Goal: Information Seeking & Learning: Learn about a topic

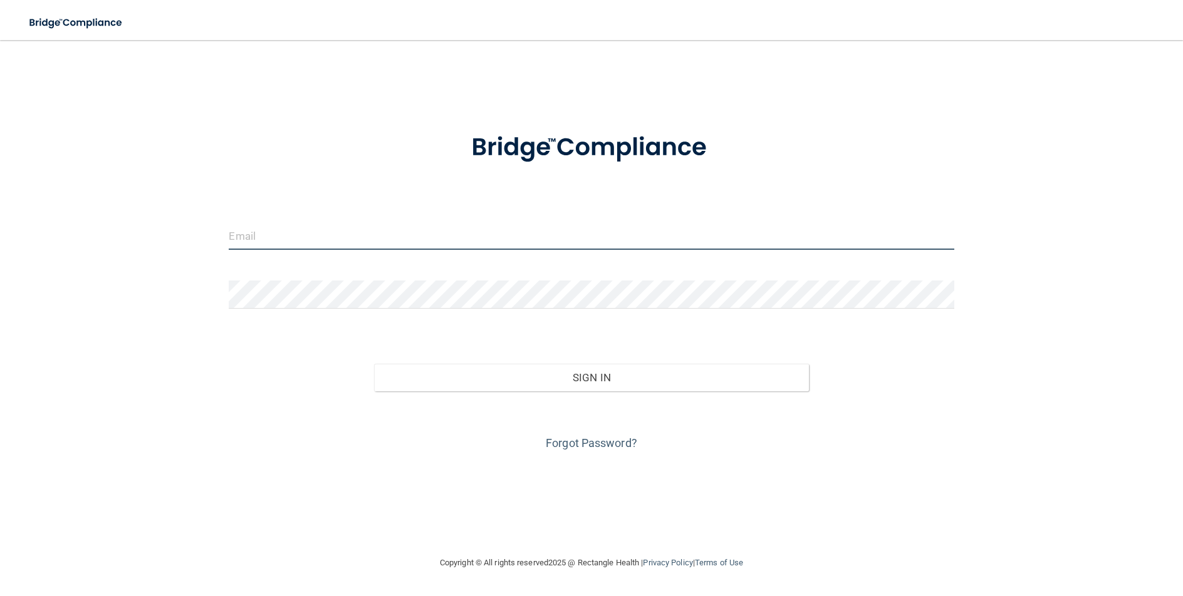
click at [269, 244] on input "email" at bounding box center [591, 236] width 725 height 28
type input "[EMAIL_ADDRESS][DOMAIN_NAME]"
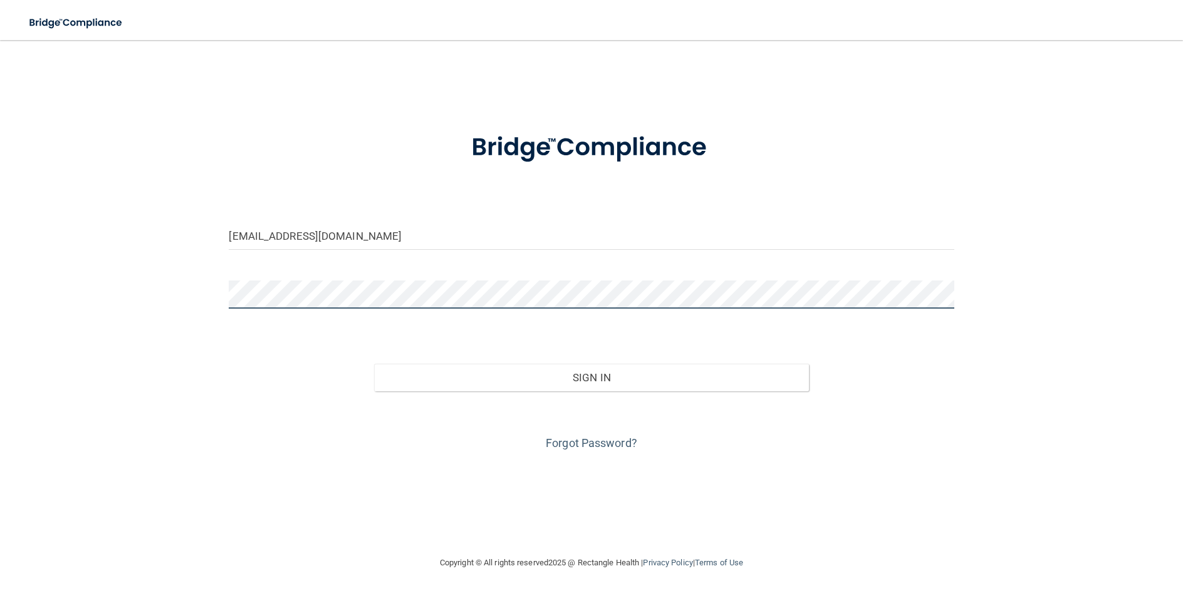
click at [374, 364] on button "Sign In" at bounding box center [591, 378] width 435 height 28
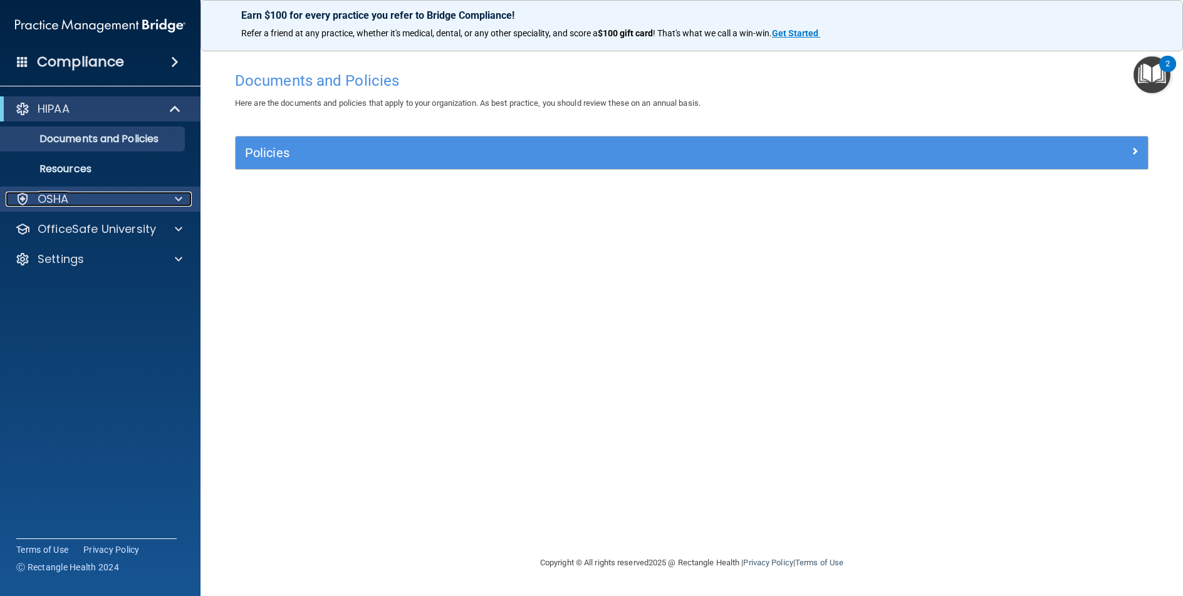
click at [131, 193] on div "OSHA" at bounding box center [83, 199] width 155 height 15
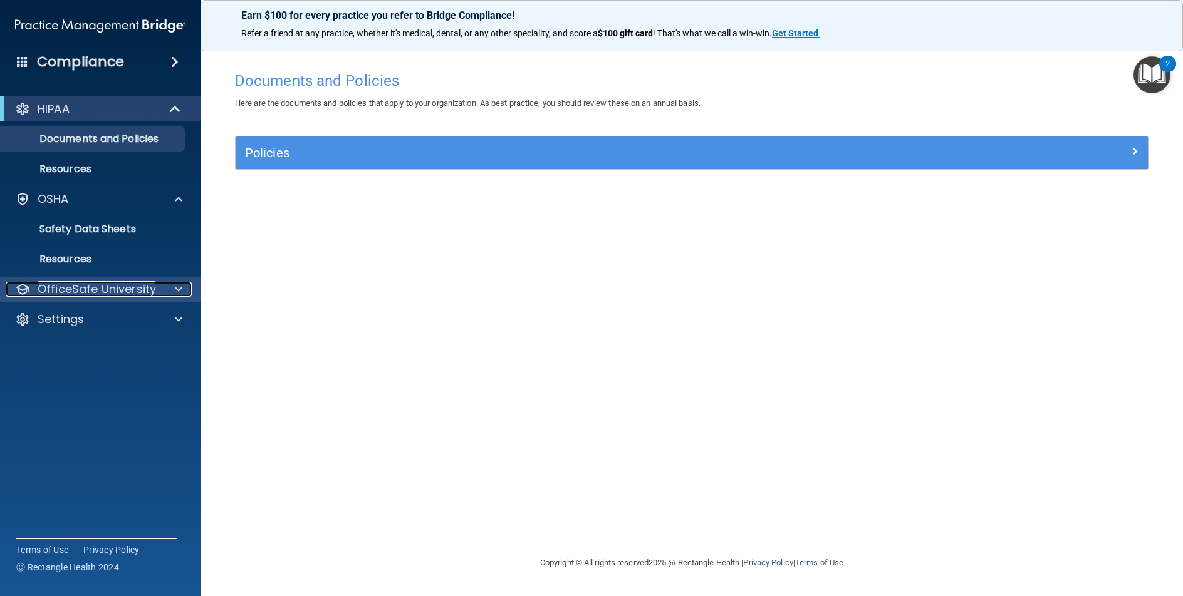
click at [88, 284] on p "OfficeSafe University" at bounding box center [97, 289] width 118 height 15
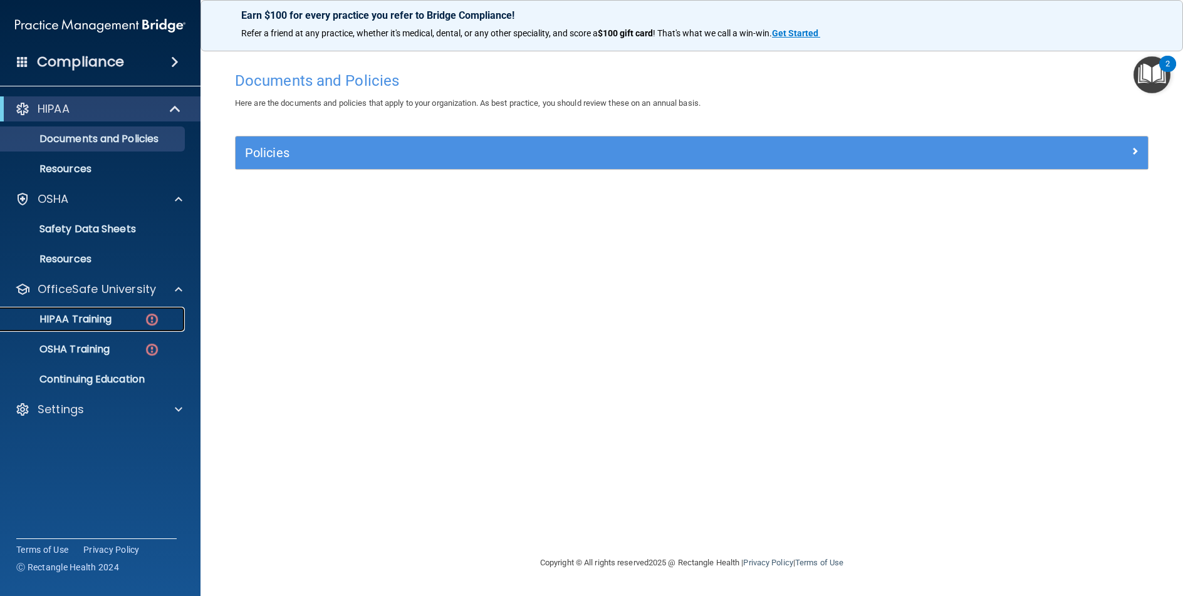
click at [83, 319] on p "HIPAA Training" at bounding box center [59, 319] width 103 height 13
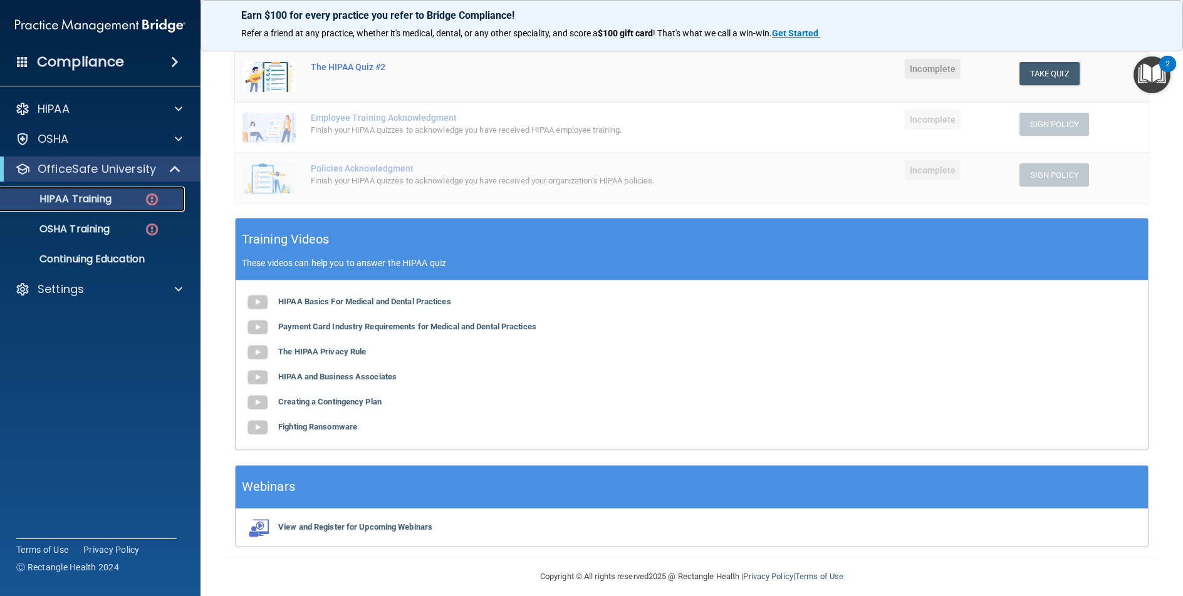
scroll to position [281, 0]
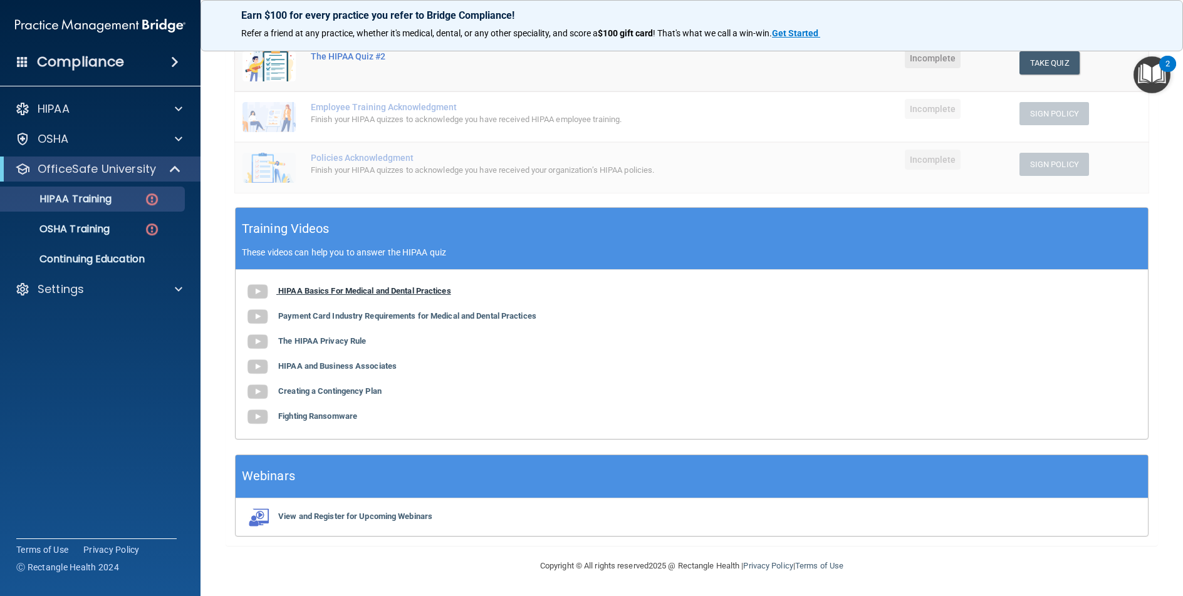
click at [435, 289] on b "HIPAA Basics For Medical and Dental Practices" at bounding box center [364, 290] width 173 height 9
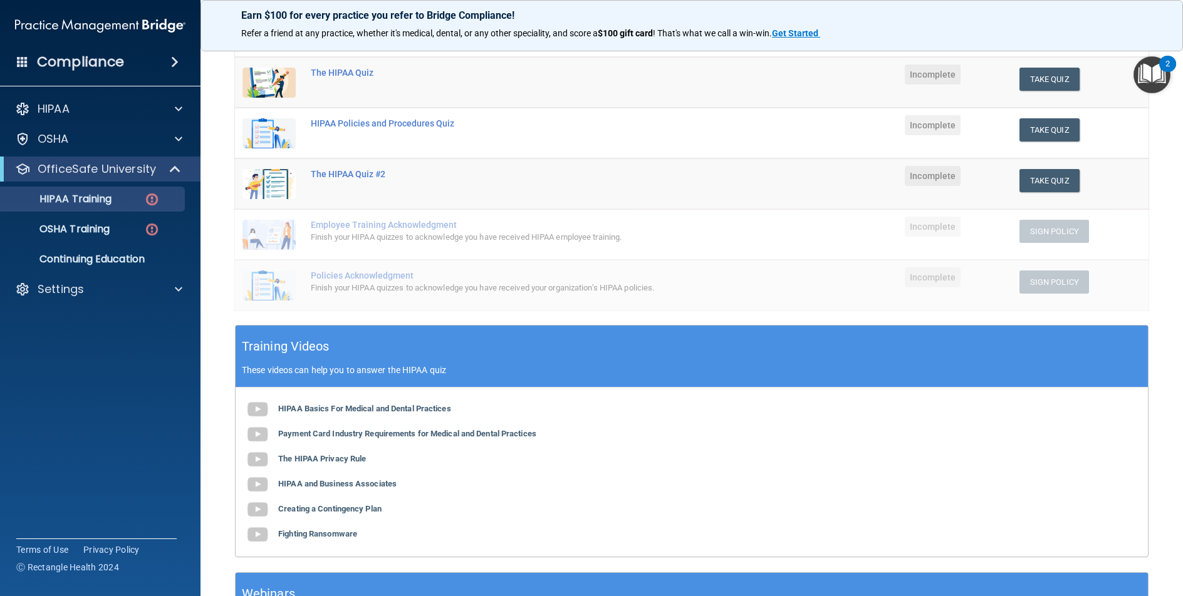
scroll to position [156, 0]
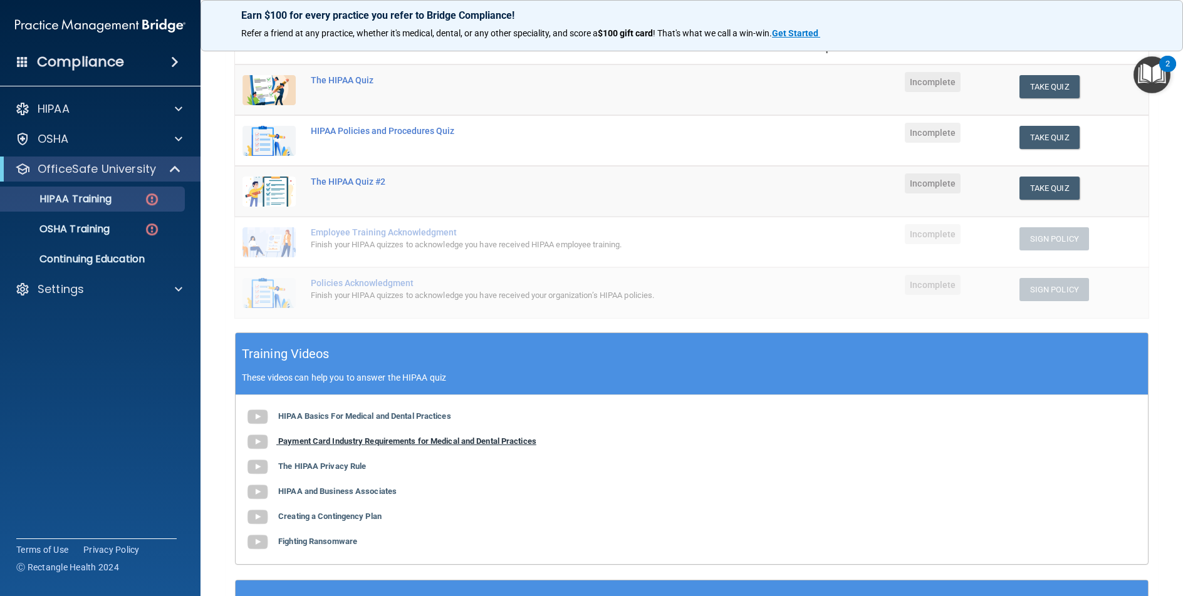
click at [350, 444] on b "Payment Card Industry Requirements for Medical and Dental Practices" at bounding box center [407, 441] width 258 height 9
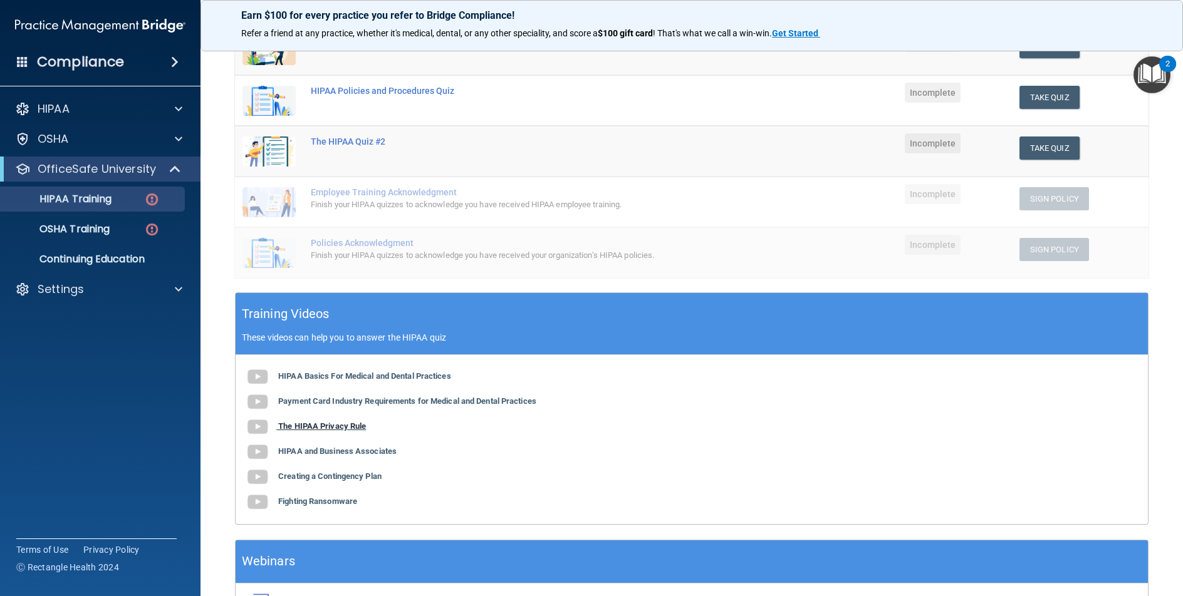
scroll to position [219, 0]
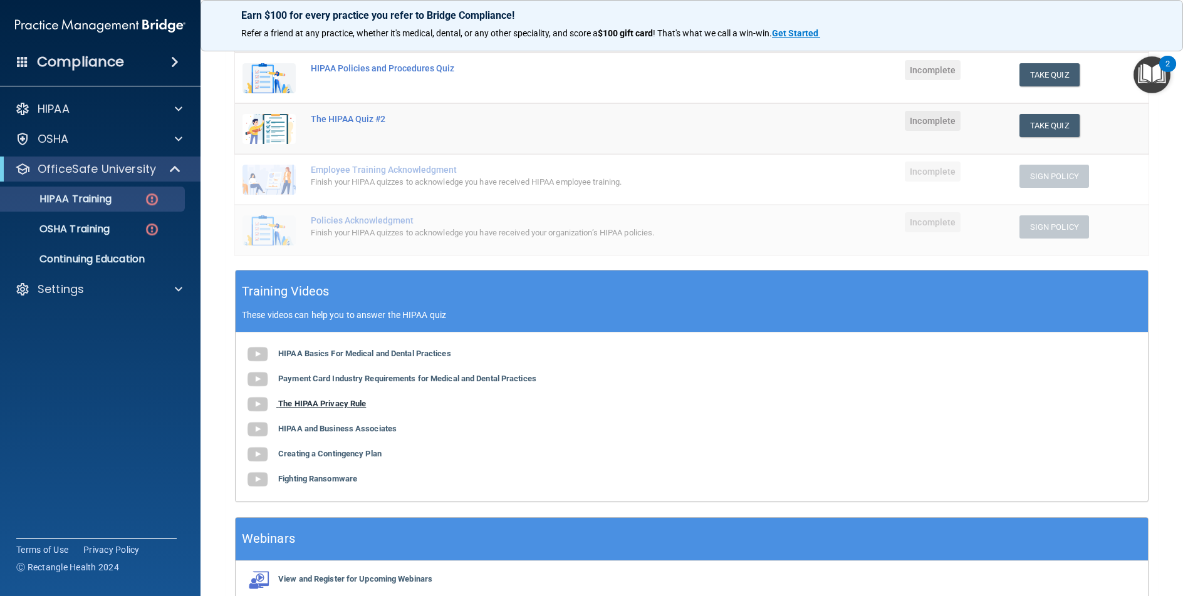
click at [338, 405] on b "The HIPAA Privacy Rule" at bounding box center [322, 403] width 88 height 9
click at [321, 431] on b "HIPAA and Business Associates" at bounding box center [337, 428] width 118 height 9
click at [297, 450] on b "Creating a Contingency Plan" at bounding box center [329, 453] width 103 height 9
click at [293, 475] on b "Fighting Ransomware" at bounding box center [317, 478] width 79 height 9
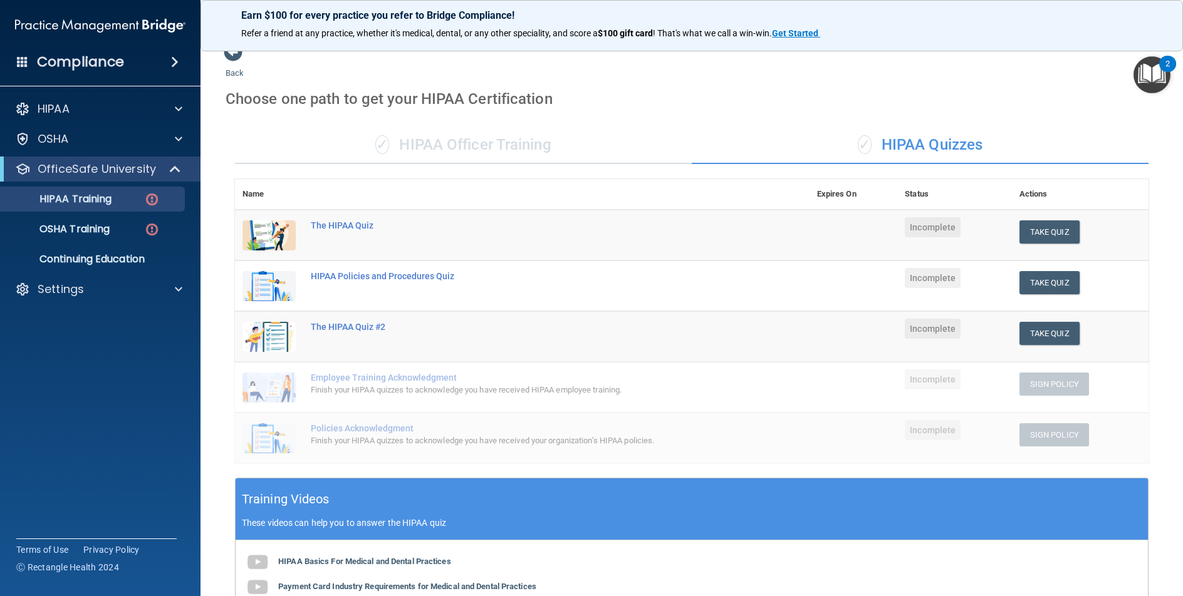
scroll to position [0, 0]
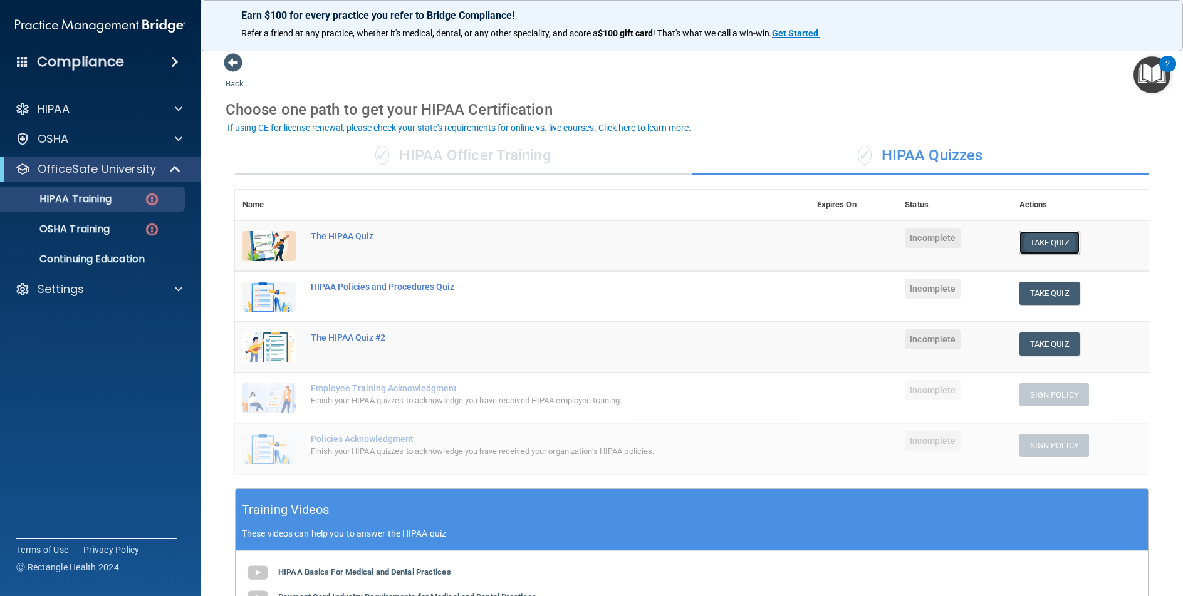
click at [1026, 247] on button "Take Quiz" at bounding box center [1049, 242] width 60 height 23
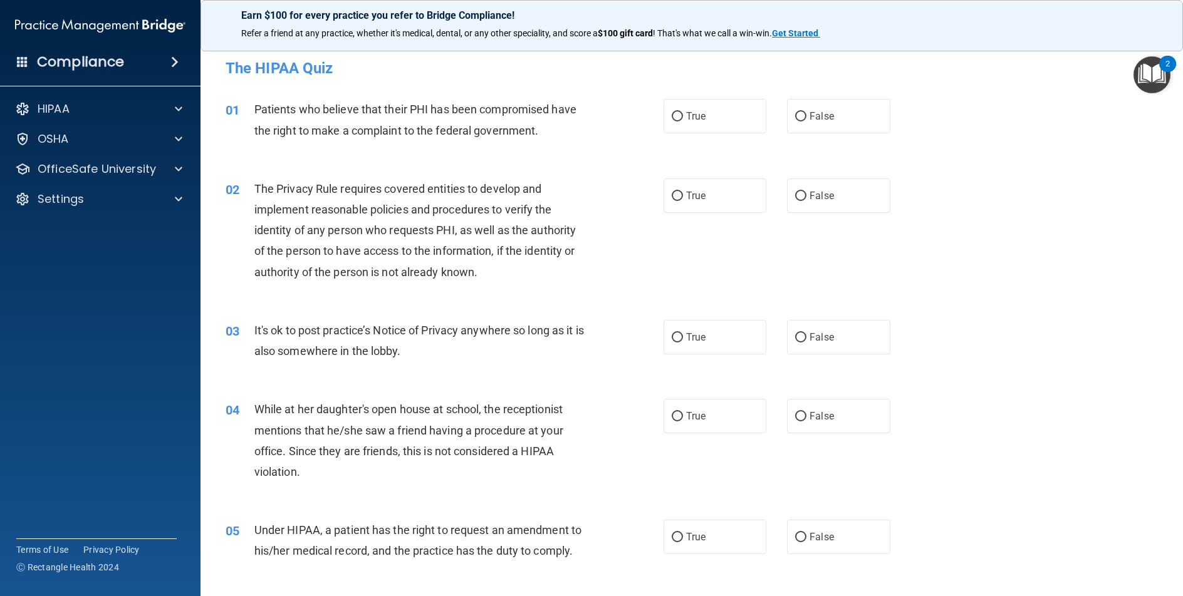
click at [1152, 74] on img "Open Resource Center, 2 new notifications" at bounding box center [1151, 74] width 37 height 37
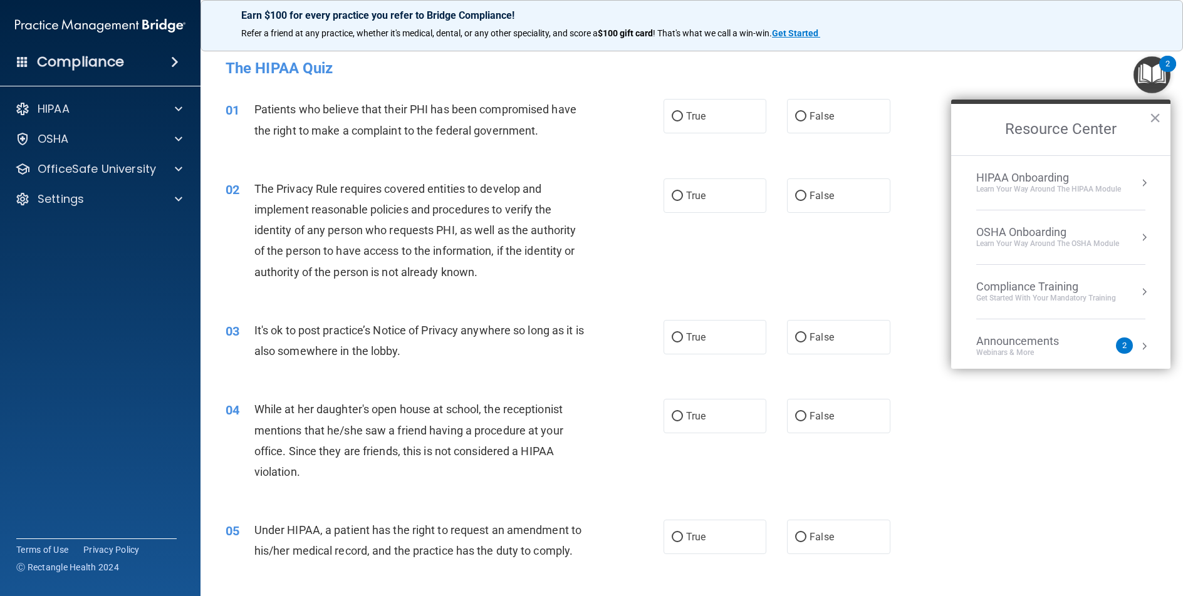
click at [1147, 125] on h2 "Resource Center" at bounding box center [1060, 129] width 219 height 51
click at [1124, 349] on div "Announcements Webinars & More 2" at bounding box center [1060, 346] width 169 height 24
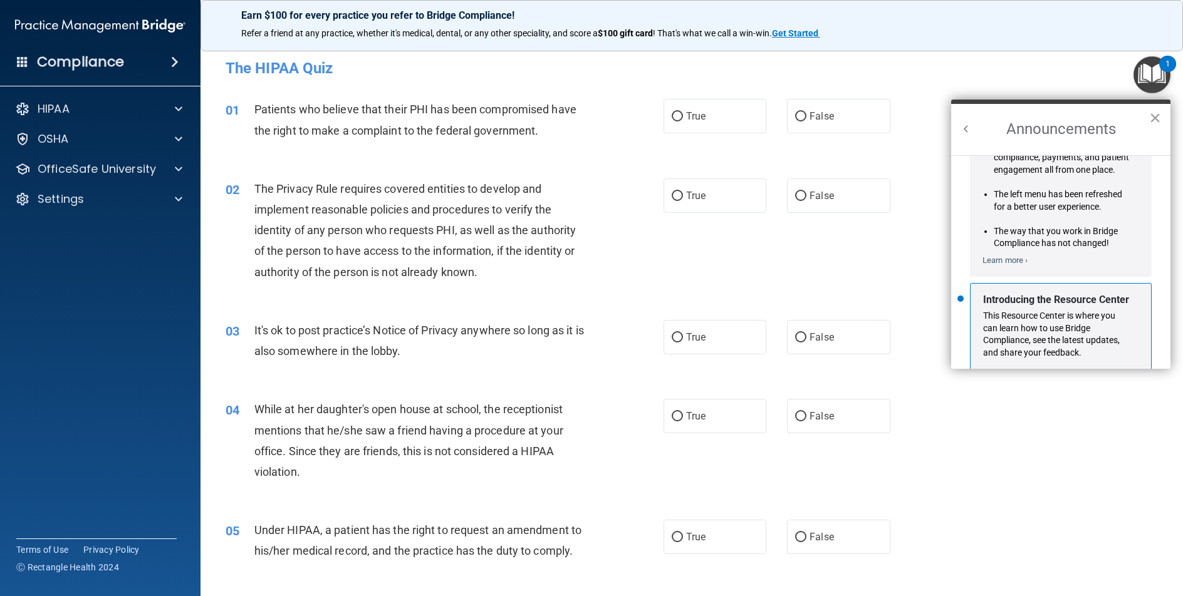
scroll to position [220, 0]
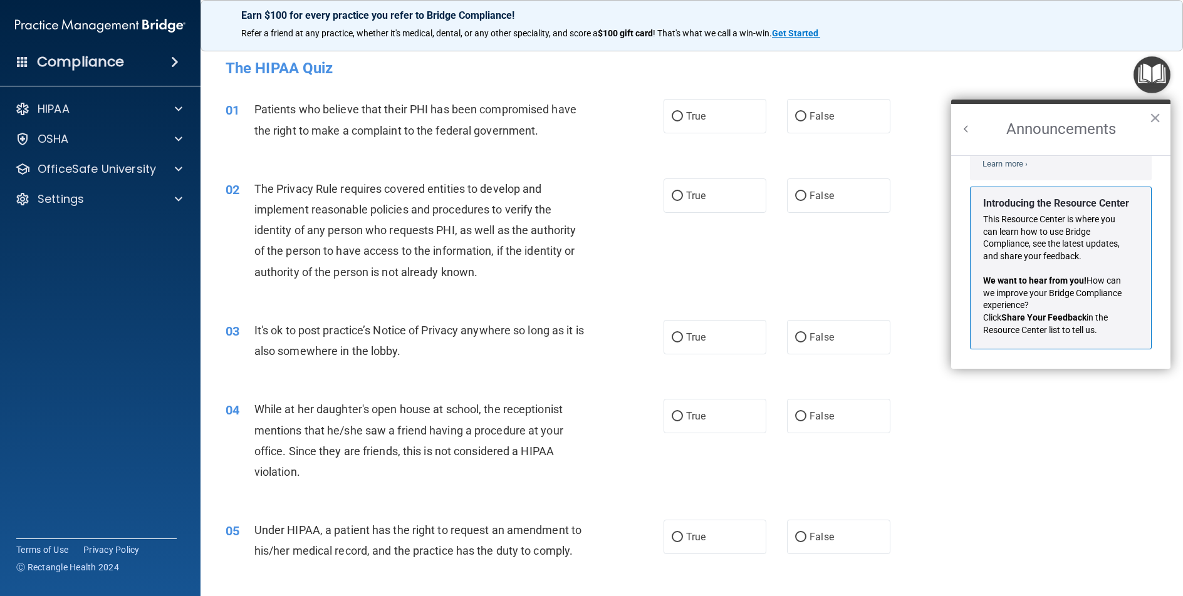
click at [1038, 241] on p "This Resource Center is where you can learn how to use Bridge Compliance, see t…" at bounding box center [1056, 238] width 146 height 49
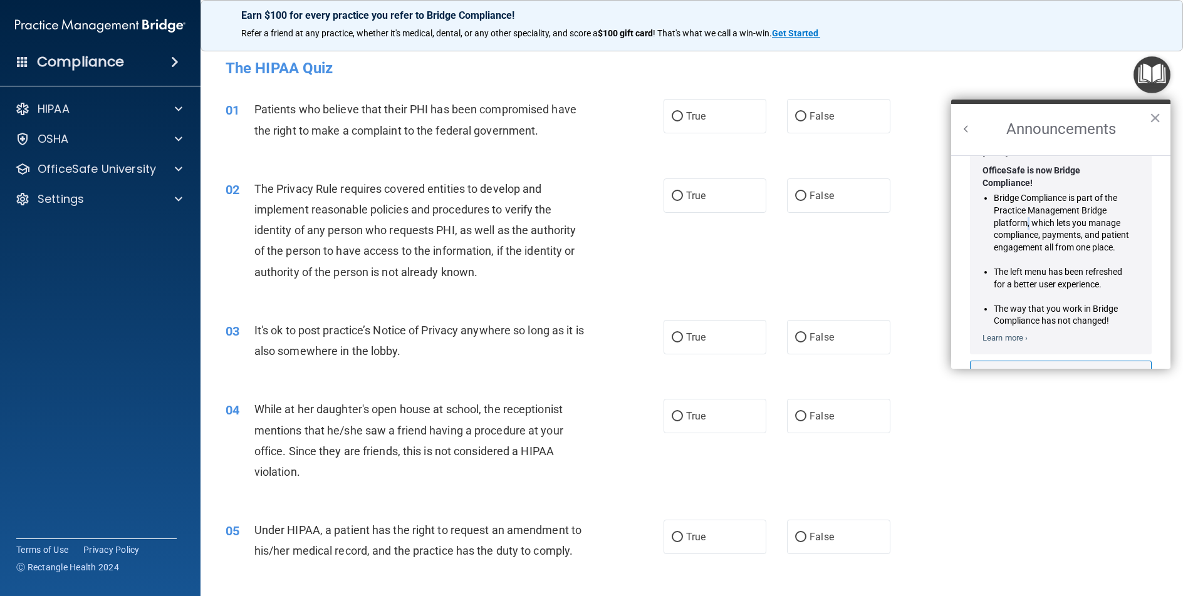
click at [1027, 229] on li "Bridge Compliance is part of the Practice Management Bridge platform, which let…" at bounding box center [1061, 222] width 136 height 61
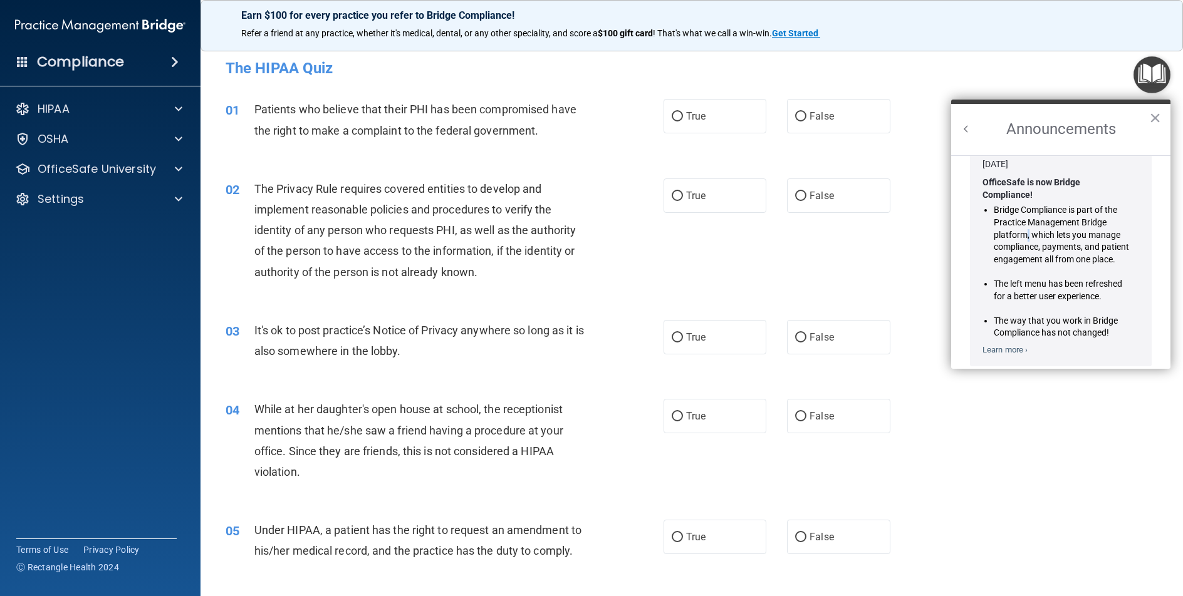
scroll to position [0, 0]
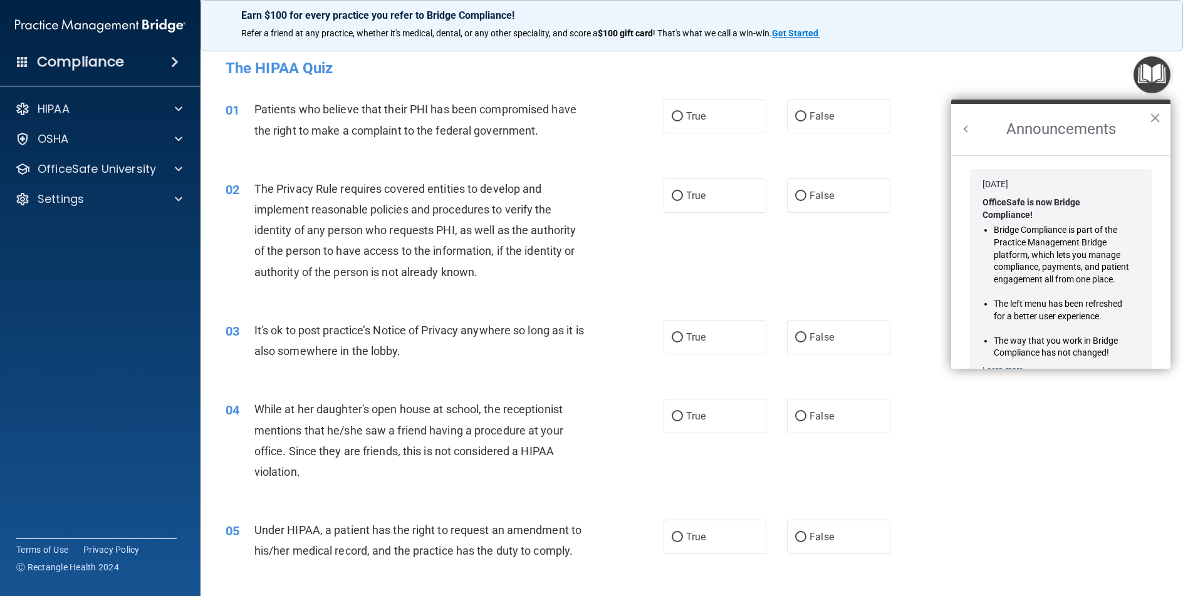
click at [1161, 118] on h2 "Announcements" at bounding box center [1060, 129] width 219 height 51
click at [1156, 118] on button "×" at bounding box center [1155, 118] width 12 height 20
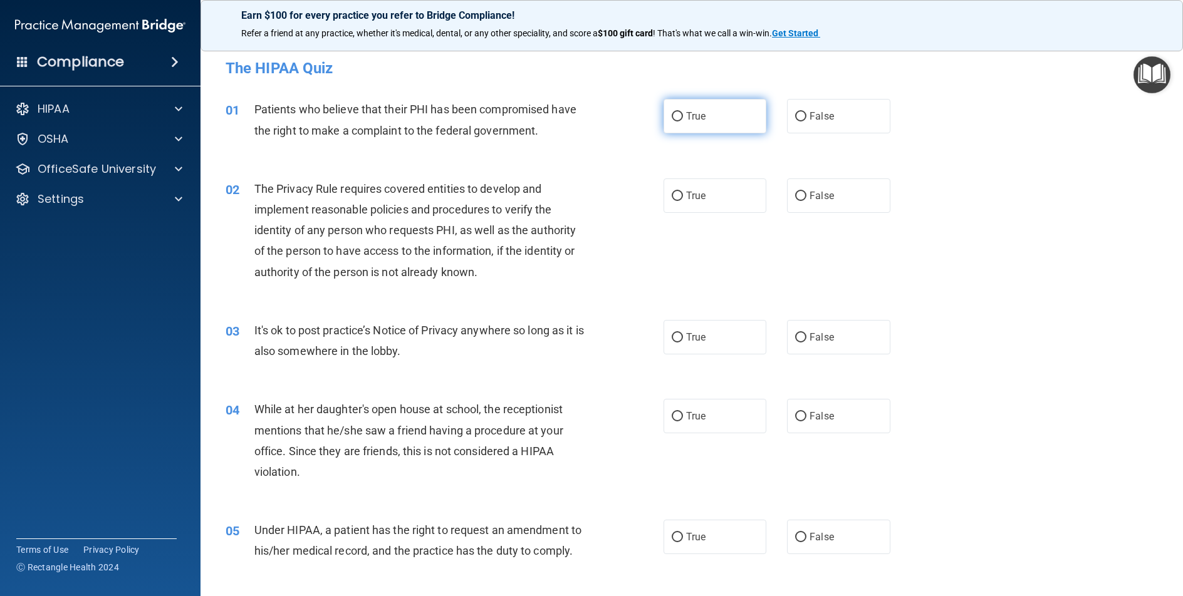
click at [713, 123] on label "True" at bounding box center [714, 116] width 103 height 34
click at [683, 122] on input "True" at bounding box center [676, 116] width 11 height 9
radio input "true"
click at [704, 192] on label "True" at bounding box center [714, 196] width 103 height 34
click at [683, 192] on input "True" at bounding box center [676, 196] width 11 height 9
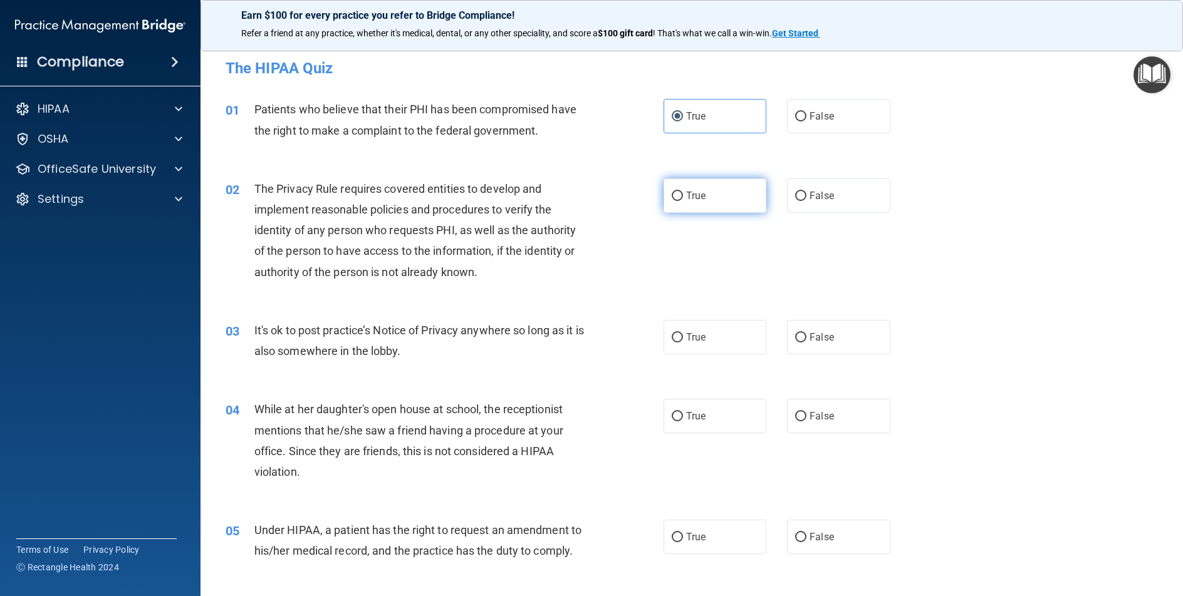
radio input "true"
click at [809, 336] on span "False" at bounding box center [821, 337] width 24 height 12
click at [805, 336] on input "False" at bounding box center [800, 337] width 11 height 9
radio input "true"
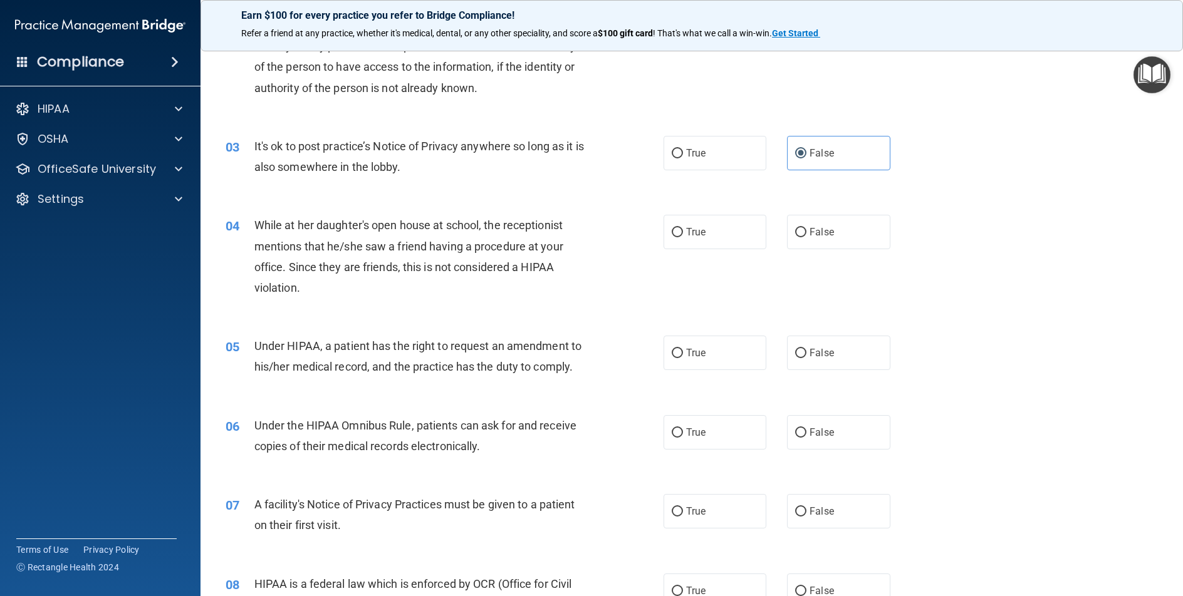
scroll to position [188, 0]
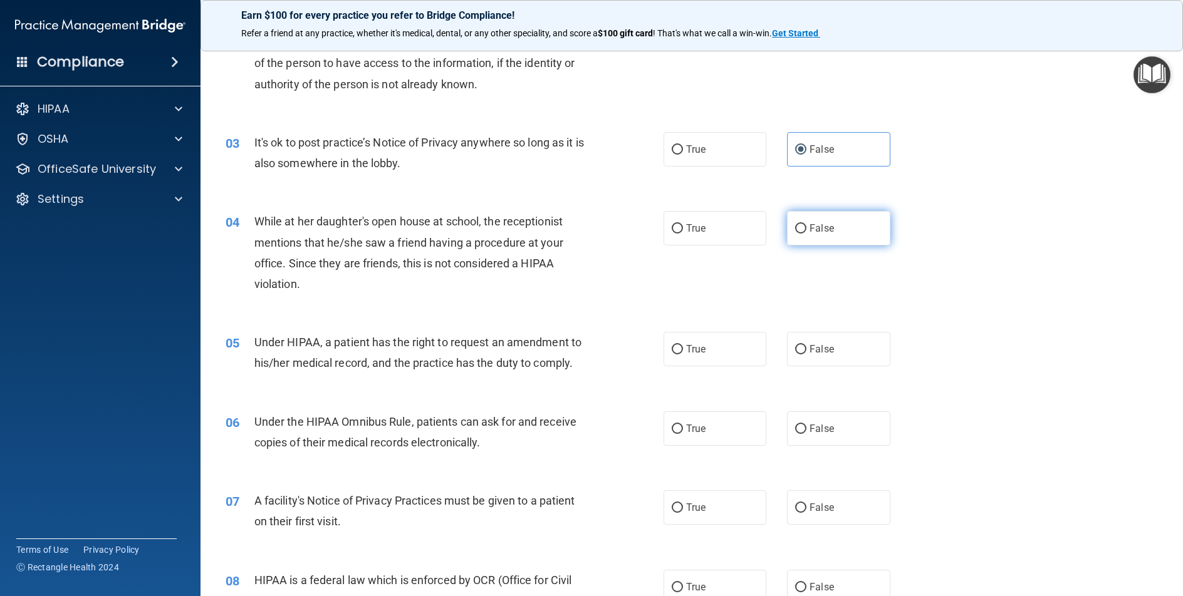
click at [824, 216] on label "False" at bounding box center [838, 228] width 103 height 34
click at [806, 224] on input "False" at bounding box center [800, 228] width 11 height 9
radio input "true"
click at [737, 355] on label "True" at bounding box center [714, 349] width 103 height 34
click at [683, 355] on input "True" at bounding box center [676, 349] width 11 height 9
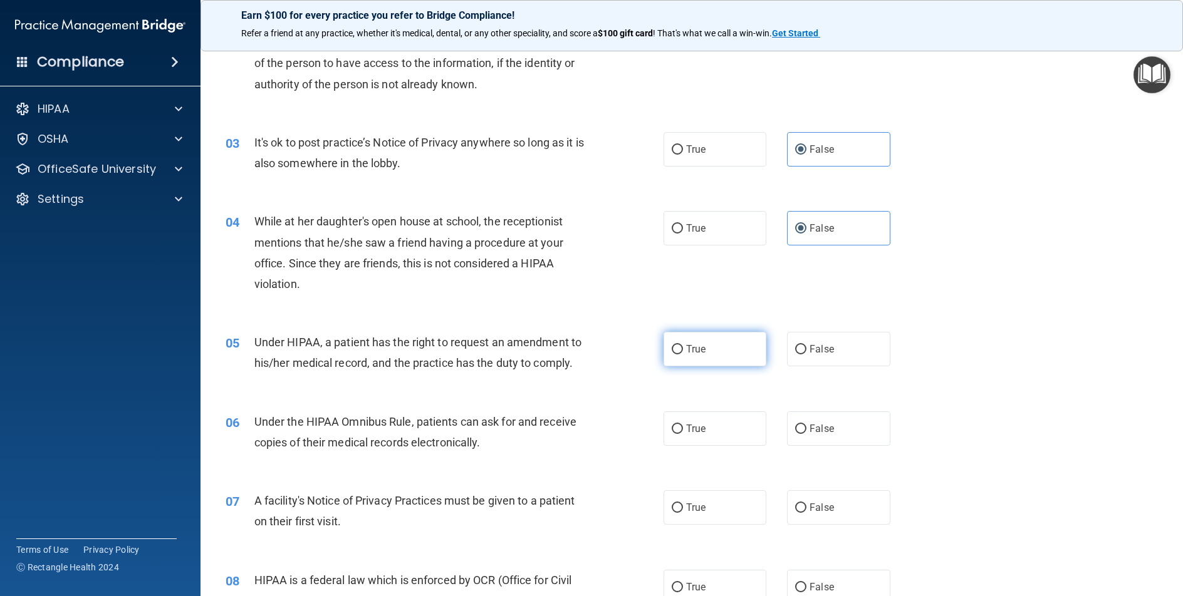
radio input "true"
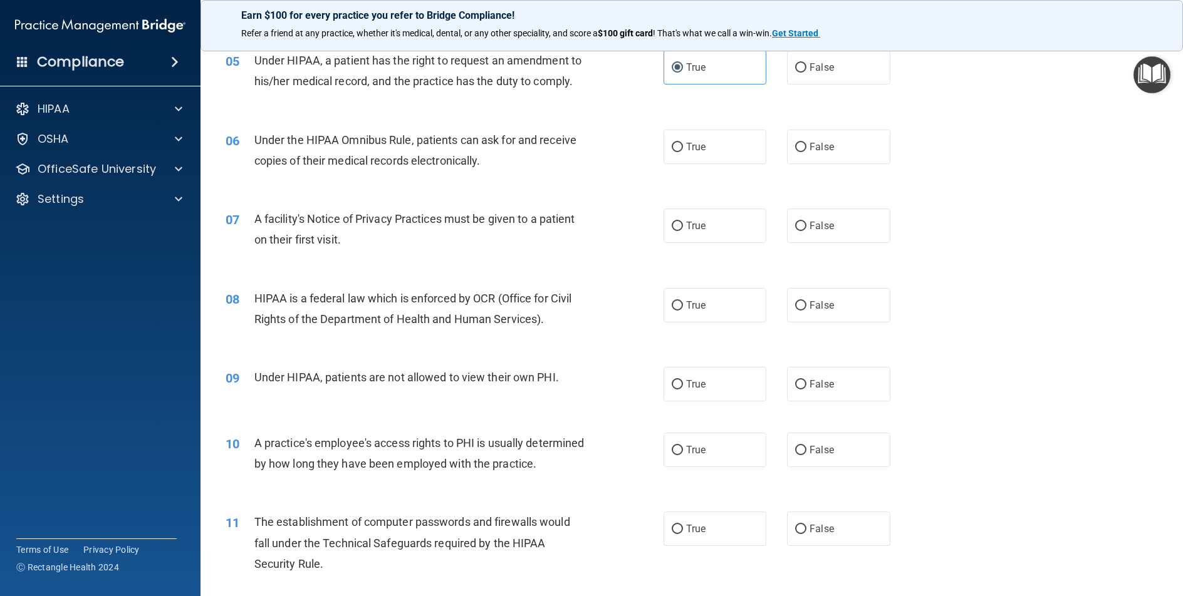
scroll to position [501, 0]
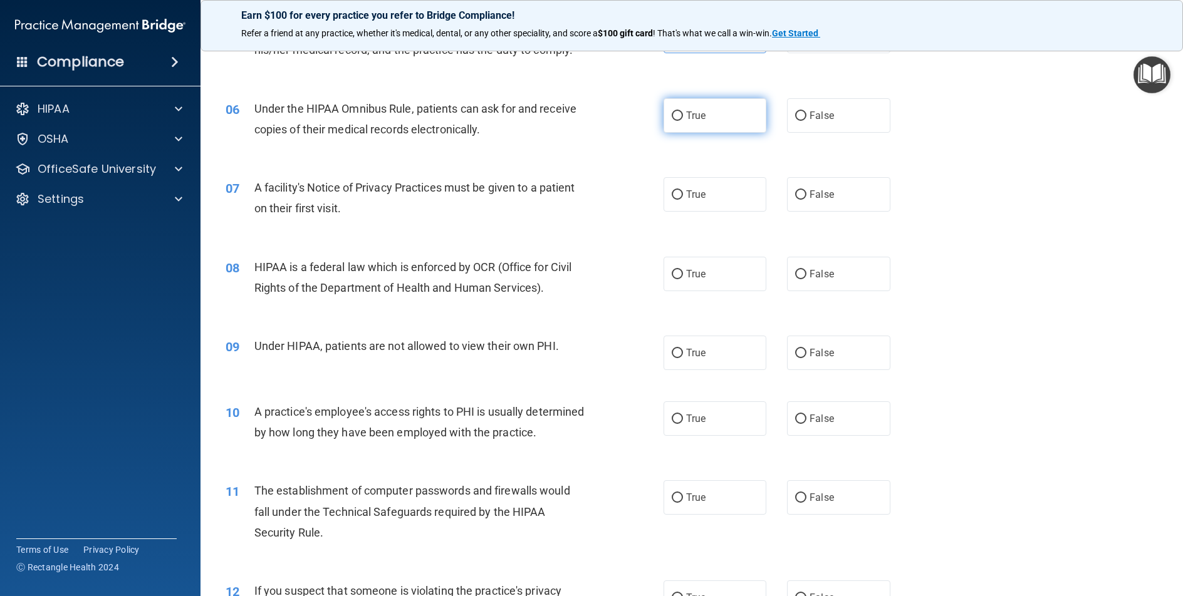
click at [688, 111] on span "True" at bounding box center [695, 116] width 19 height 12
click at [683, 111] on input "True" at bounding box center [676, 115] width 11 height 9
radio input "true"
click at [713, 210] on label "True" at bounding box center [714, 194] width 103 height 34
click at [683, 200] on input "True" at bounding box center [676, 194] width 11 height 9
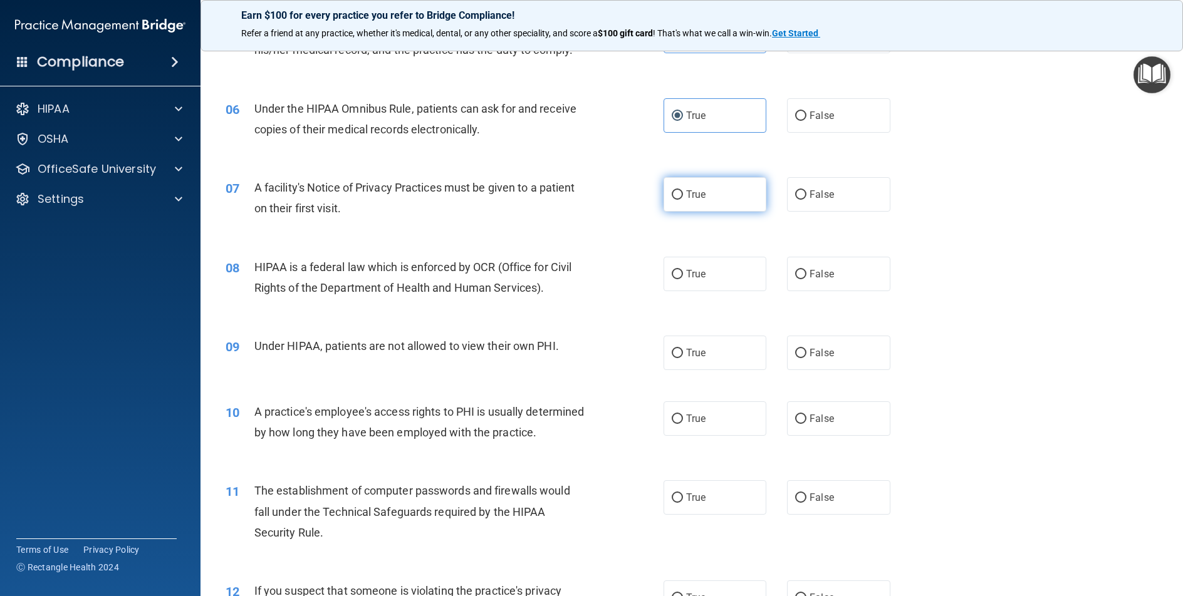
radio input "true"
click at [697, 277] on span "True" at bounding box center [695, 274] width 19 height 12
click at [683, 277] on input "True" at bounding box center [676, 274] width 11 height 9
radio input "true"
click at [847, 363] on label "False" at bounding box center [838, 353] width 103 height 34
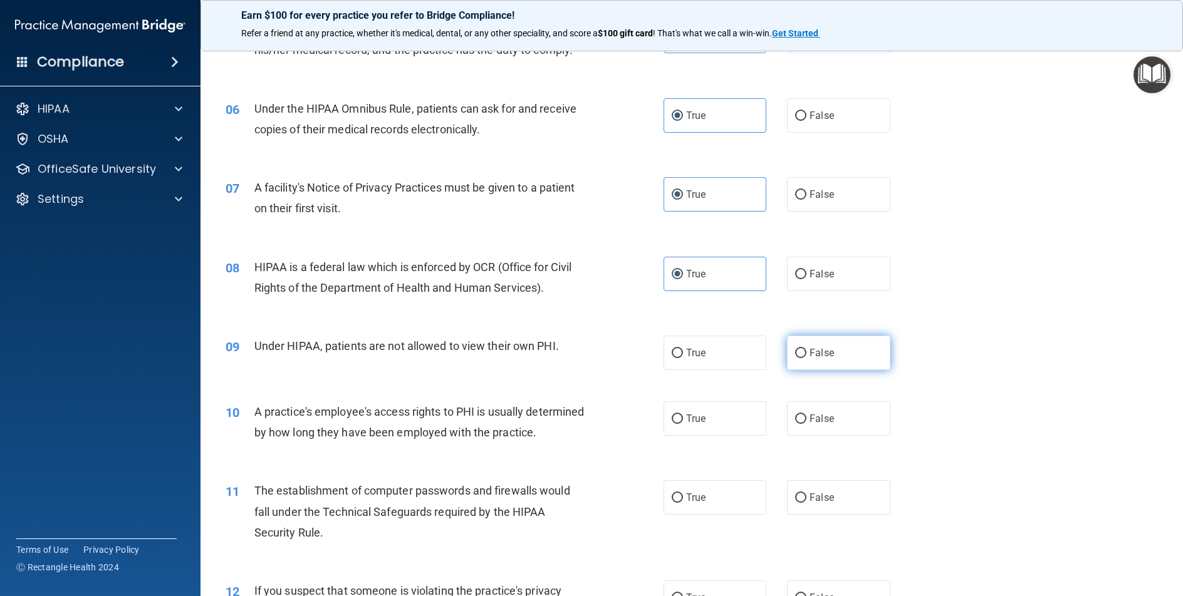
click at [806, 358] on input "False" at bounding box center [800, 353] width 11 height 9
radio input "true"
click at [817, 412] on label "False" at bounding box center [838, 418] width 103 height 34
click at [806, 415] on input "False" at bounding box center [800, 419] width 11 height 9
radio input "true"
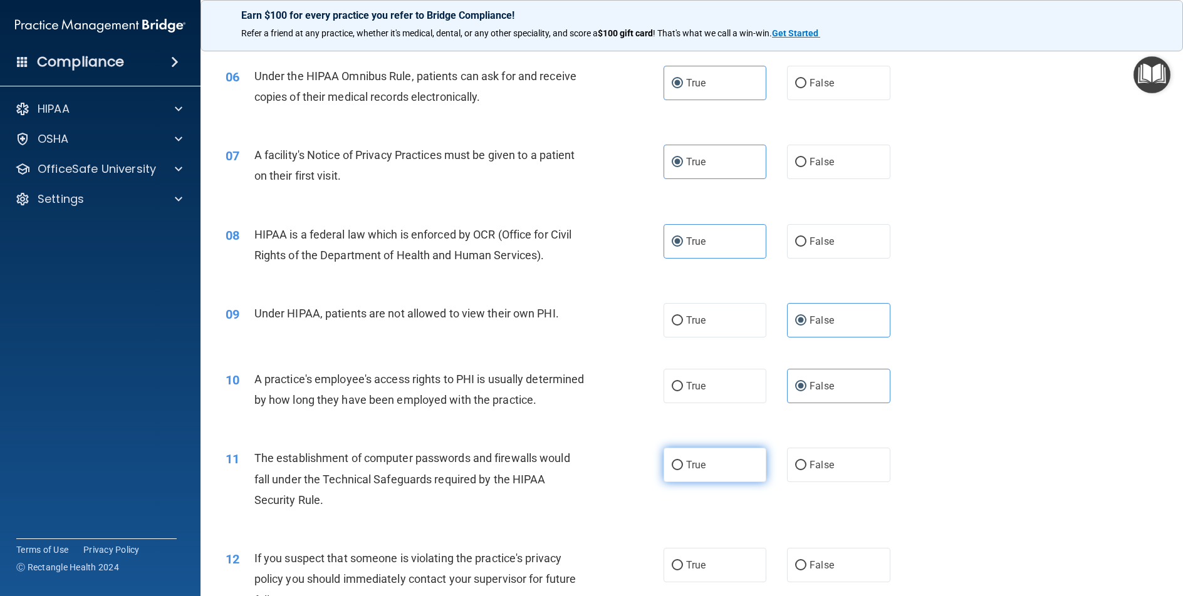
scroll to position [564, 0]
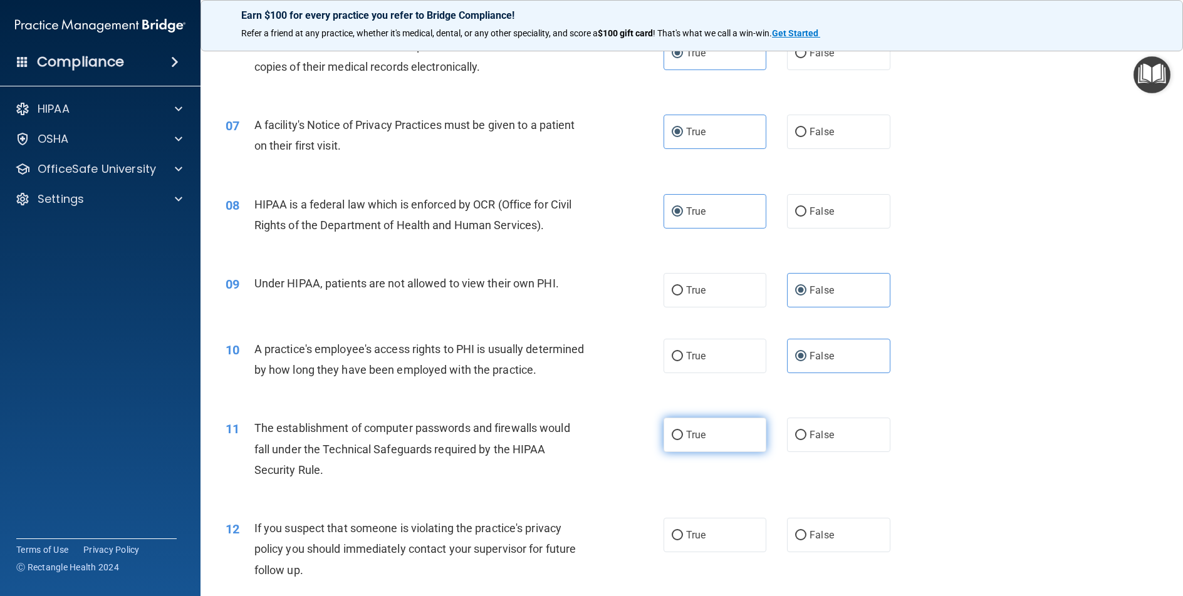
click at [708, 448] on label "True" at bounding box center [714, 435] width 103 height 34
click at [683, 440] on input "True" at bounding box center [676, 435] width 11 height 9
radio input "true"
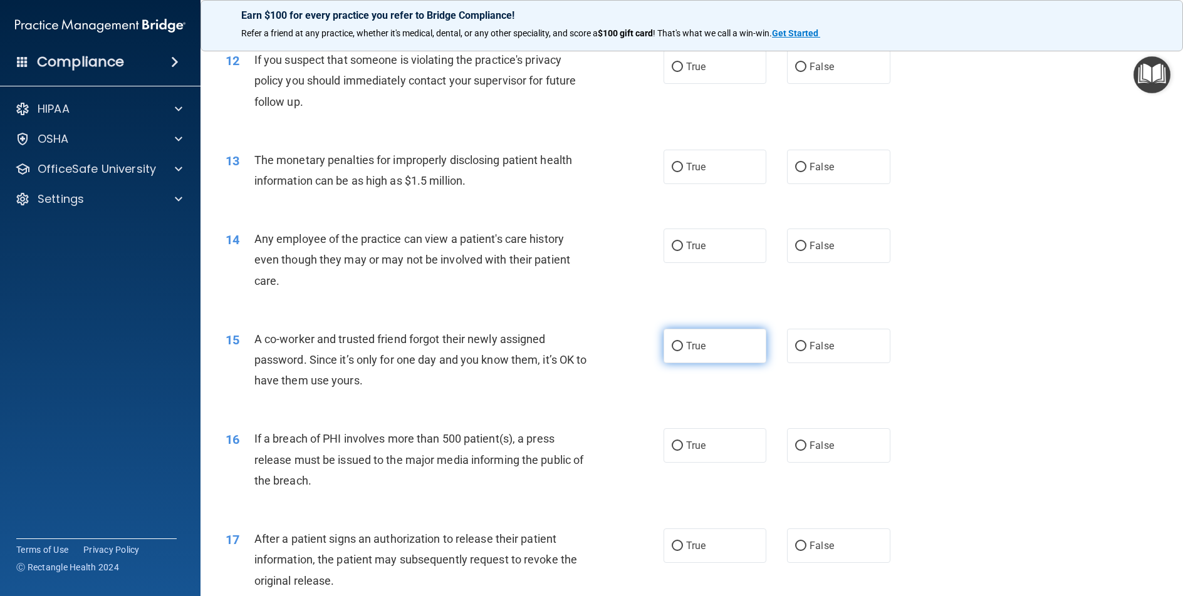
scroll to position [1002, 0]
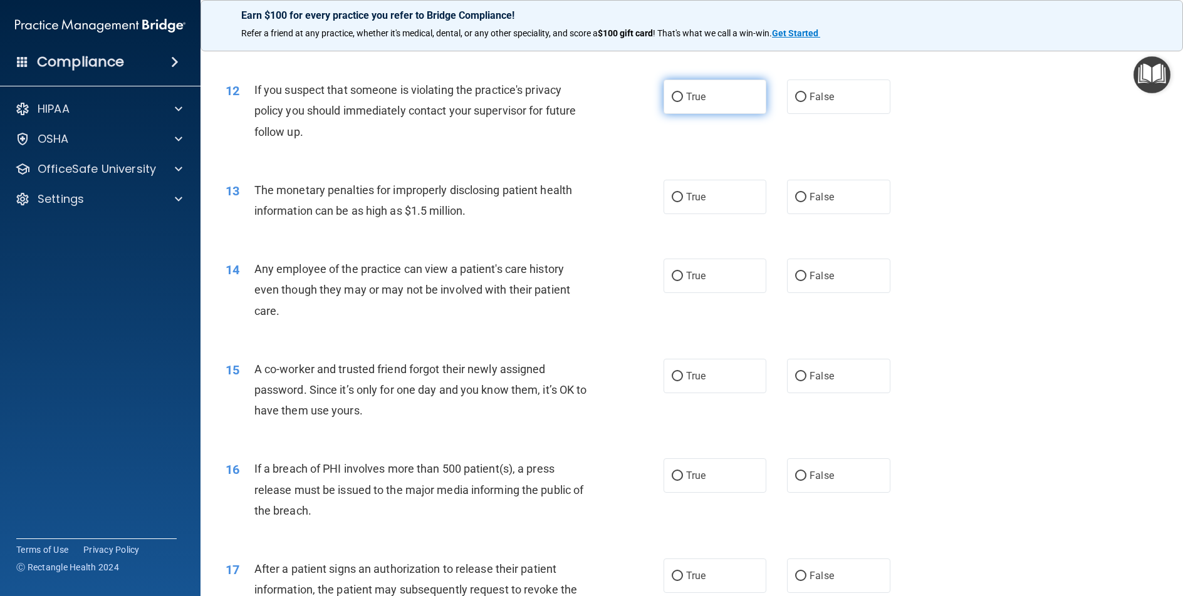
click at [697, 103] on span "True" at bounding box center [695, 97] width 19 height 12
click at [683, 102] on input "True" at bounding box center [676, 97] width 11 height 9
radio input "true"
click at [669, 214] on label "True" at bounding box center [714, 197] width 103 height 34
click at [671, 202] on input "True" at bounding box center [676, 197] width 11 height 9
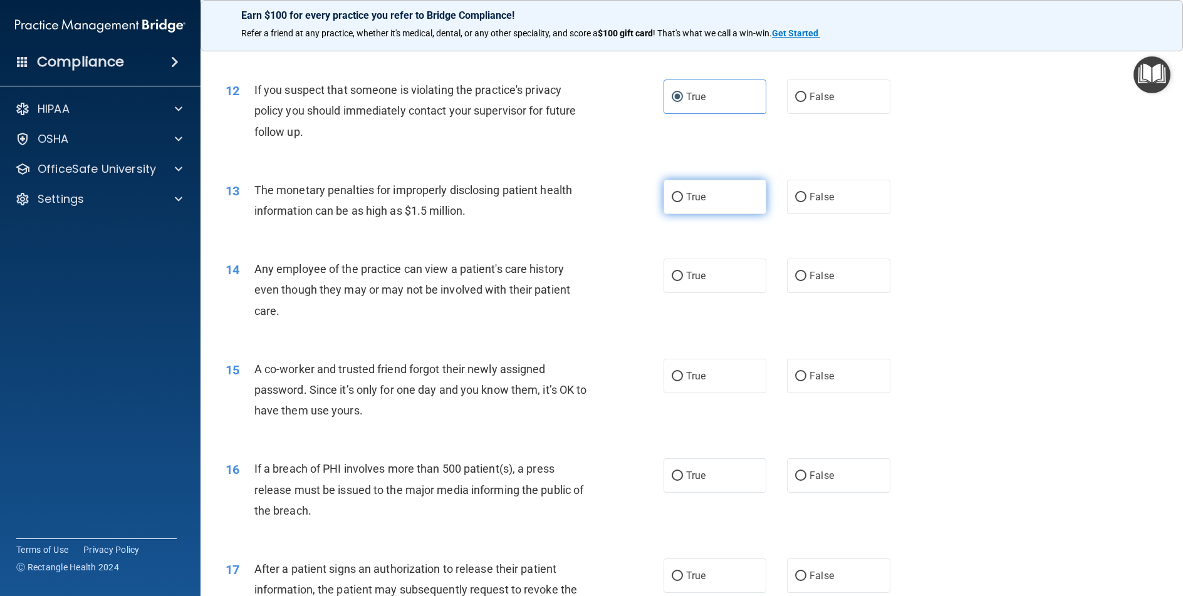
radio input "true"
click at [838, 293] on label "False" at bounding box center [838, 276] width 103 height 34
click at [806, 281] on input "False" at bounding box center [800, 276] width 11 height 9
radio input "true"
click at [816, 382] on span "False" at bounding box center [821, 376] width 24 height 12
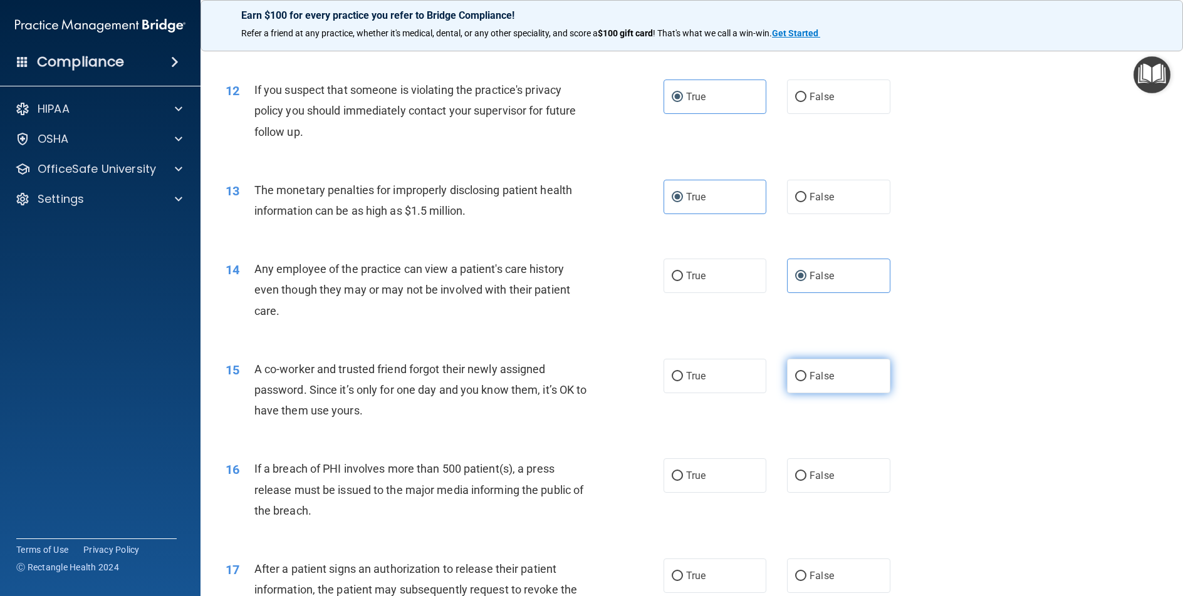
click at [806, 381] on input "False" at bounding box center [800, 376] width 11 height 9
radio input "true"
click at [689, 482] on span "True" at bounding box center [695, 476] width 19 height 12
click at [683, 481] on input "True" at bounding box center [676, 476] width 11 height 9
radio input "true"
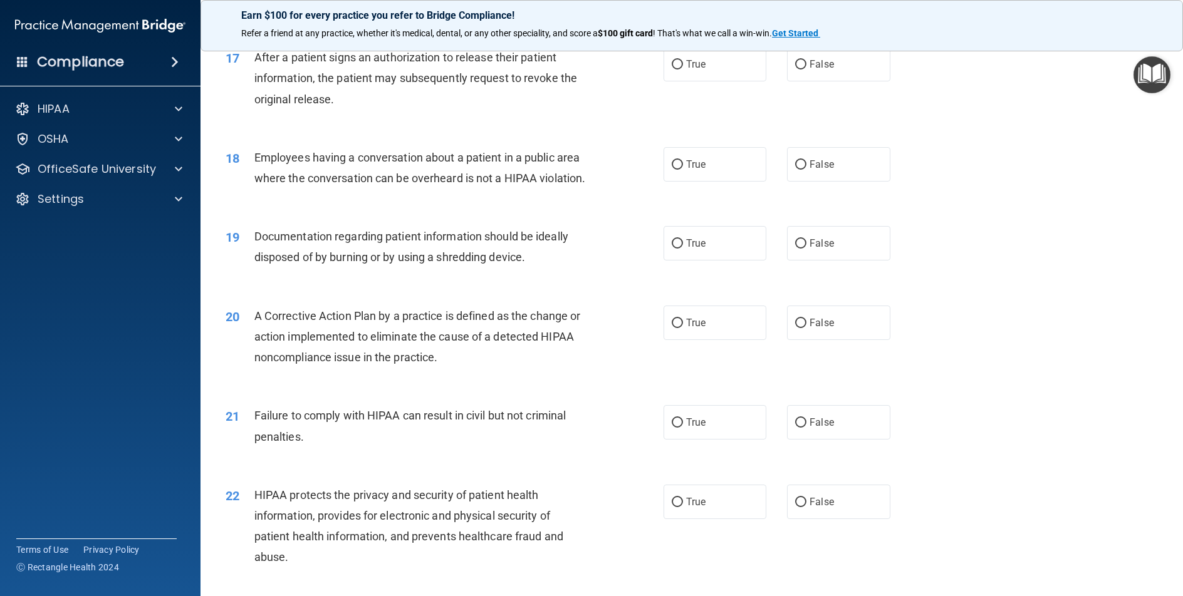
scroll to position [1491, 0]
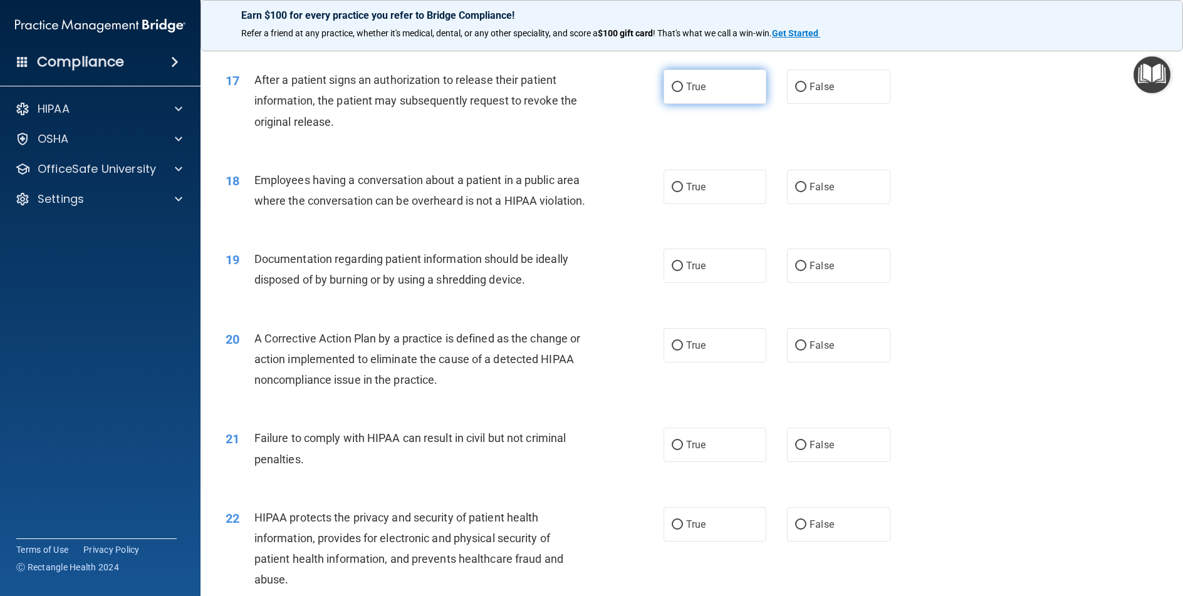
click at [722, 104] on label "True" at bounding box center [714, 87] width 103 height 34
click at [683, 92] on input "True" at bounding box center [676, 87] width 11 height 9
radio input "true"
click at [809, 204] on label "False" at bounding box center [838, 187] width 103 height 34
click at [806, 192] on input "False" at bounding box center [800, 187] width 11 height 9
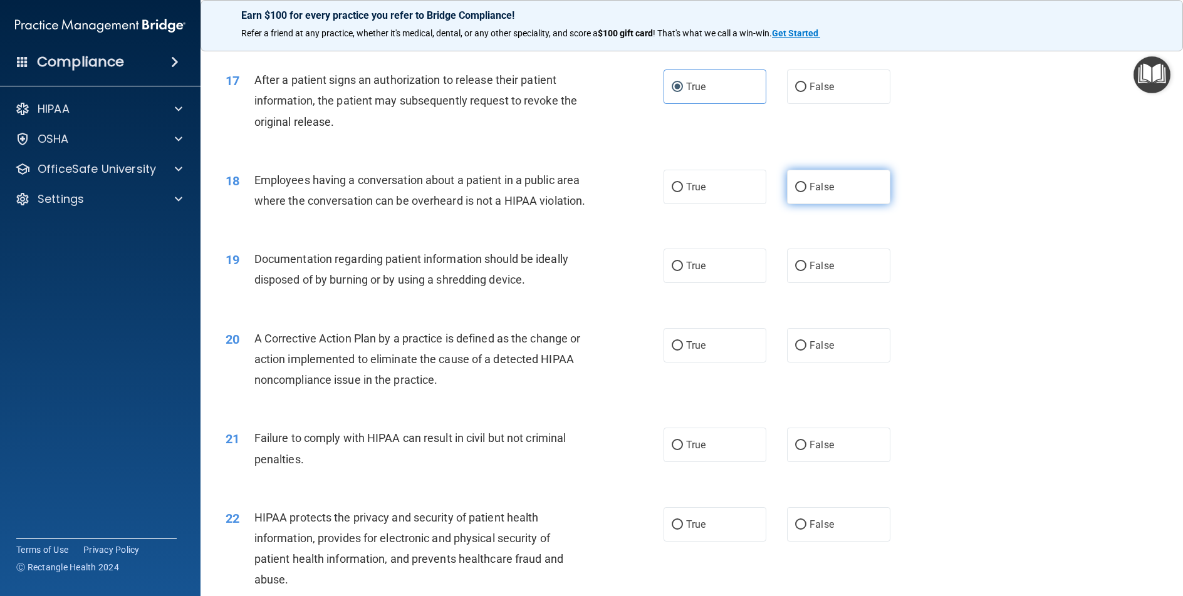
radio input "true"
click at [718, 283] on label "True" at bounding box center [714, 266] width 103 height 34
click at [683, 271] on input "True" at bounding box center [676, 266] width 11 height 9
radio input "true"
click at [718, 363] on label "True" at bounding box center [714, 345] width 103 height 34
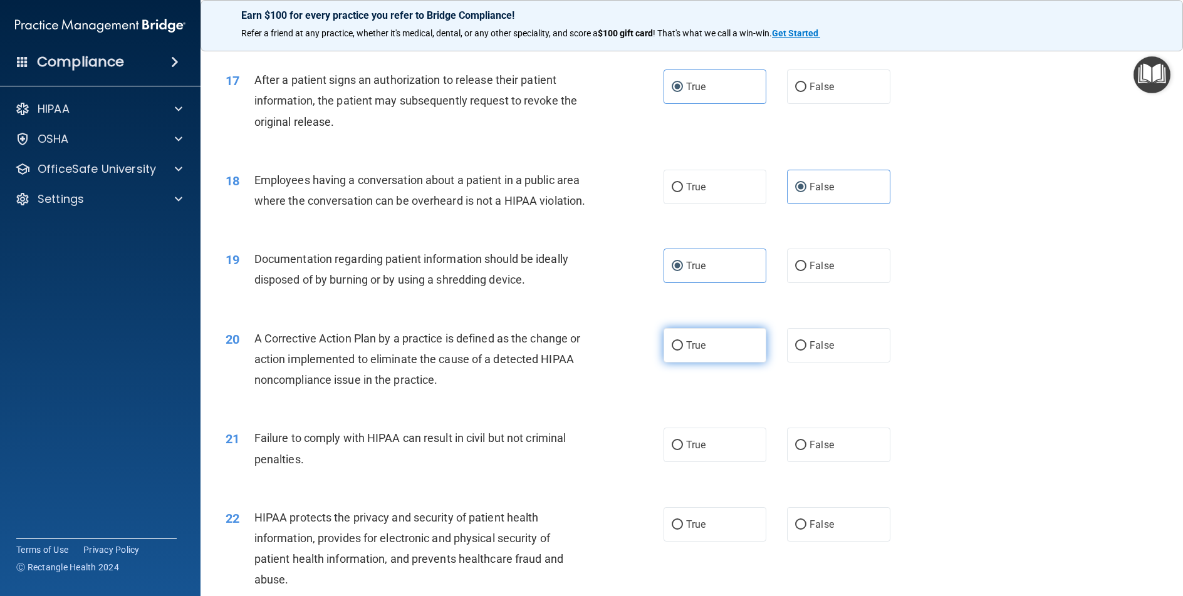
click at [683, 351] on input "True" at bounding box center [676, 345] width 11 height 9
radio input "true"
click at [839, 491] on div "21 Failure to comply with HIPAA can result in civil but not criminal penalties.…" at bounding box center [691, 451] width 951 height 79
click at [797, 450] on input "False" at bounding box center [800, 445] width 11 height 9
radio input "true"
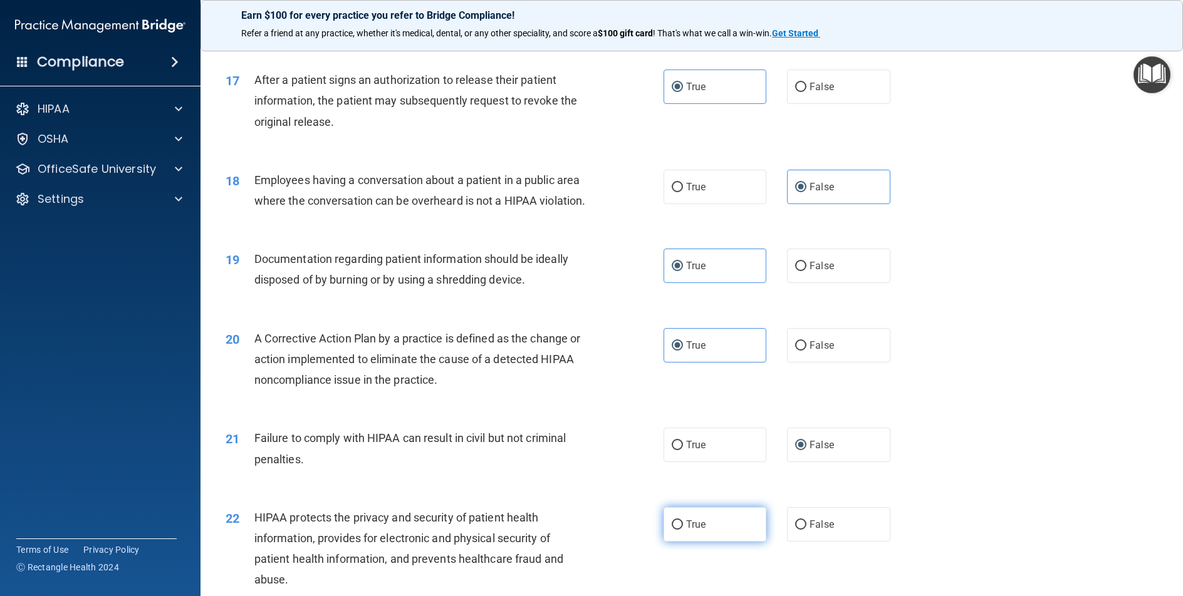
click at [723, 542] on label "True" at bounding box center [714, 524] width 103 height 34
click at [683, 530] on input "True" at bounding box center [676, 524] width 11 height 9
radio input "true"
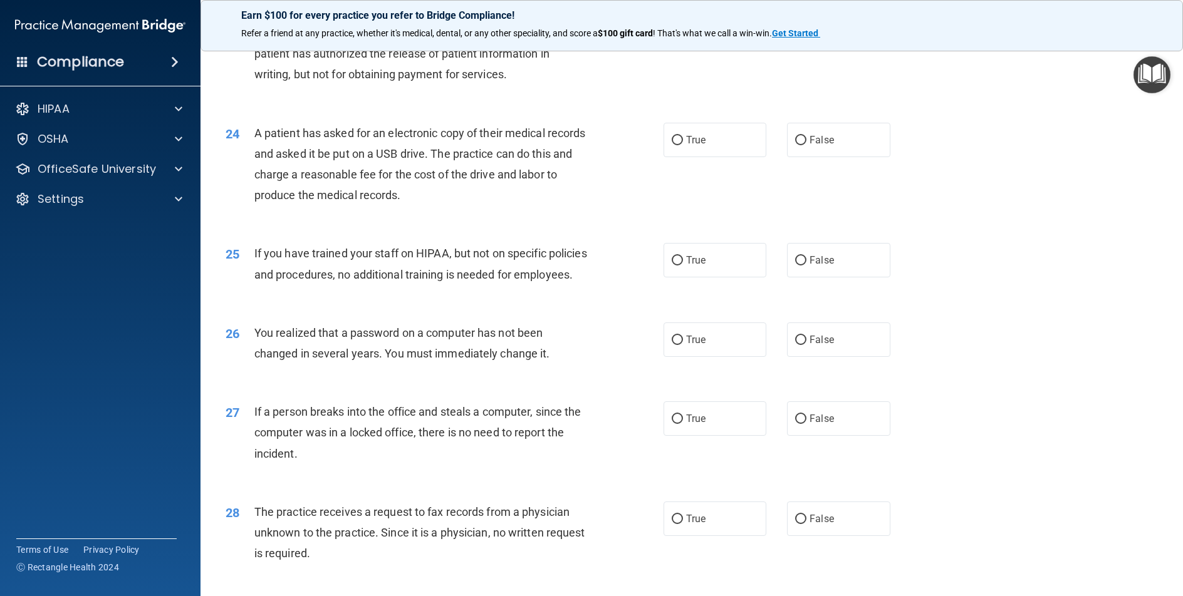
scroll to position [2055, 0]
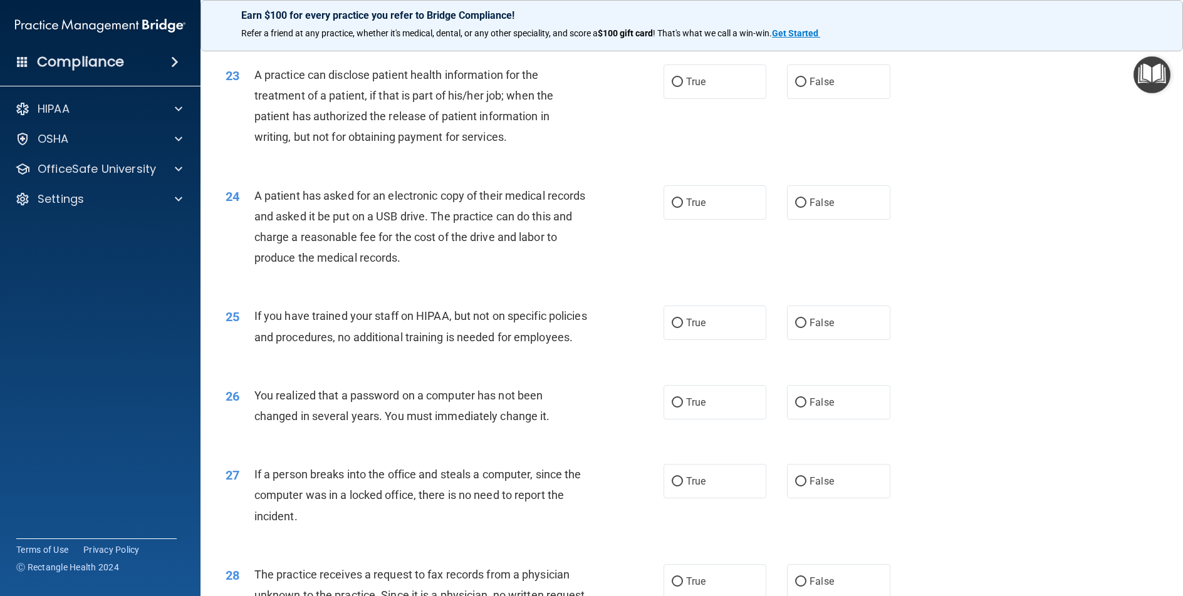
click at [823, 99] on div "23 A practice can disclose patient health information for the treatment of a pa…" at bounding box center [691, 109] width 951 height 121
click at [820, 99] on label "False" at bounding box center [838, 82] width 103 height 34
click at [806, 87] on input "False" at bounding box center [800, 82] width 11 height 9
radio input "true"
click at [732, 220] on label "True" at bounding box center [714, 202] width 103 height 34
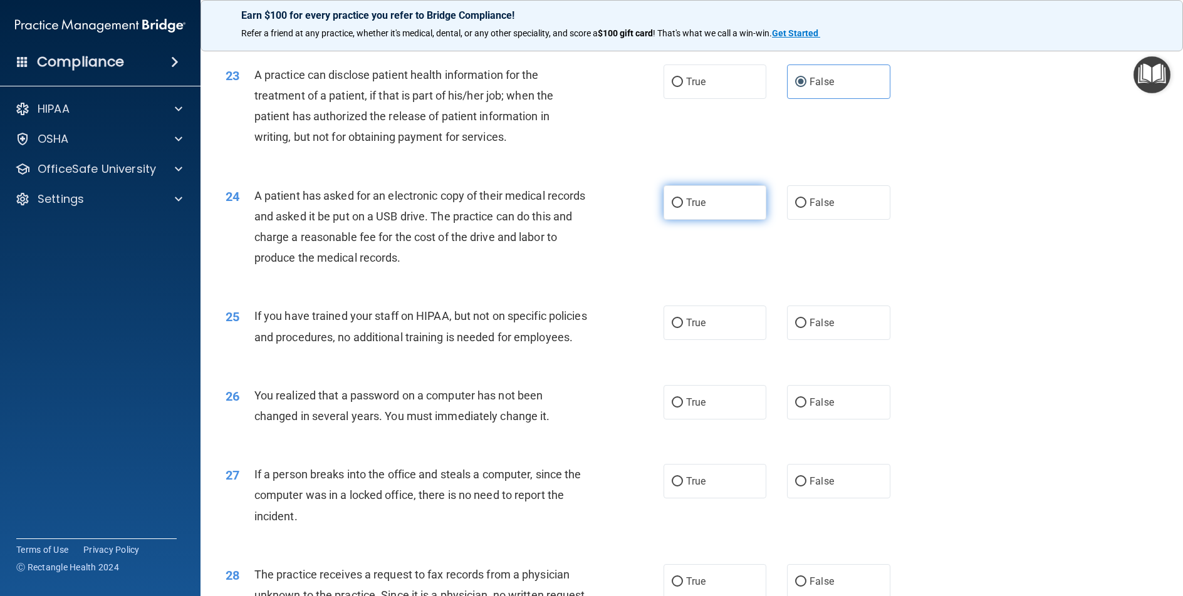
click at [683, 208] on input "True" at bounding box center [676, 203] width 11 height 9
radio input "true"
click at [812, 340] on label "False" at bounding box center [838, 323] width 103 height 34
click at [806, 328] on input "False" at bounding box center [800, 323] width 11 height 9
radio input "true"
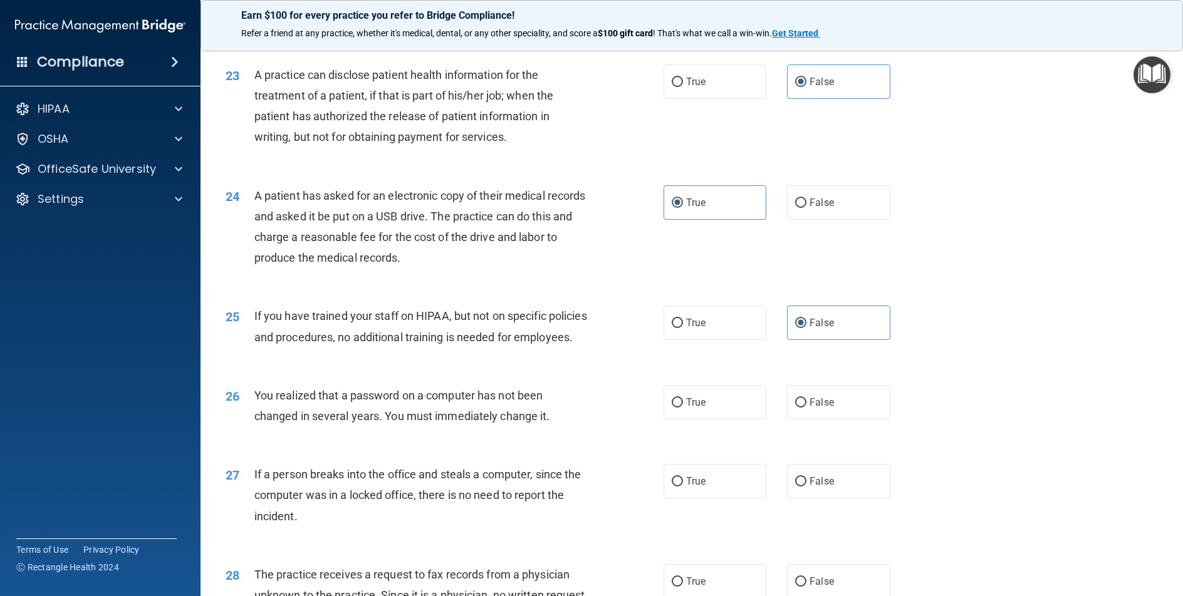
click at [708, 448] on div "26 You realized that a password on a computer has not been changed in several y…" at bounding box center [691, 409] width 951 height 79
click at [722, 420] on label "True" at bounding box center [714, 402] width 103 height 34
click at [683, 408] on input "True" at bounding box center [676, 402] width 11 height 9
radio input "true"
click at [818, 499] on label "False" at bounding box center [838, 481] width 103 height 34
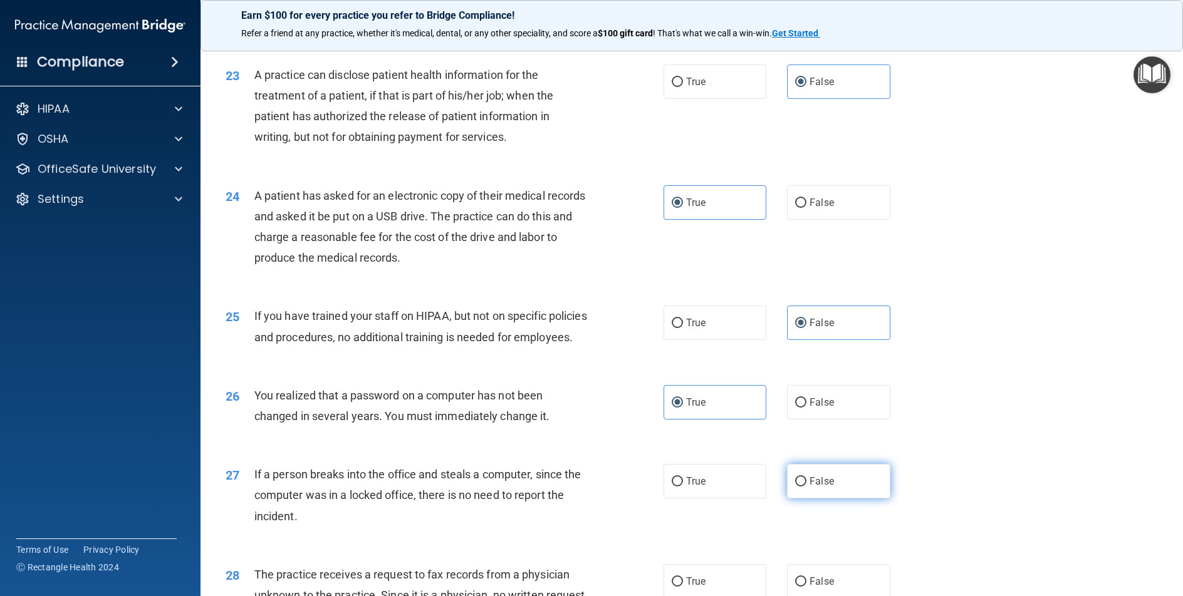
click at [806, 487] on input "False" at bounding box center [800, 481] width 11 height 9
radio input "true"
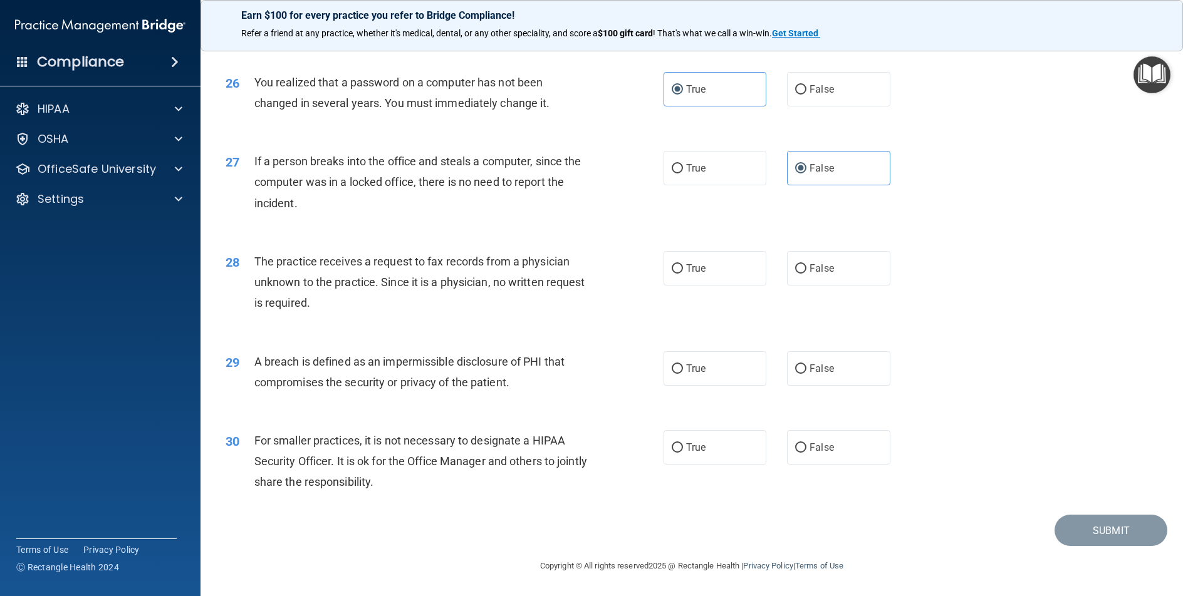
scroll to position [2431, 0]
click at [872, 271] on label "False" at bounding box center [838, 268] width 103 height 34
click at [806, 271] on input "False" at bounding box center [800, 268] width 11 height 9
radio input "true"
click at [706, 378] on label "True" at bounding box center [714, 368] width 103 height 34
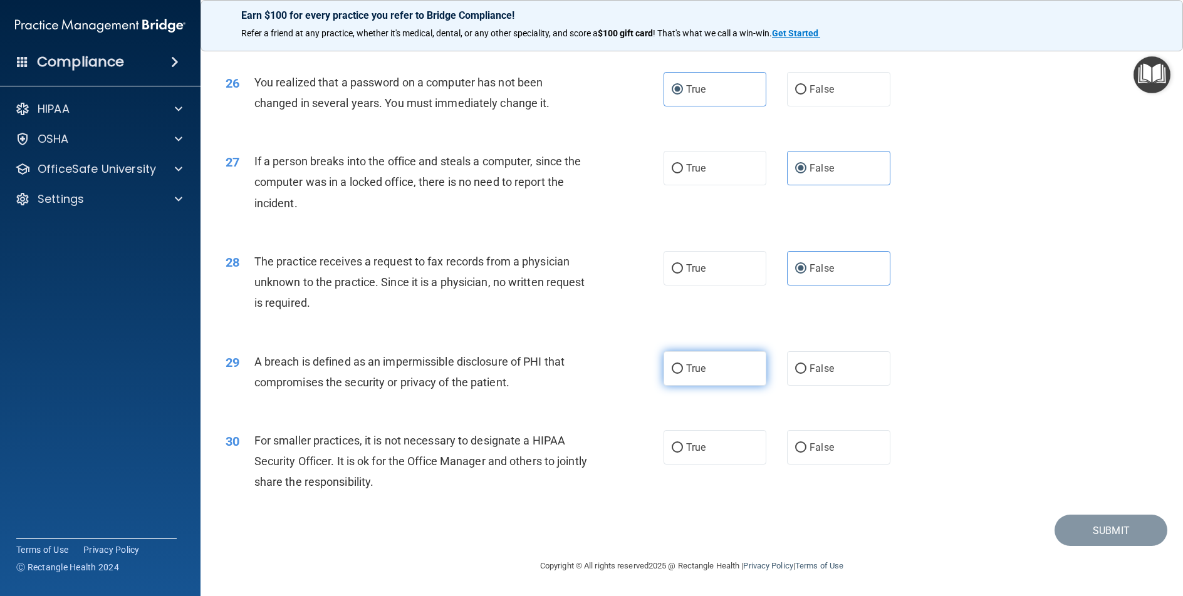
click at [683, 374] on input "True" at bounding box center [676, 369] width 11 height 9
radio input "true"
click at [807, 458] on label "False" at bounding box center [838, 447] width 103 height 34
click at [806, 453] on input "False" at bounding box center [800, 447] width 11 height 9
radio input "true"
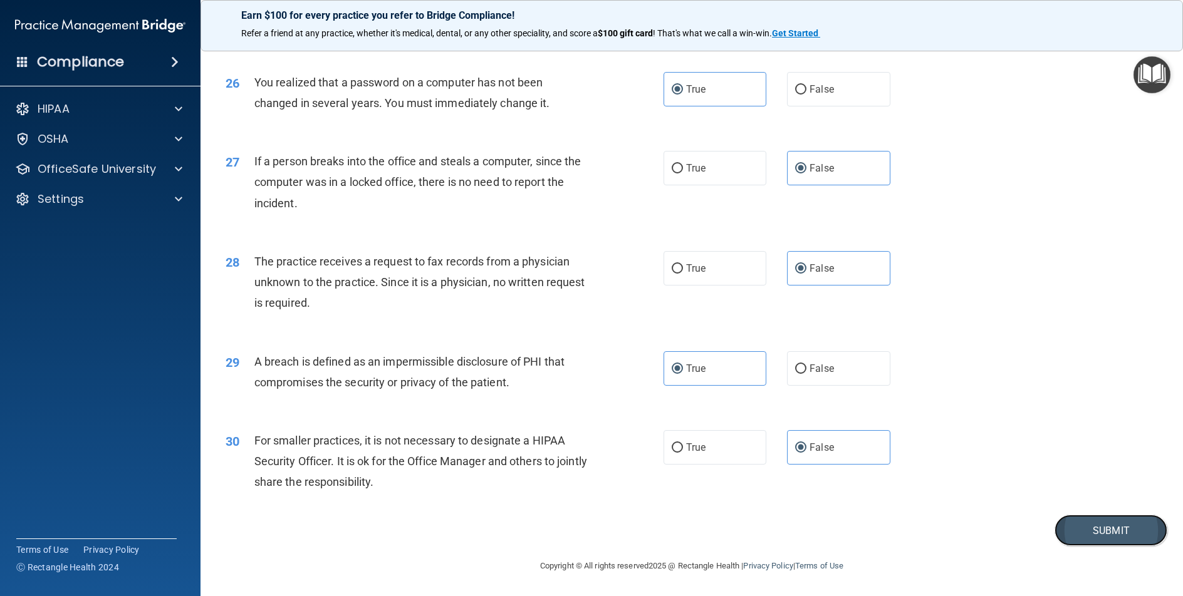
click at [1070, 527] on button "Submit" at bounding box center [1110, 531] width 113 height 32
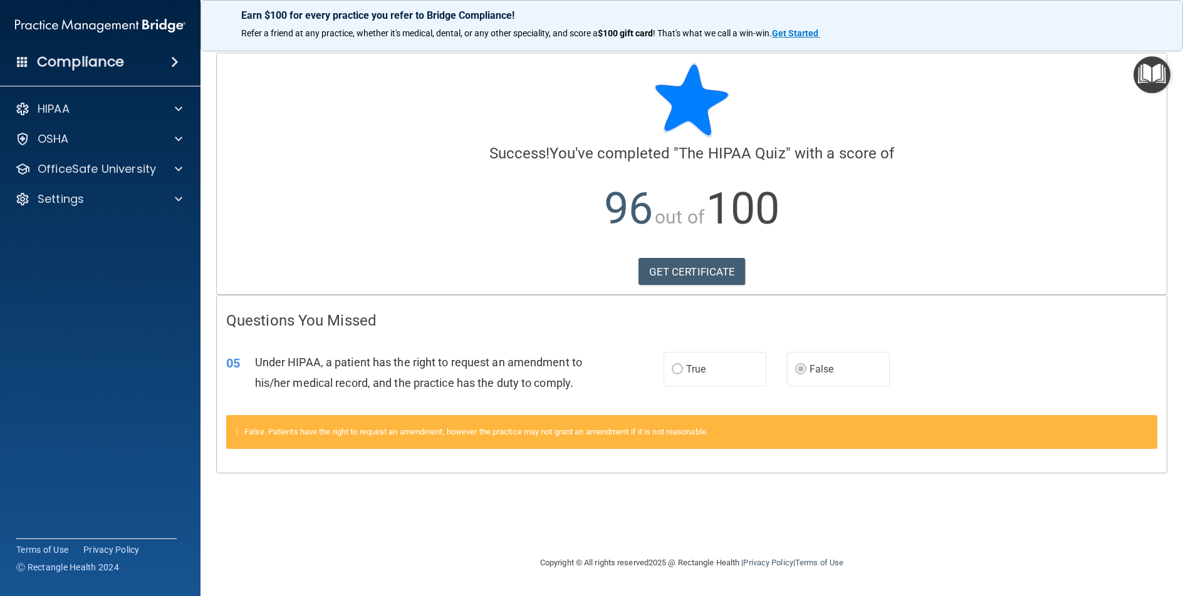
click at [707, 376] on label "True" at bounding box center [714, 369] width 103 height 34
click at [712, 277] on link "GET CERTIFICATE" at bounding box center [691, 272] width 107 height 28
click at [141, 106] on div "HIPAA" at bounding box center [83, 108] width 155 height 15
click at [125, 122] on ul "Documents and Policies Report an Incident Business Associates Emergency Plannin…" at bounding box center [100, 152] width 227 height 60
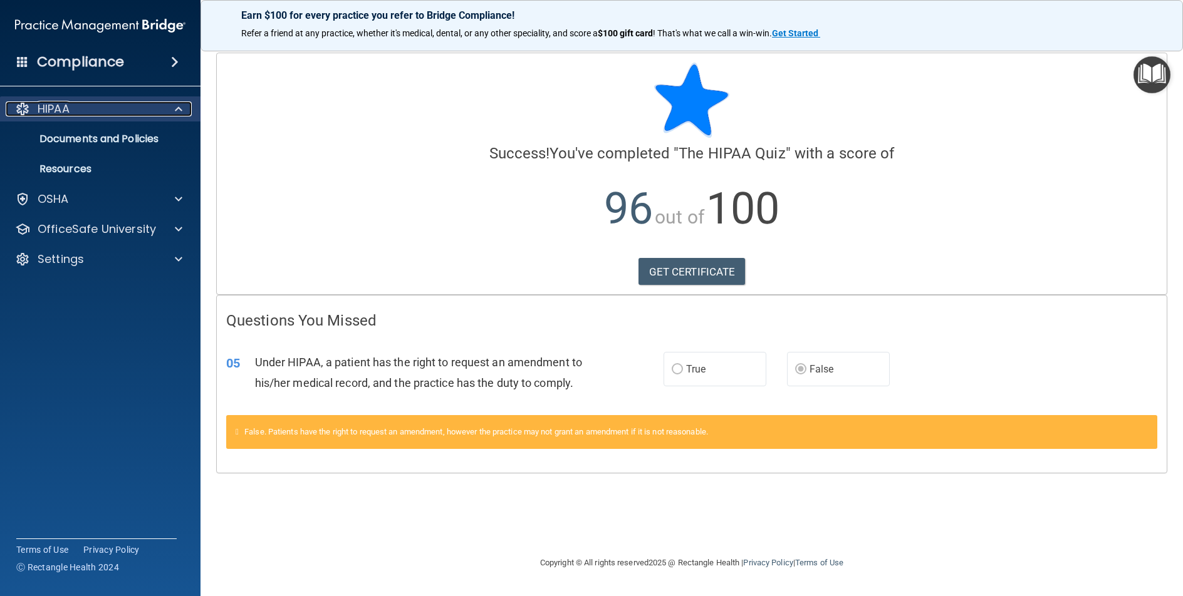
click at [163, 108] on div at bounding box center [176, 108] width 31 height 15
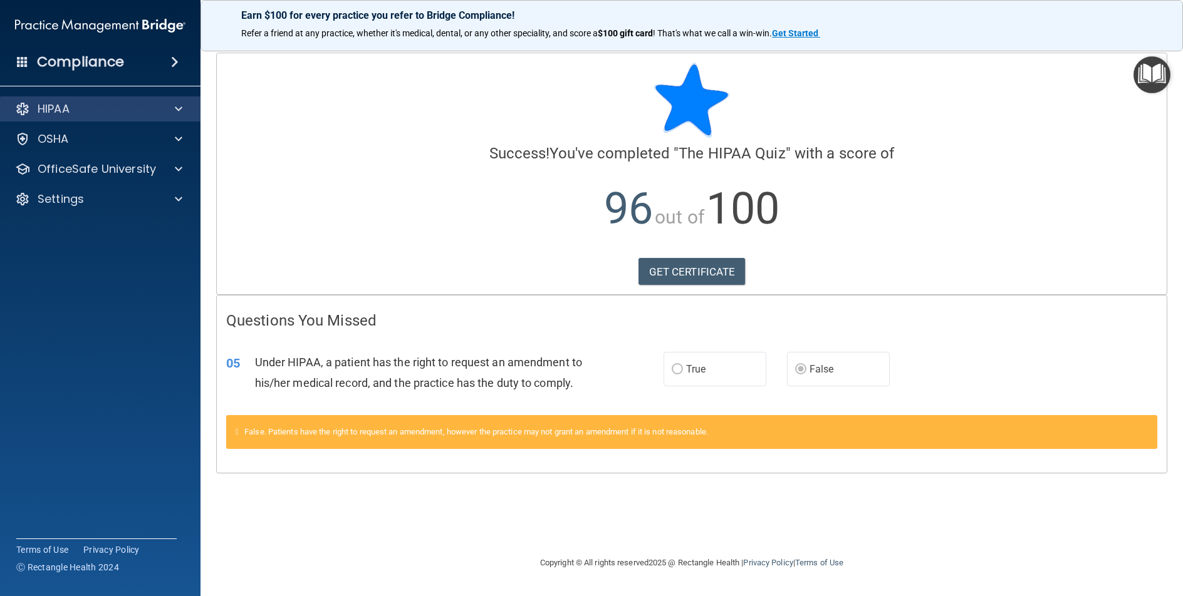
click at [185, 120] on div "HIPAA" at bounding box center [100, 108] width 201 height 25
click at [158, 119] on div "HIPAA" at bounding box center [100, 108] width 201 height 25
click at [58, 108] on p "HIPAA" at bounding box center [54, 108] width 32 height 15
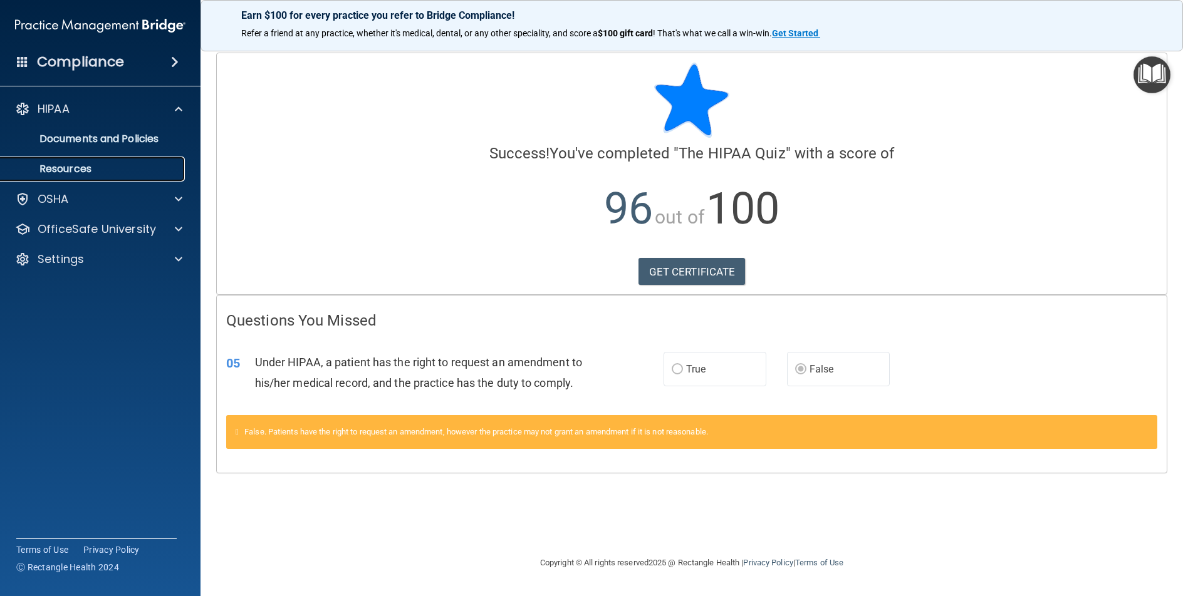
click at [76, 170] on p "Resources" at bounding box center [93, 169] width 171 height 13
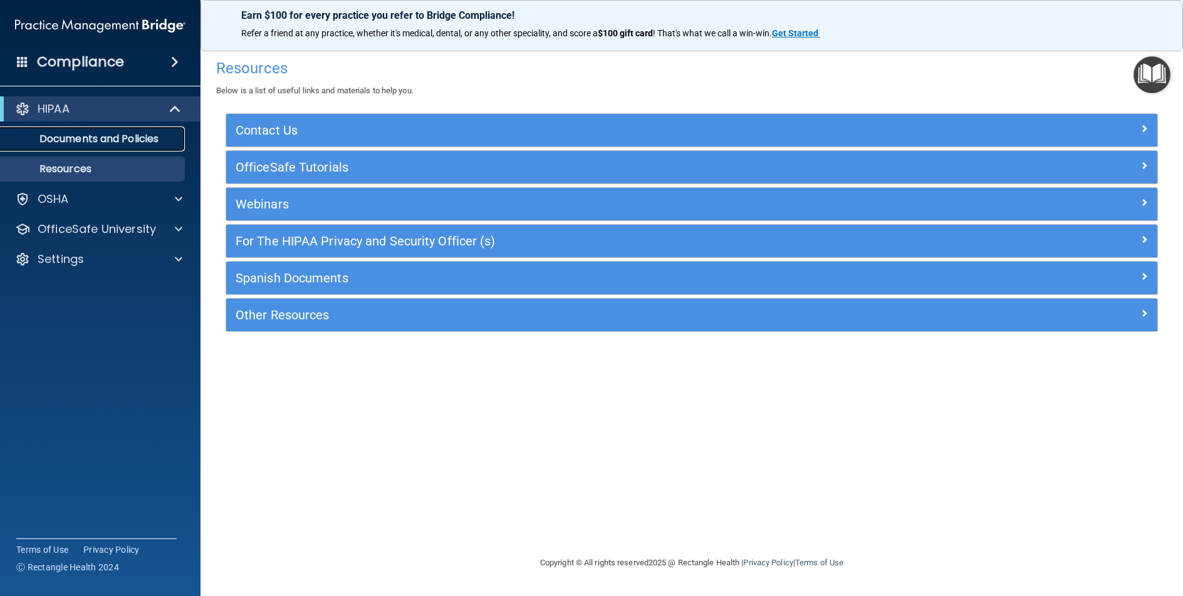
click at [115, 127] on link "Documents and Policies" at bounding box center [85, 139] width 197 height 25
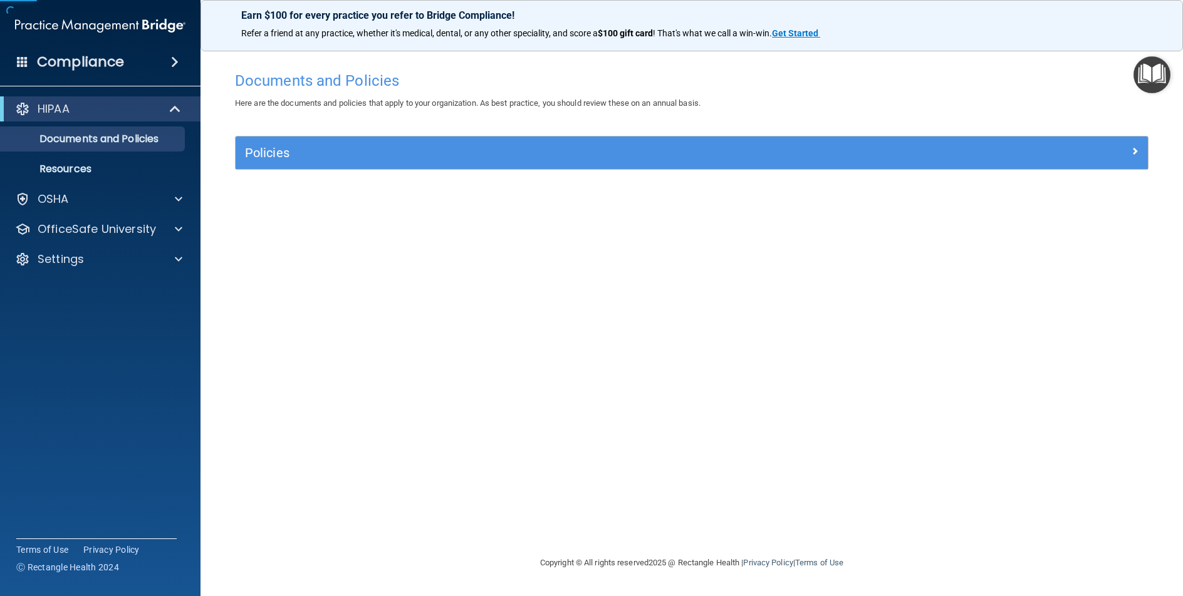
click at [132, 121] on div "HIPAA" at bounding box center [100, 108] width 200 height 25
click at [81, 122] on div "HIPAA Documents and Policies Report an Incident Business Associates Emergency P…" at bounding box center [100, 138] width 201 height 85
click at [124, 61] on div "Compliance" at bounding box center [100, 62] width 200 height 28
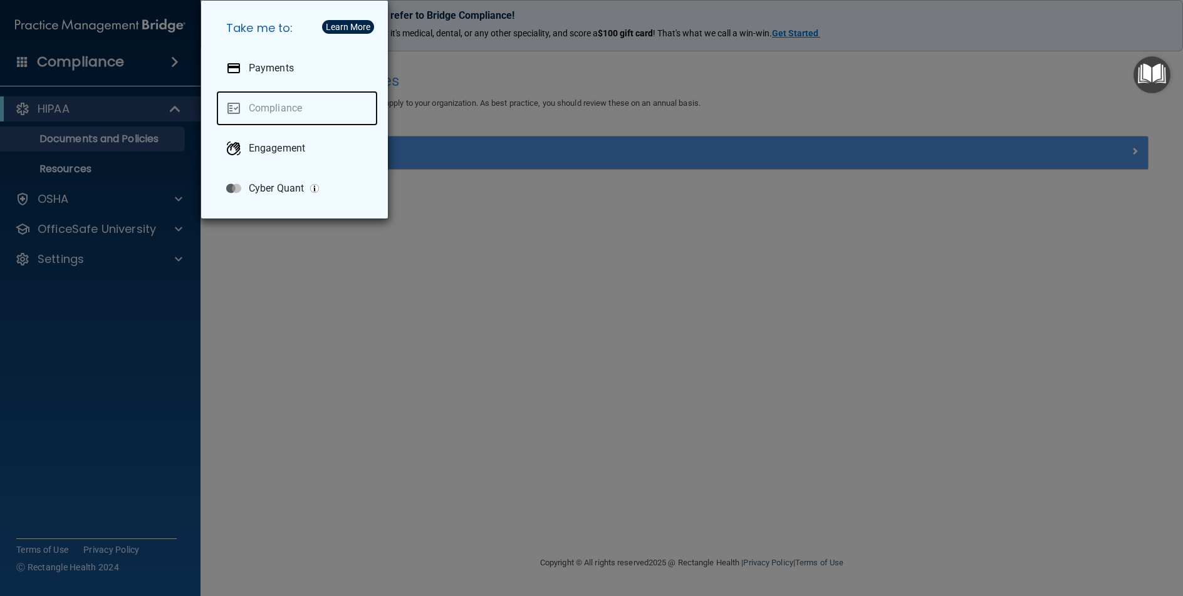
click at [291, 115] on link "Compliance" at bounding box center [297, 108] width 162 height 35
click at [285, 116] on link "Compliance" at bounding box center [297, 108] width 162 height 35
click at [66, 89] on div "Take me to: Payments Compliance Engagement Cyber Quant" at bounding box center [591, 298] width 1183 height 596
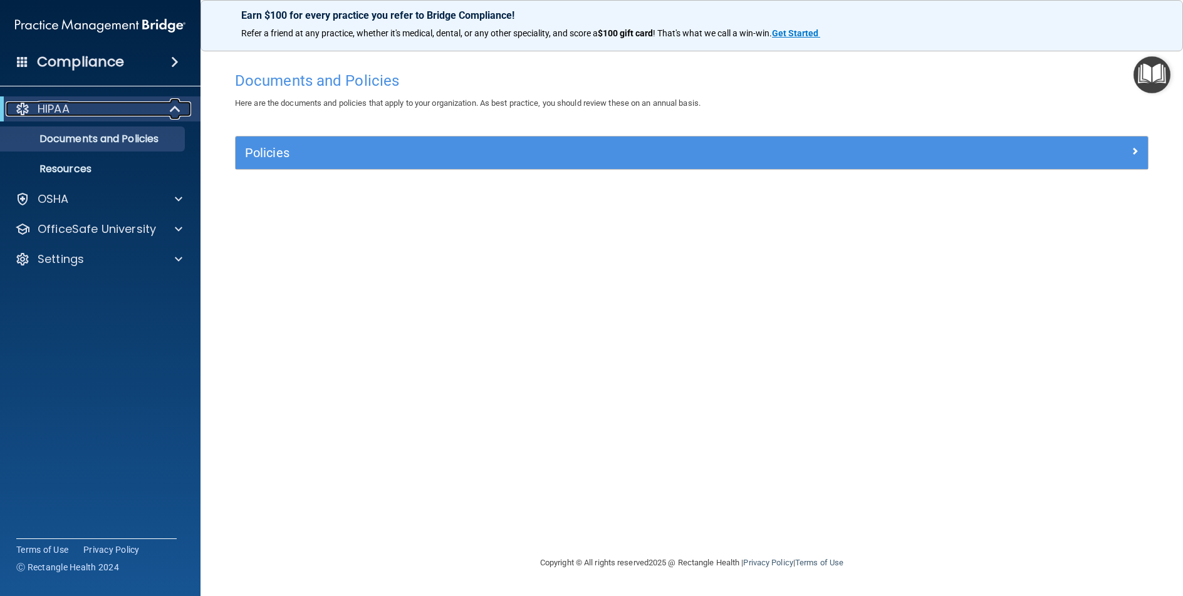
click at [98, 115] on div "HIPAA" at bounding box center [83, 108] width 155 height 15
click at [1167, 281] on main "Documents and Policies Here are the documents and policies that apply to your o…" at bounding box center [691, 318] width 982 height 556
click at [104, 124] on ul "Documents and Policies Report an Incident Business Associates Emergency Plannin…" at bounding box center [100, 152] width 227 height 60
click at [104, 134] on p "Documents and Policies" at bounding box center [93, 139] width 171 height 13
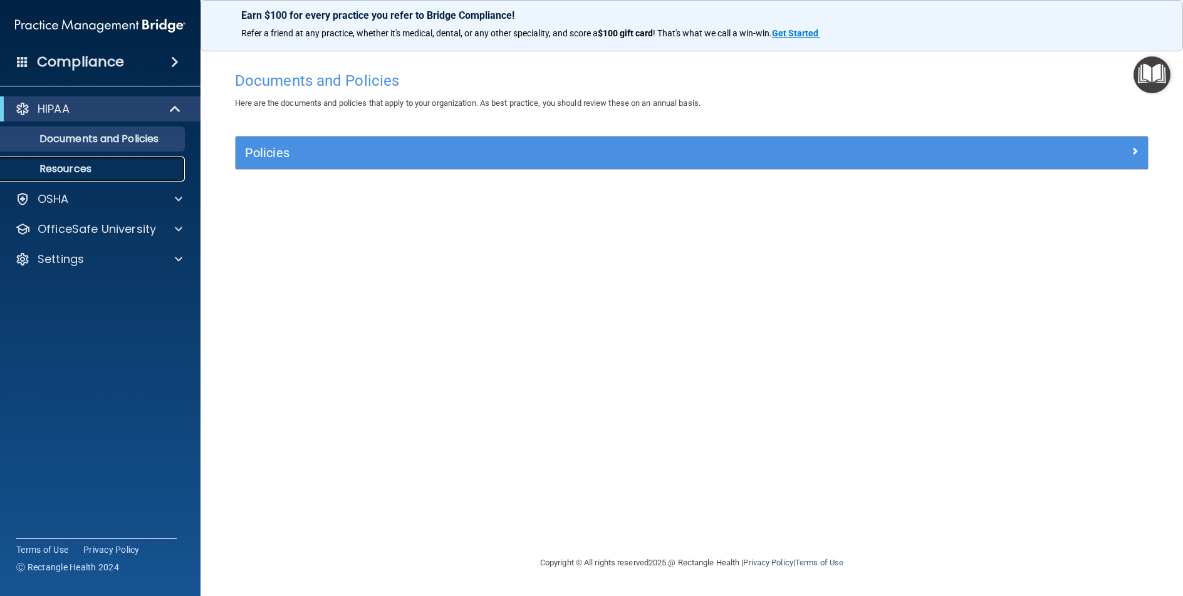
click at [98, 159] on link "Resources" at bounding box center [85, 169] width 197 height 25
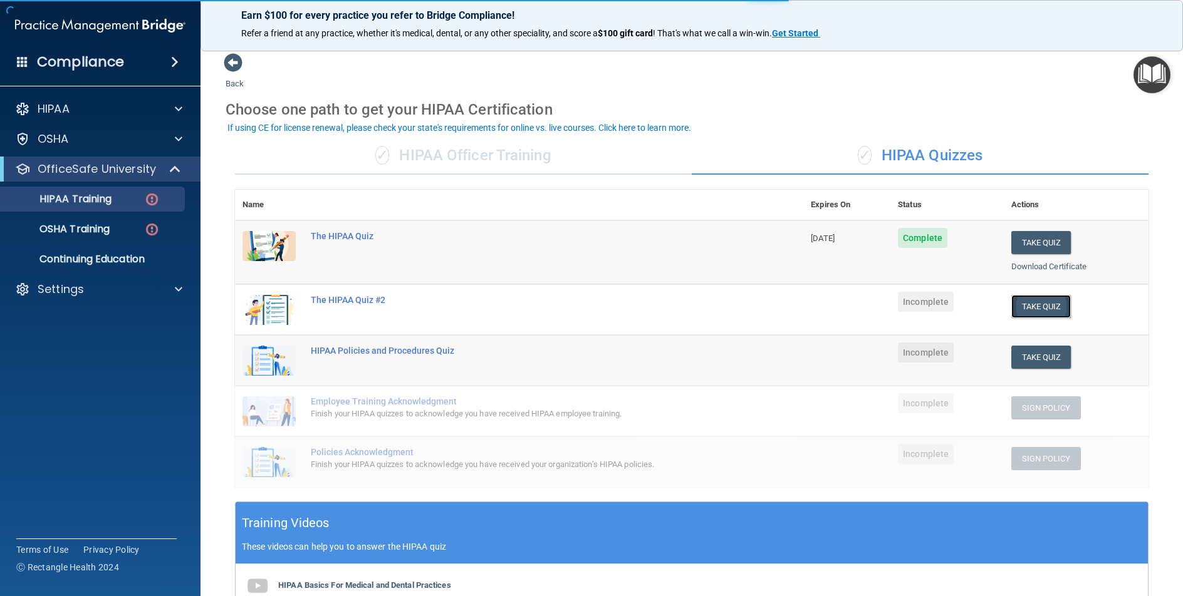
click at [1038, 303] on button "Take Quiz" at bounding box center [1041, 306] width 60 height 23
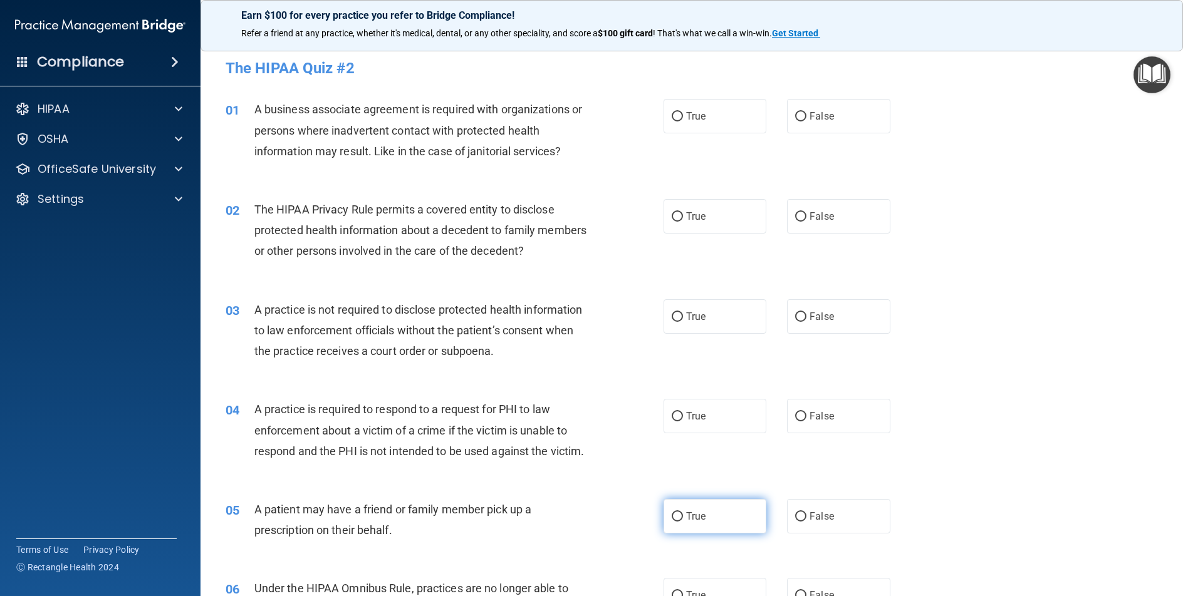
click at [718, 528] on label "True" at bounding box center [714, 516] width 103 height 34
click at [683, 522] on input "True" at bounding box center [676, 516] width 11 height 9
radio input "true"
click at [693, 128] on label "True" at bounding box center [714, 116] width 103 height 34
click at [683, 122] on input "True" at bounding box center [676, 116] width 11 height 9
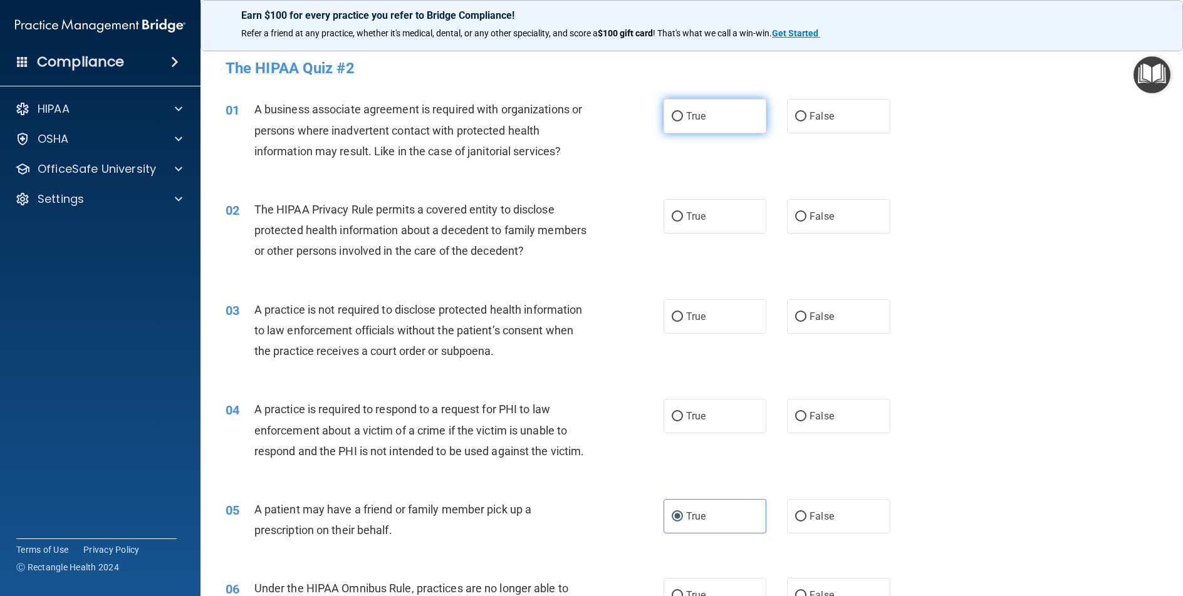
radio input "true"
click at [678, 522] on input "True" at bounding box center [676, 516] width 11 height 9
click at [701, 120] on label "True" at bounding box center [714, 116] width 103 height 34
click at [683, 120] on input "True" at bounding box center [676, 116] width 11 height 9
click at [777, 118] on div "True False" at bounding box center [786, 116] width 247 height 34
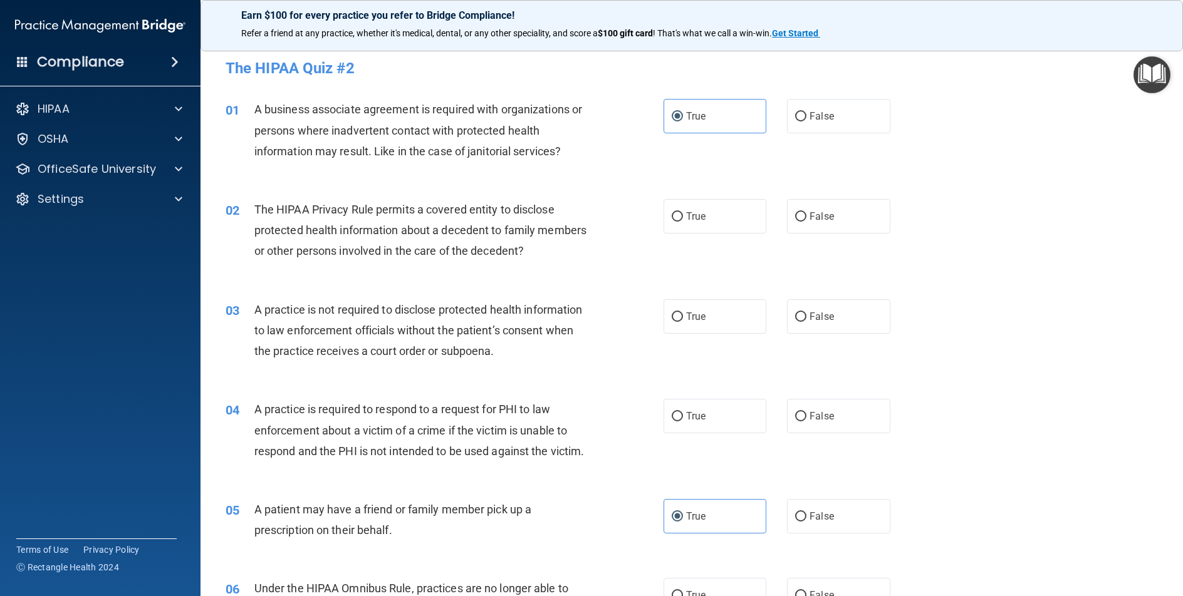
click at [710, 236] on div "02 The HIPAA Privacy Rule permits a covered entity to disclose protected health…" at bounding box center [691, 234] width 951 height 100
click at [710, 226] on label "True" at bounding box center [714, 216] width 103 height 34
click at [683, 222] on input "True" at bounding box center [676, 216] width 11 height 9
radio input "true"
click at [822, 328] on label "False" at bounding box center [838, 316] width 103 height 34
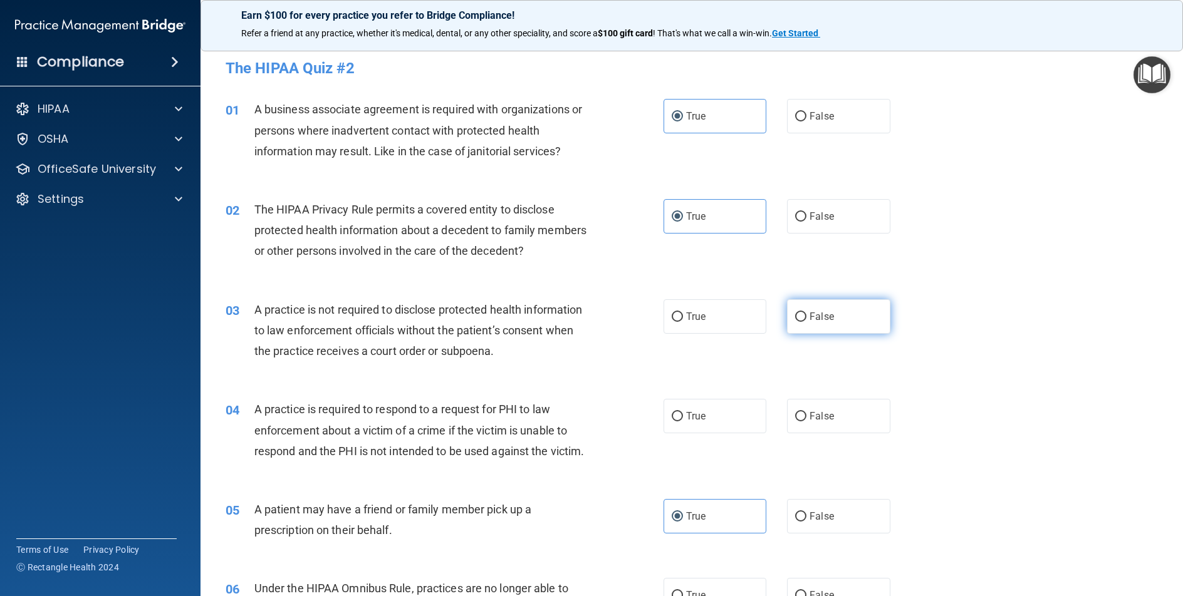
click at [806, 322] on input "False" at bounding box center [800, 317] width 11 height 9
radio input "true"
click at [696, 414] on span "True" at bounding box center [695, 416] width 19 height 12
click at [683, 414] on input "True" at bounding box center [676, 416] width 11 height 9
radio input "true"
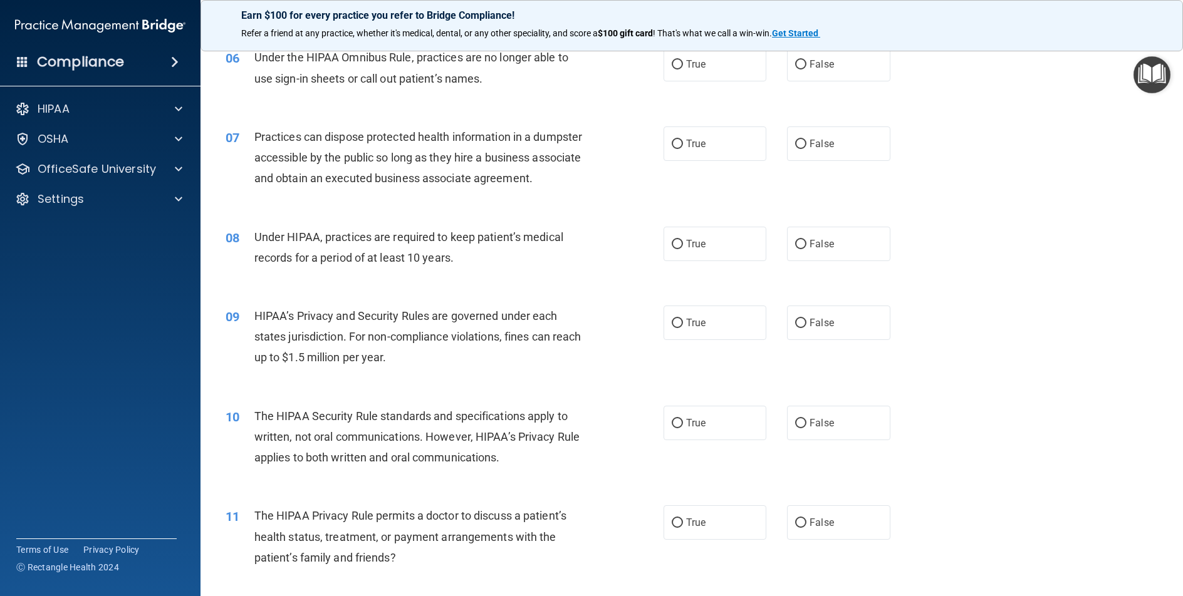
scroll to position [501, 0]
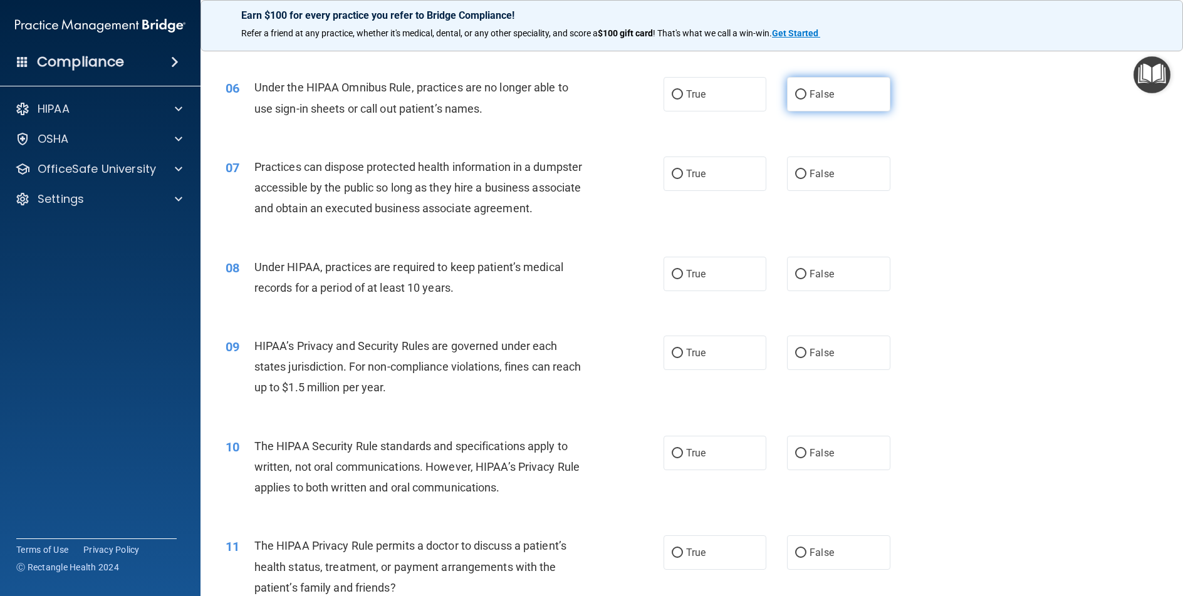
click at [798, 100] on input "False" at bounding box center [800, 94] width 11 height 9
radio input "true"
click at [818, 186] on label "False" at bounding box center [838, 174] width 103 height 34
click at [806, 179] on input "False" at bounding box center [800, 174] width 11 height 9
radio input "true"
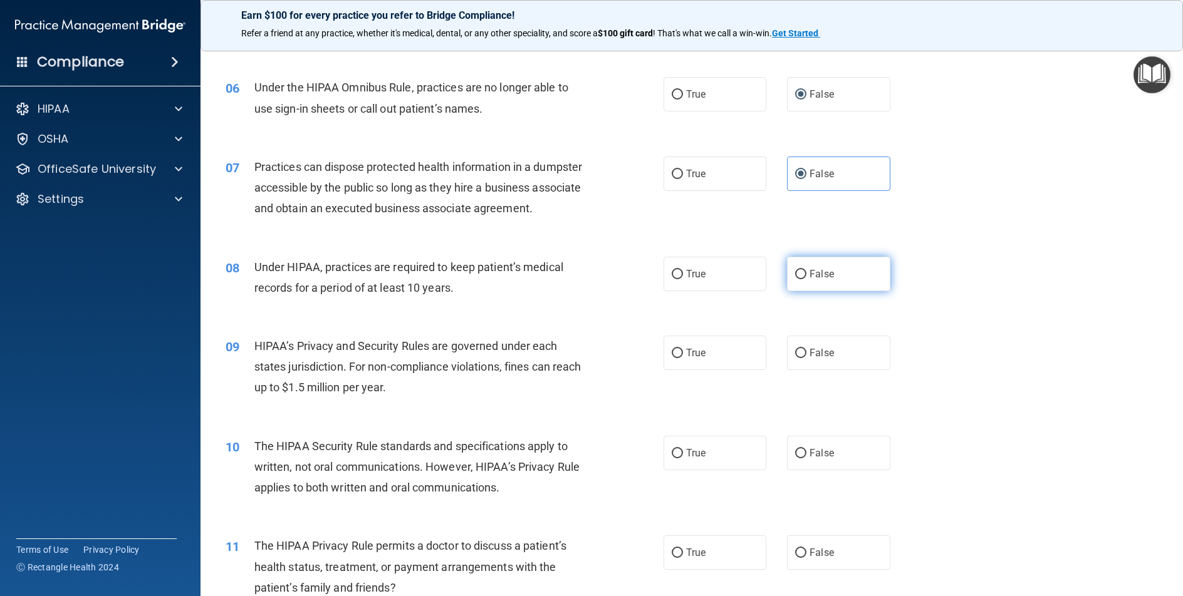
click at [822, 280] on span "False" at bounding box center [821, 274] width 24 height 12
click at [806, 279] on input "False" at bounding box center [800, 274] width 11 height 9
radio input "true"
click at [816, 370] on label "False" at bounding box center [838, 353] width 103 height 34
click at [806, 358] on input "False" at bounding box center [800, 353] width 11 height 9
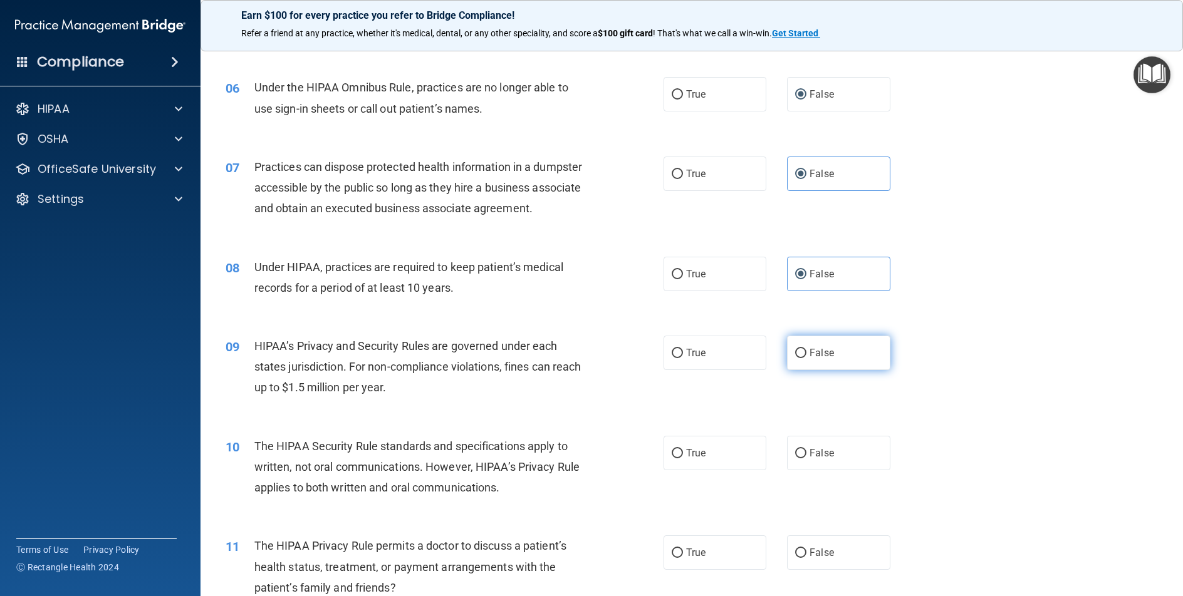
radio input "true"
click at [722, 470] on label "True" at bounding box center [714, 453] width 103 height 34
click at [683, 458] on input "True" at bounding box center [676, 453] width 11 height 9
radio input "true"
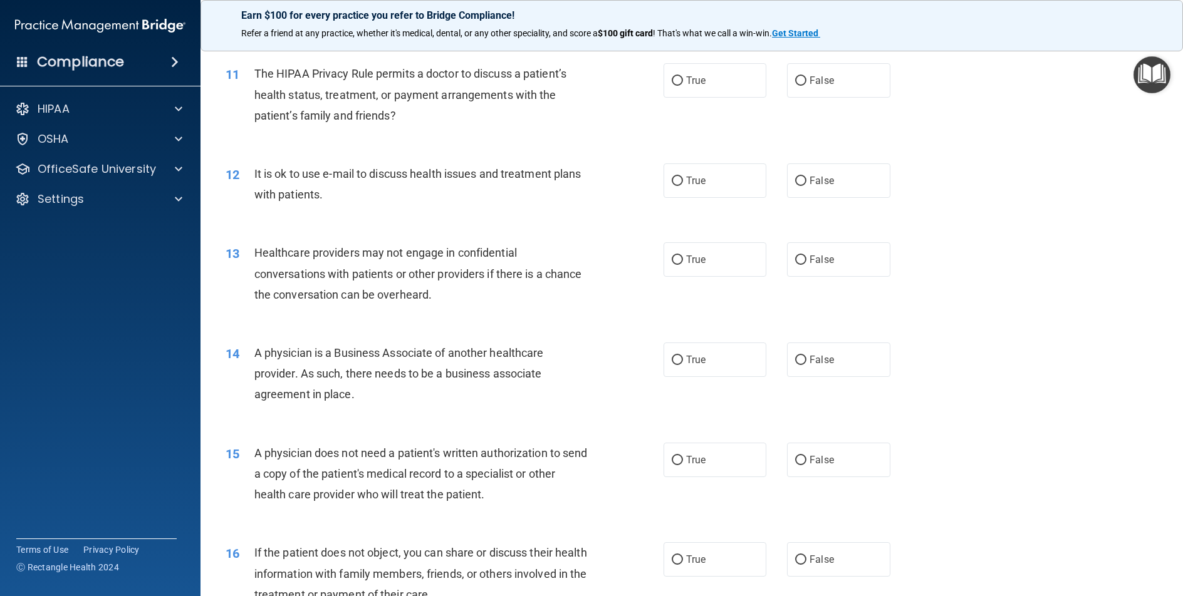
scroll to position [1002, 0]
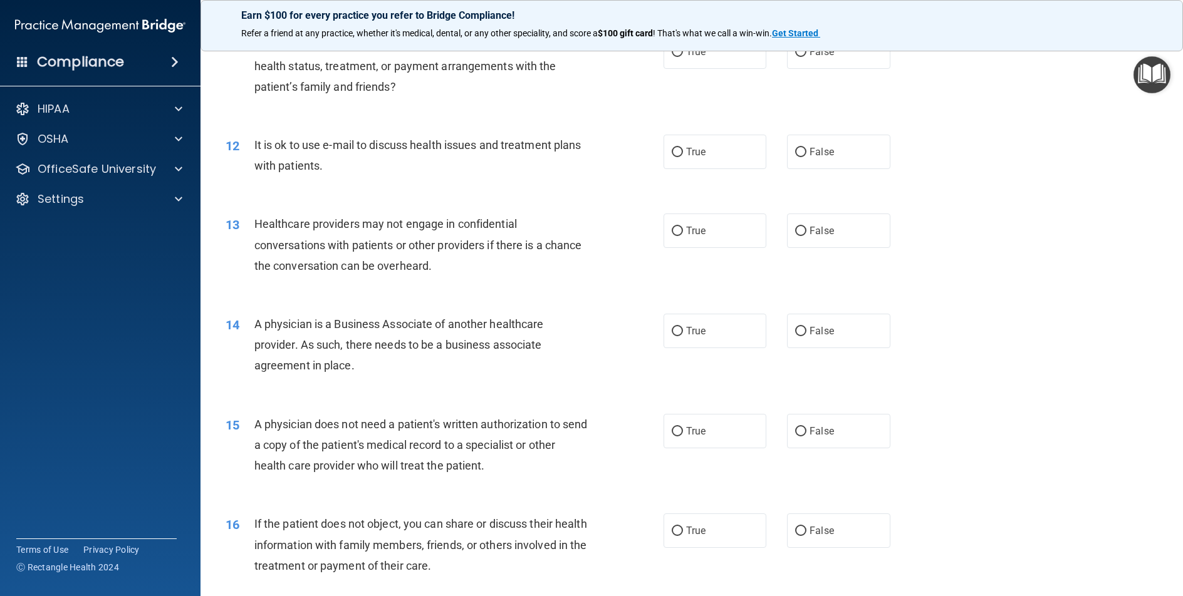
click at [671, 103] on div "11 The HIPAA Privacy Rule permits a doctor to discuss a patient’s health status…" at bounding box center [444, 68] width 475 height 69
click at [682, 69] on label "True" at bounding box center [714, 51] width 103 height 34
click at [682, 57] on input "True" at bounding box center [676, 52] width 11 height 9
radio input "true"
click at [671, 169] on label "True" at bounding box center [714, 152] width 103 height 34
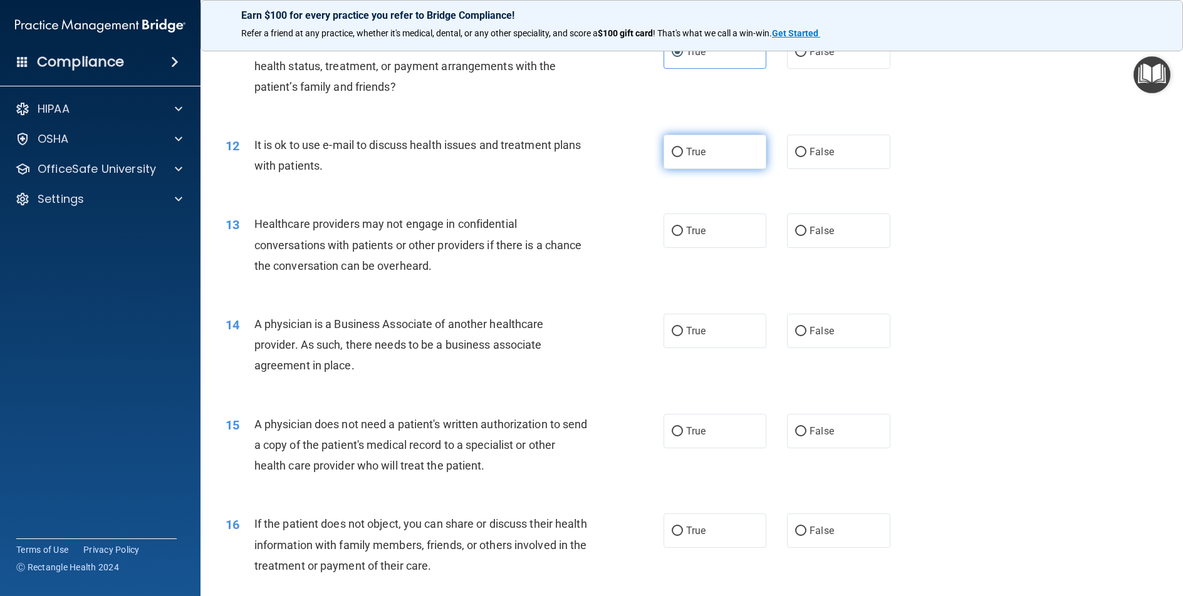
click at [671, 157] on input "True" at bounding box center [676, 152] width 11 height 9
radio input "true"
click at [788, 248] on label "False" at bounding box center [838, 231] width 103 height 34
click at [795, 236] on input "False" at bounding box center [800, 231] width 11 height 9
radio input "true"
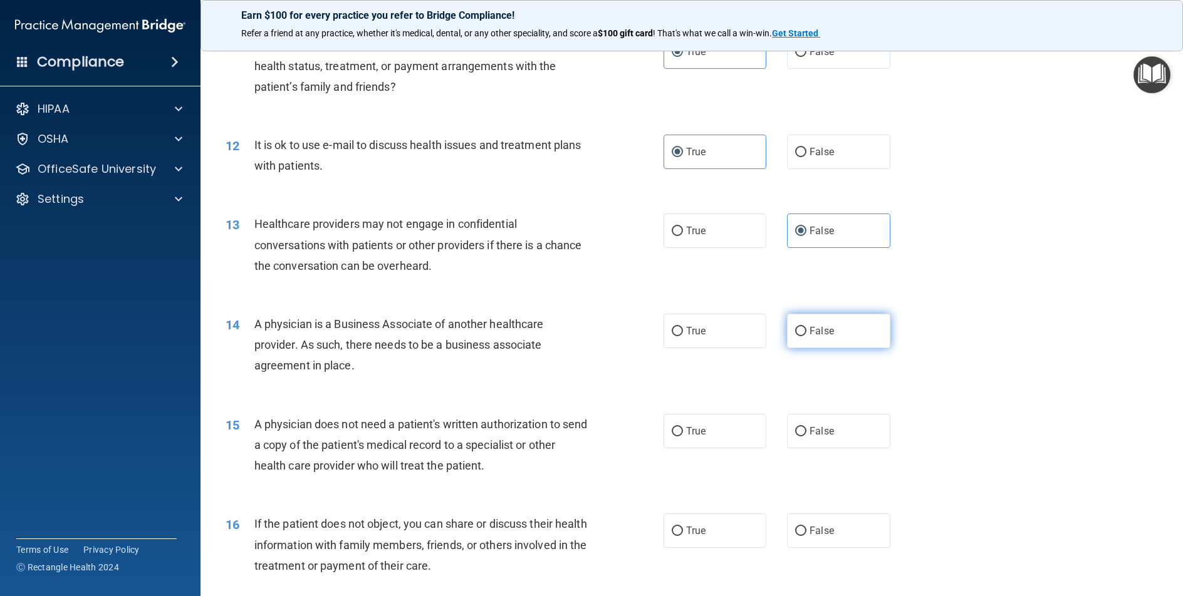
click at [809, 337] on span "False" at bounding box center [821, 331] width 24 height 12
click at [804, 336] on input "False" at bounding box center [800, 331] width 11 height 9
radio input "true"
click at [688, 448] on label "True" at bounding box center [714, 431] width 103 height 34
click at [683, 437] on input "True" at bounding box center [676, 431] width 11 height 9
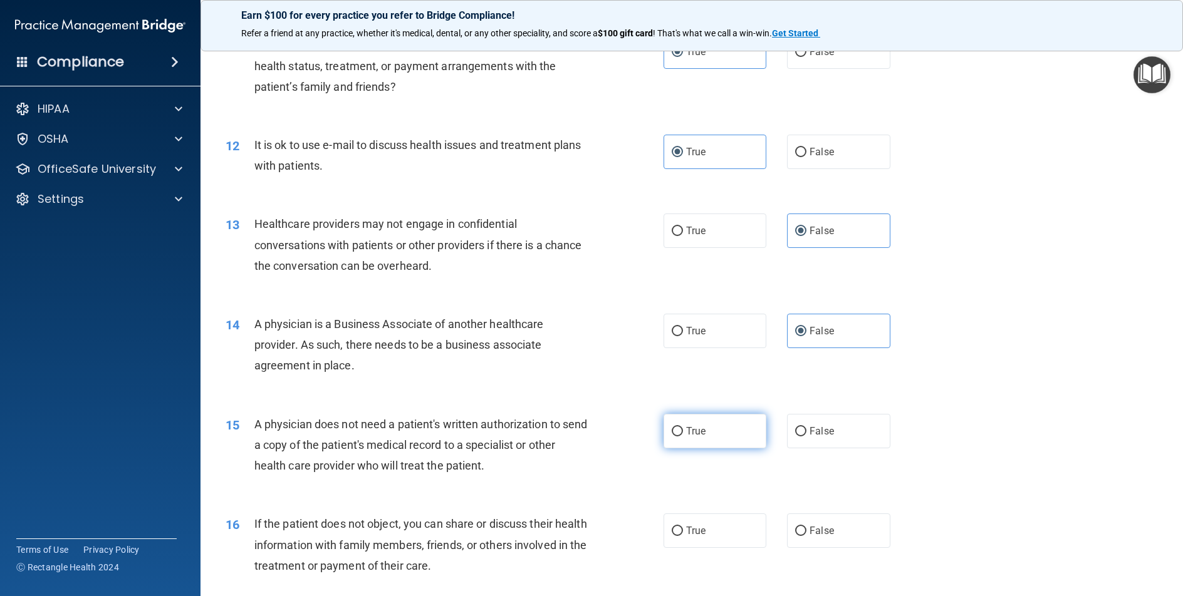
radio input "true"
click at [693, 537] on span "True" at bounding box center [695, 531] width 19 height 12
click at [683, 536] on input "True" at bounding box center [676, 531] width 11 height 9
radio input "true"
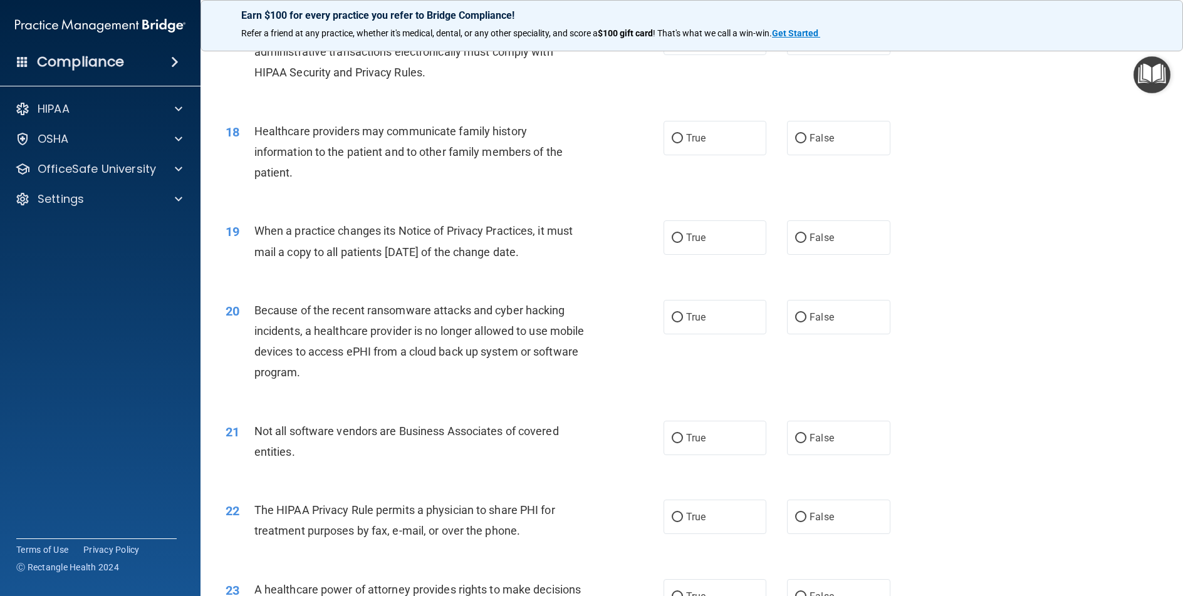
scroll to position [1566, 0]
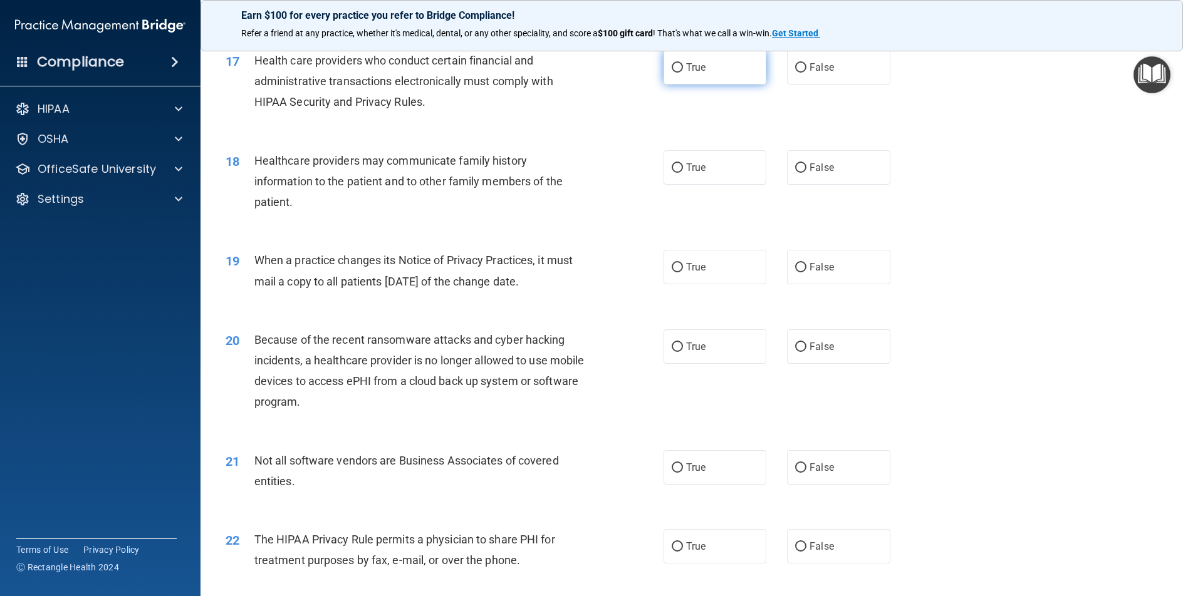
click at [695, 73] on span "True" at bounding box center [695, 67] width 19 height 12
click at [683, 73] on input "True" at bounding box center [676, 67] width 11 height 9
radio input "true"
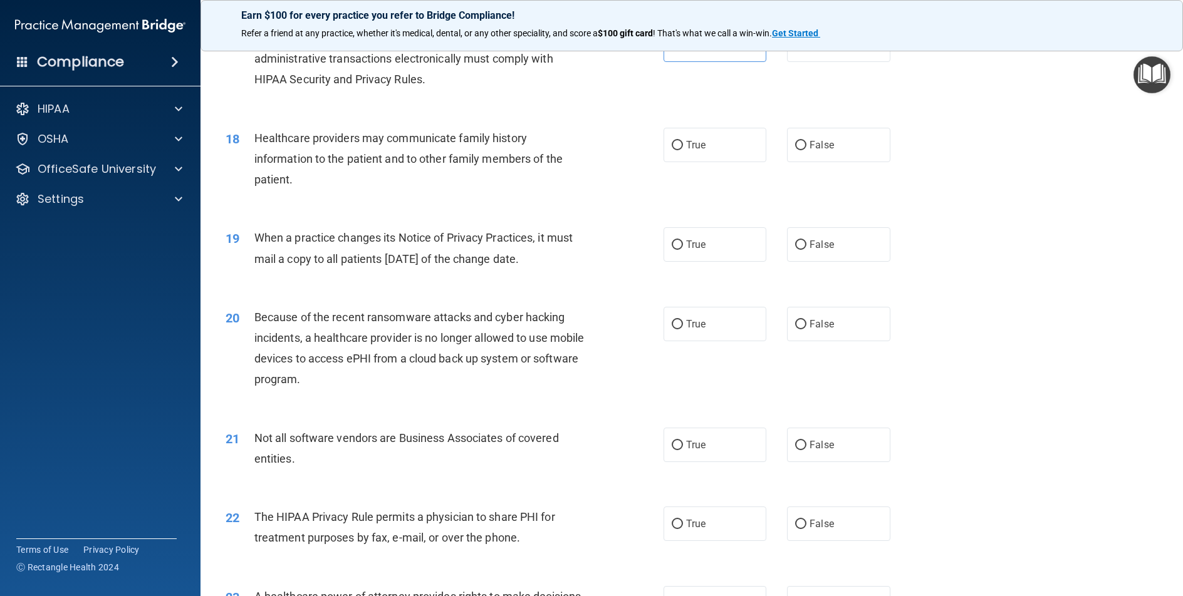
scroll to position [1651, 0]
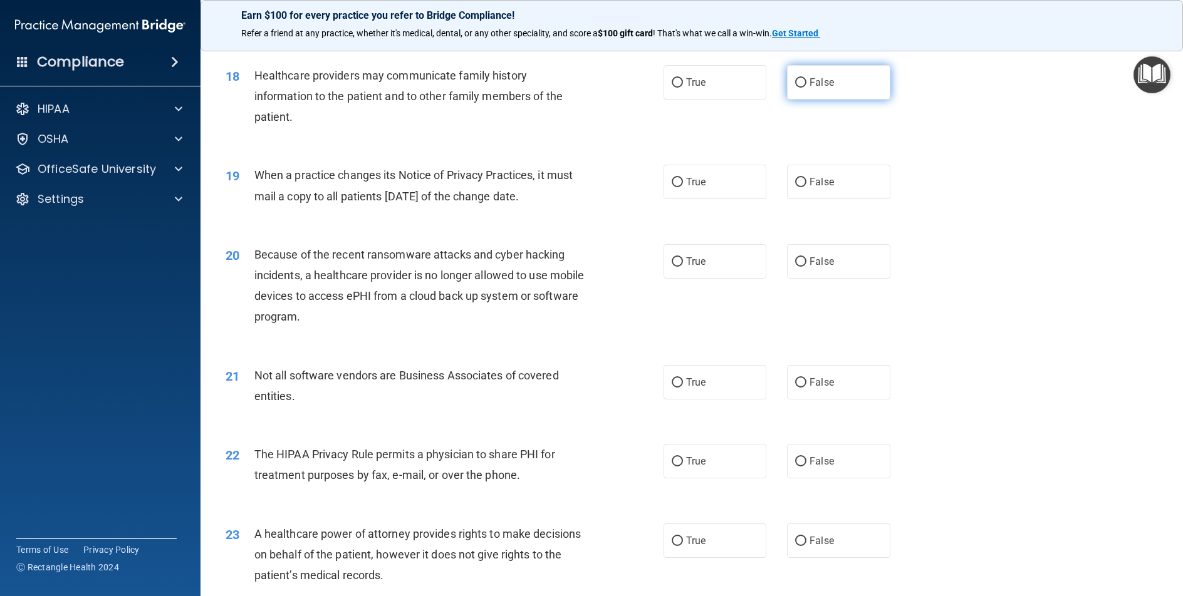
click at [821, 88] on span "False" at bounding box center [821, 82] width 24 height 12
click at [806, 88] on input "False" at bounding box center [800, 82] width 11 height 9
radio input "true"
click at [818, 199] on label "False" at bounding box center [838, 182] width 103 height 34
click at [806, 187] on input "False" at bounding box center [800, 182] width 11 height 9
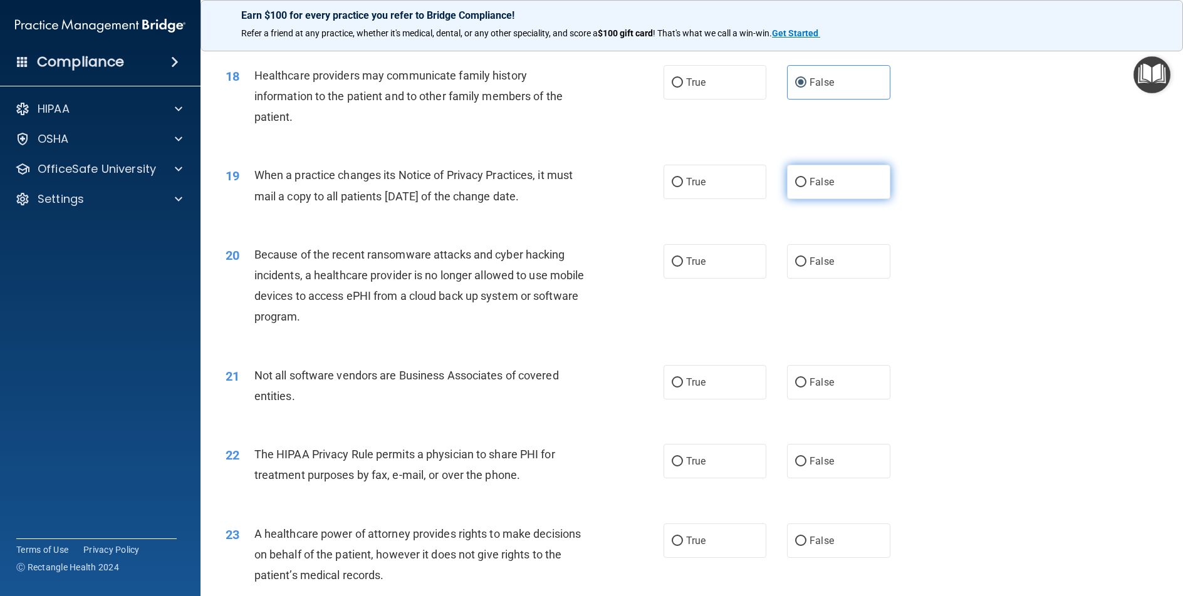
radio input "true"
click at [817, 267] on span "False" at bounding box center [821, 262] width 24 height 12
click at [806, 267] on input "False" at bounding box center [800, 261] width 11 height 9
radio input "true"
click at [673, 400] on label "True" at bounding box center [714, 382] width 103 height 34
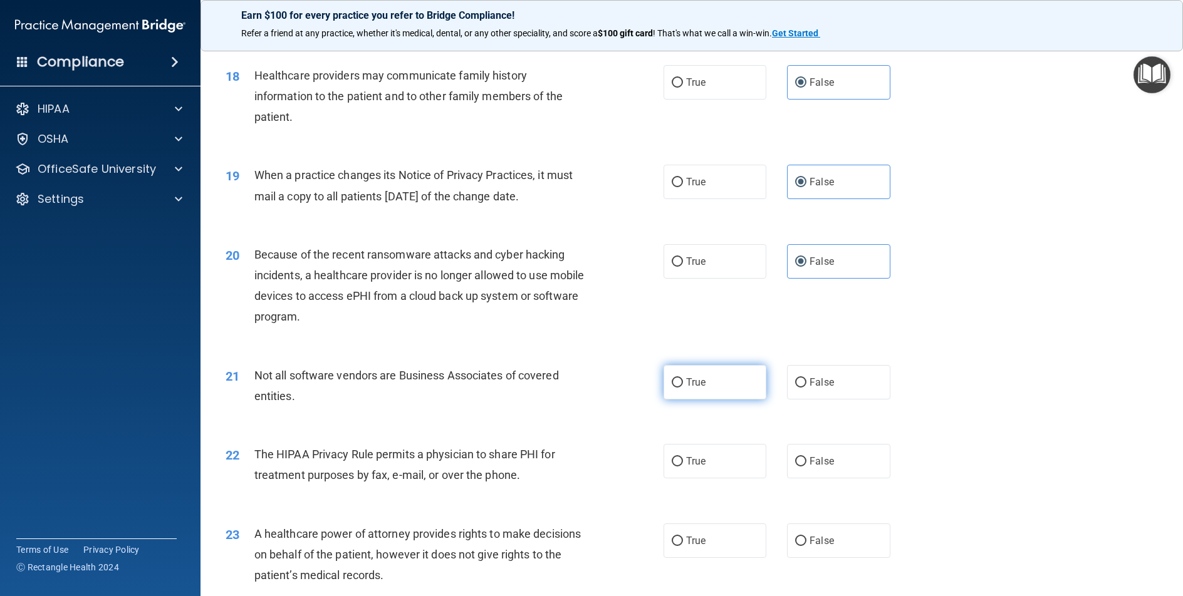
click at [673, 388] on input "True" at bounding box center [676, 382] width 11 height 9
radio input "true"
click at [675, 479] on label "True" at bounding box center [714, 461] width 103 height 34
click at [675, 467] on input "True" at bounding box center [676, 461] width 11 height 9
radio input "true"
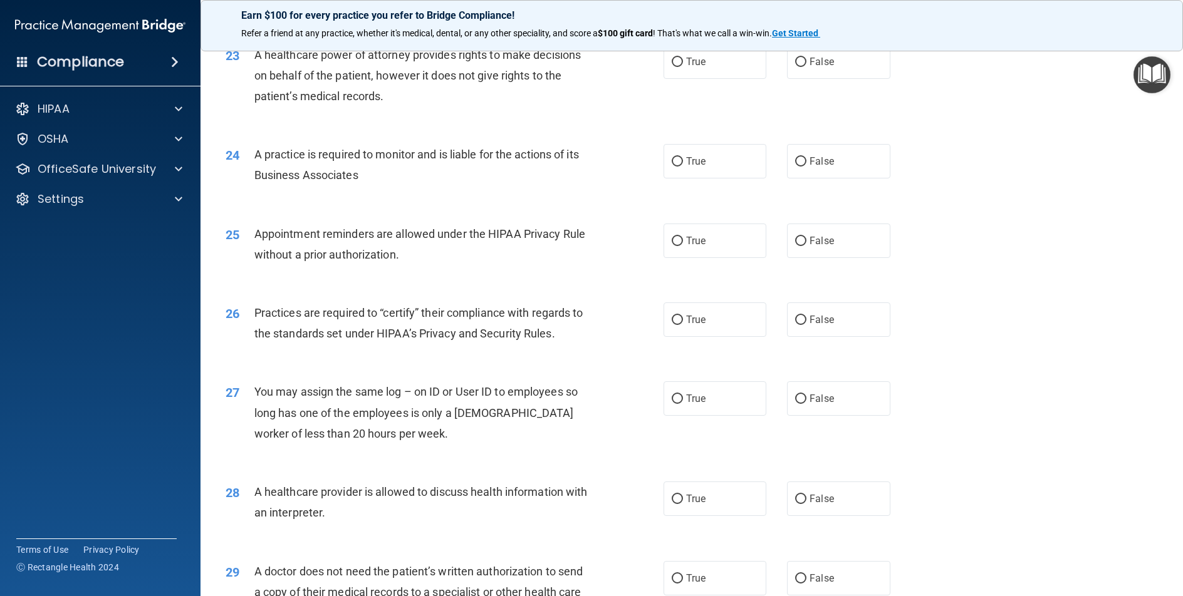
scroll to position [2152, 0]
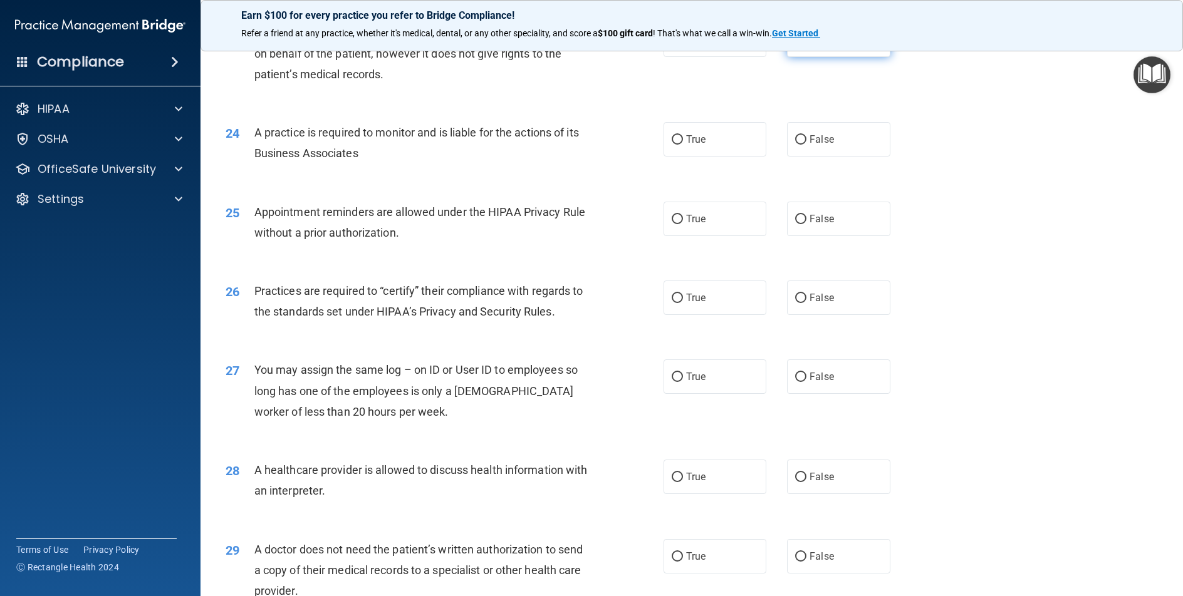
click at [848, 57] on label "False" at bounding box center [838, 40] width 103 height 34
click at [806, 45] on input "False" at bounding box center [800, 40] width 11 height 9
radio input "true"
click at [686, 145] on span "True" at bounding box center [695, 139] width 19 height 12
click at [683, 145] on input "True" at bounding box center [676, 139] width 11 height 9
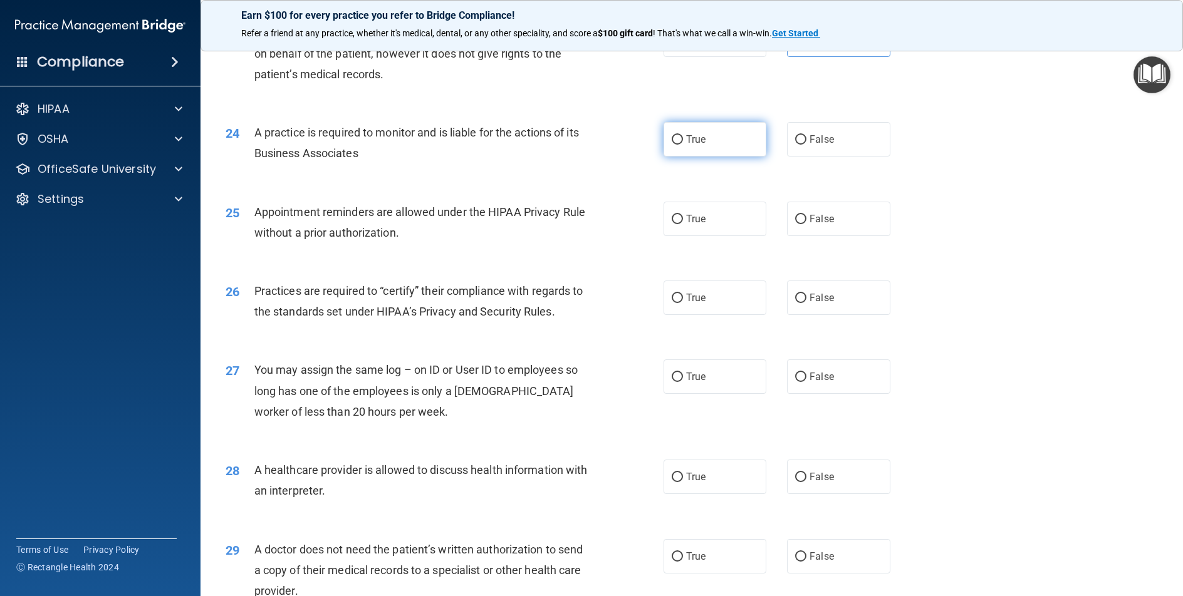
radio input "true"
click at [691, 225] on span "True" at bounding box center [695, 219] width 19 height 12
click at [683, 224] on input "True" at bounding box center [676, 219] width 11 height 9
radio input "true"
click at [846, 315] on label "False" at bounding box center [838, 298] width 103 height 34
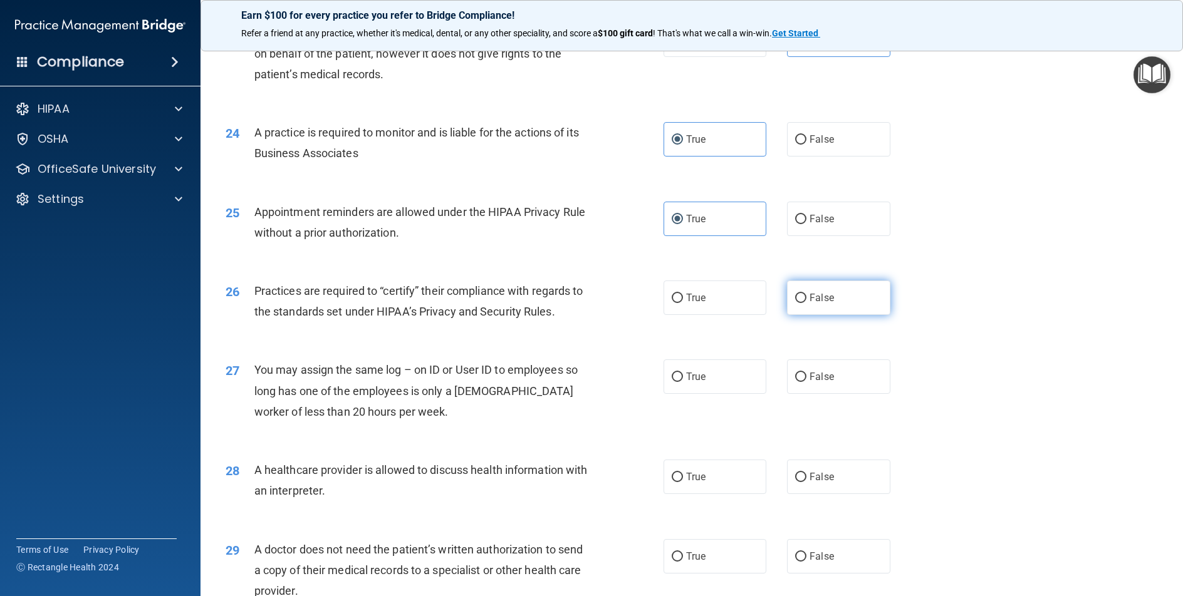
click at [806, 303] on input "False" at bounding box center [800, 298] width 11 height 9
radio input "true"
click at [831, 394] on label "False" at bounding box center [838, 377] width 103 height 34
click at [806, 382] on input "False" at bounding box center [800, 377] width 11 height 9
radio input "true"
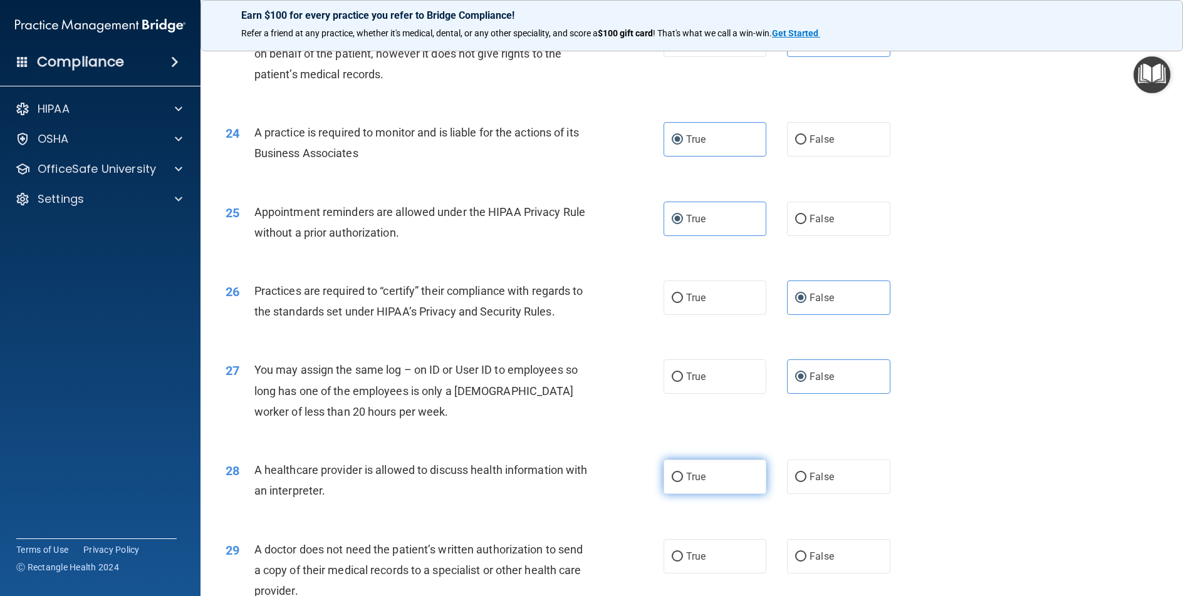
click at [691, 494] on label "True" at bounding box center [714, 477] width 103 height 34
click at [683, 482] on input "True" at bounding box center [676, 477] width 11 height 9
radio input "true"
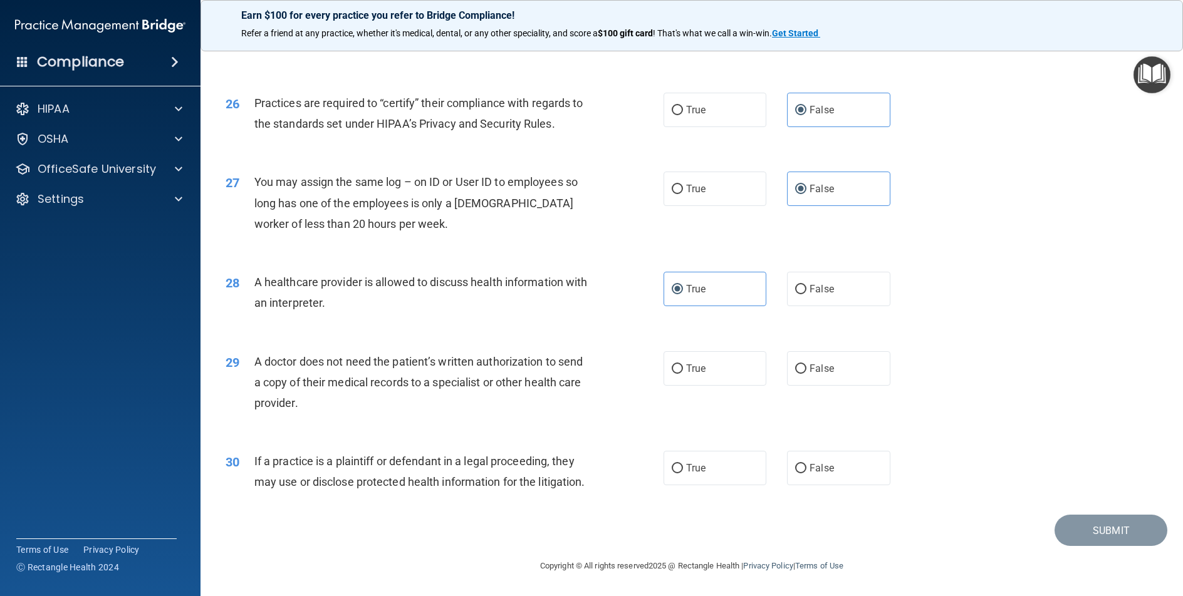
scroll to position [2403, 0]
click at [727, 351] on label "True" at bounding box center [714, 368] width 103 height 34
click at [683, 365] on input "True" at bounding box center [676, 369] width 11 height 9
radio input "true"
drag, startPoint x: 723, startPoint y: 425, endPoint x: 711, endPoint y: 464, distance: 40.6
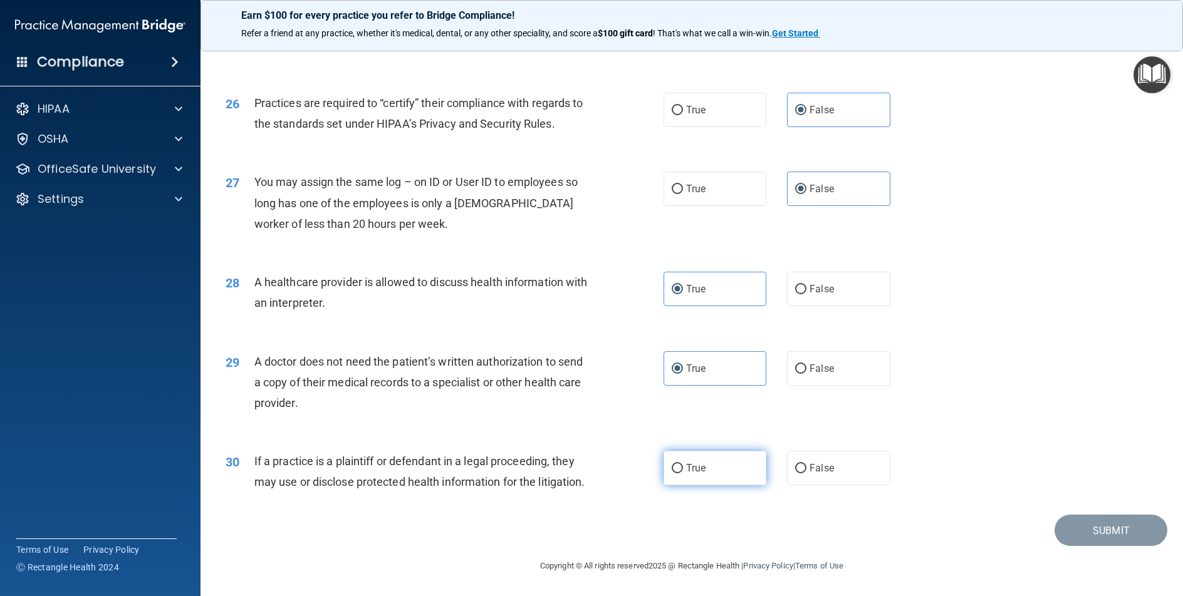
click at [720, 435] on div "30 If a practice is a plaintiff or defendant in a legal proceeding, they may us…" at bounding box center [691, 474] width 951 height 79
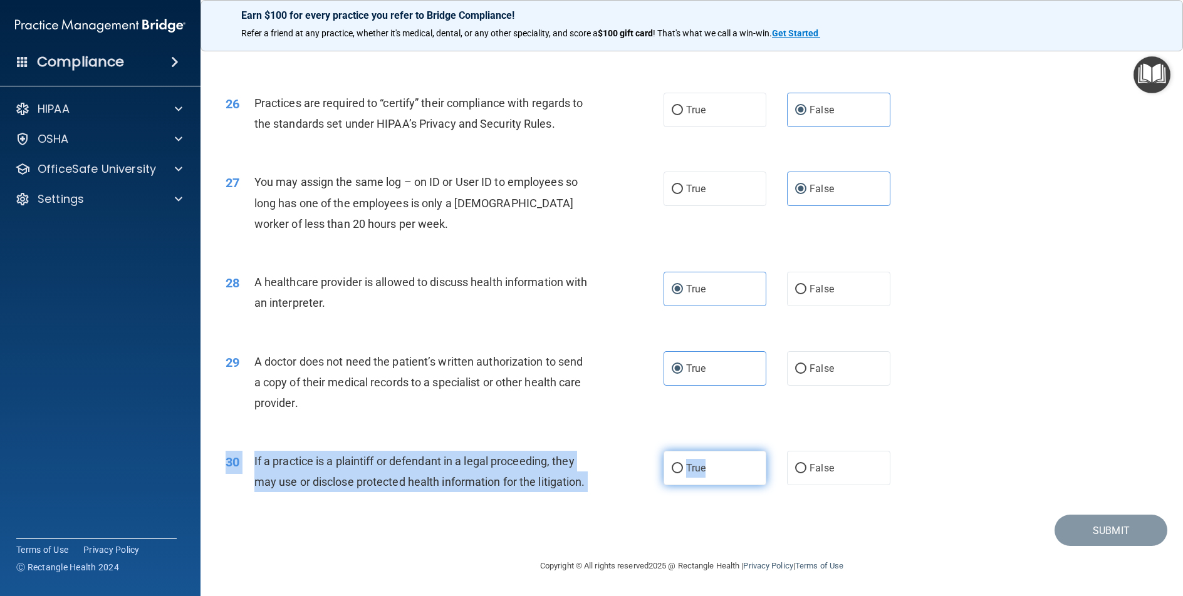
click at [718, 456] on label "True" at bounding box center [714, 468] width 103 height 34
click at [683, 464] on input "True" at bounding box center [676, 468] width 11 height 9
radio input "true"
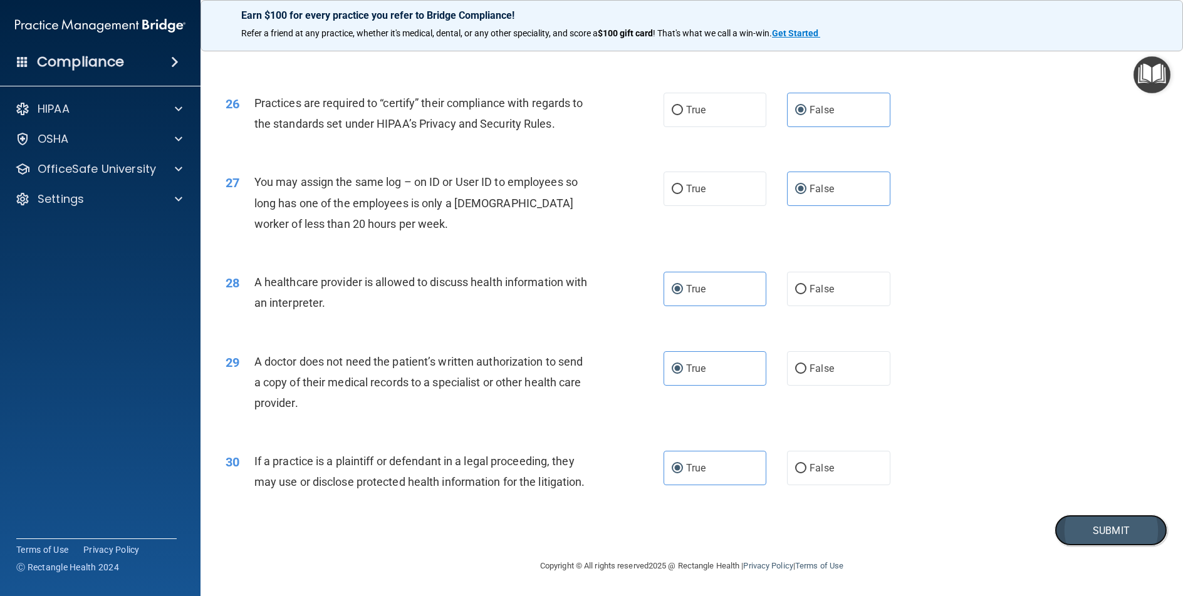
click at [1124, 538] on button "Submit" at bounding box center [1110, 531] width 113 height 32
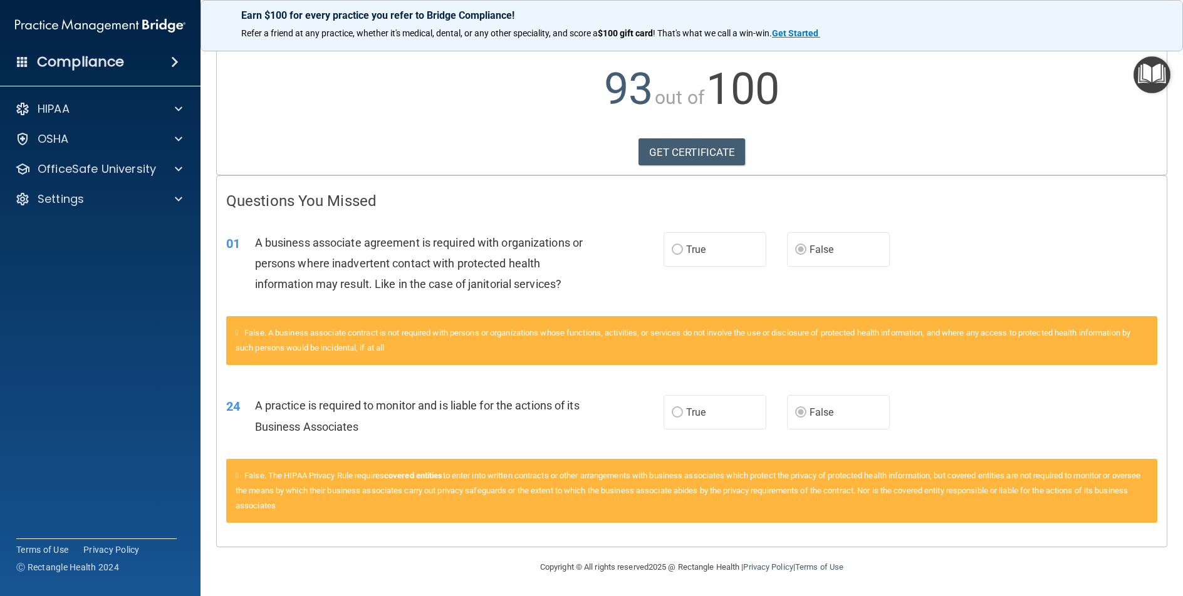
scroll to position [121, 0]
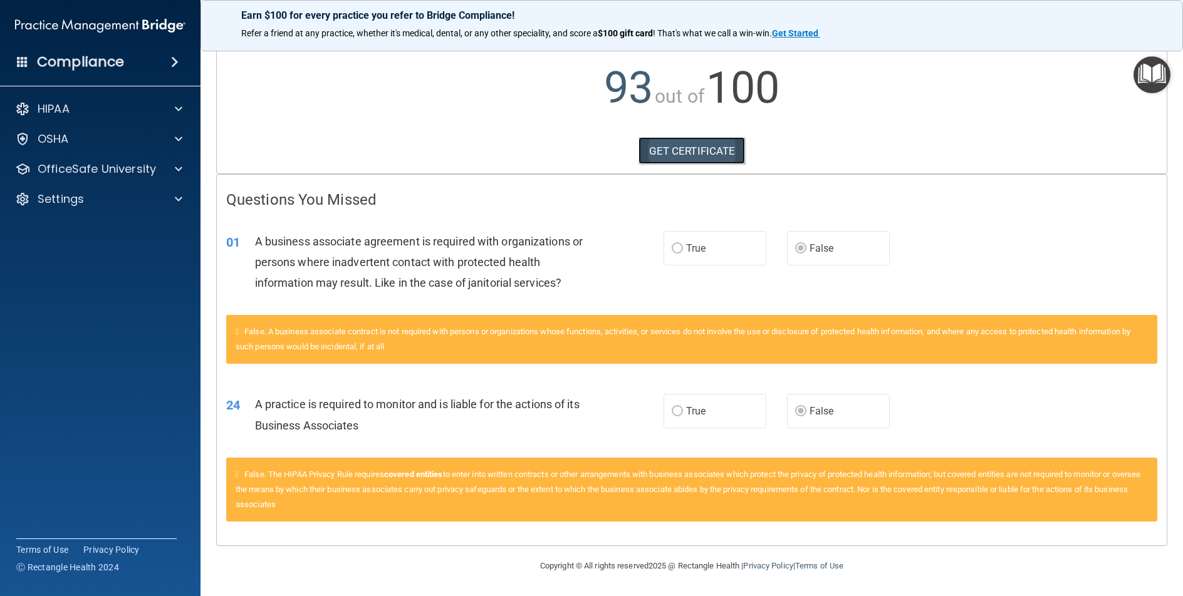
click at [702, 151] on link "GET CERTIFICATE" at bounding box center [691, 151] width 107 height 28
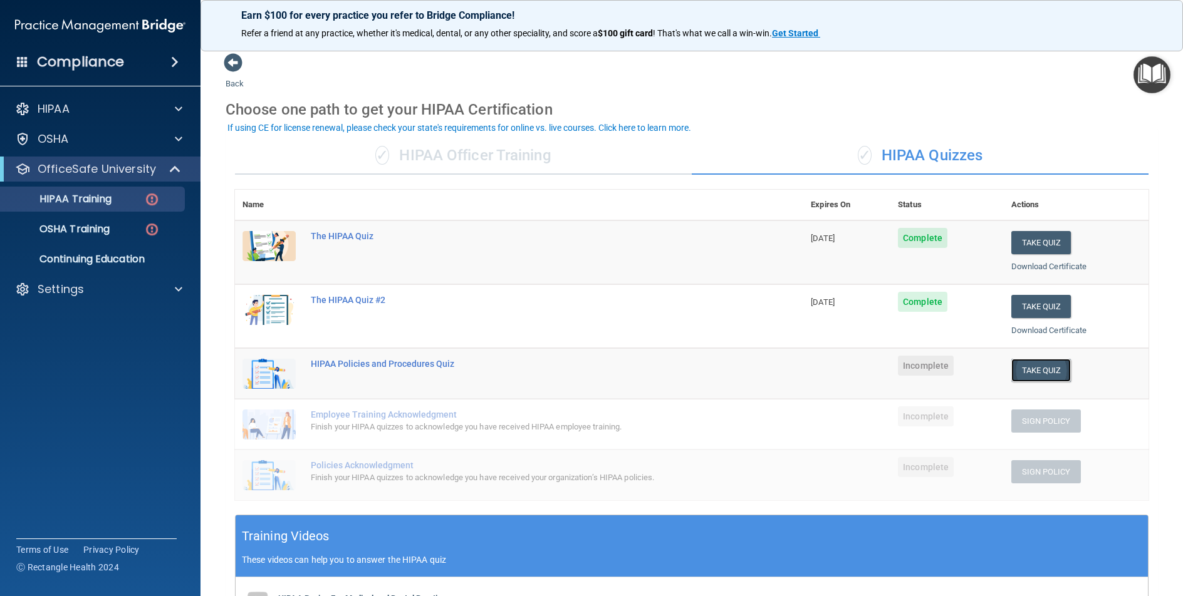
click at [1024, 370] on button "Take Quiz" at bounding box center [1041, 370] width 60 height 23
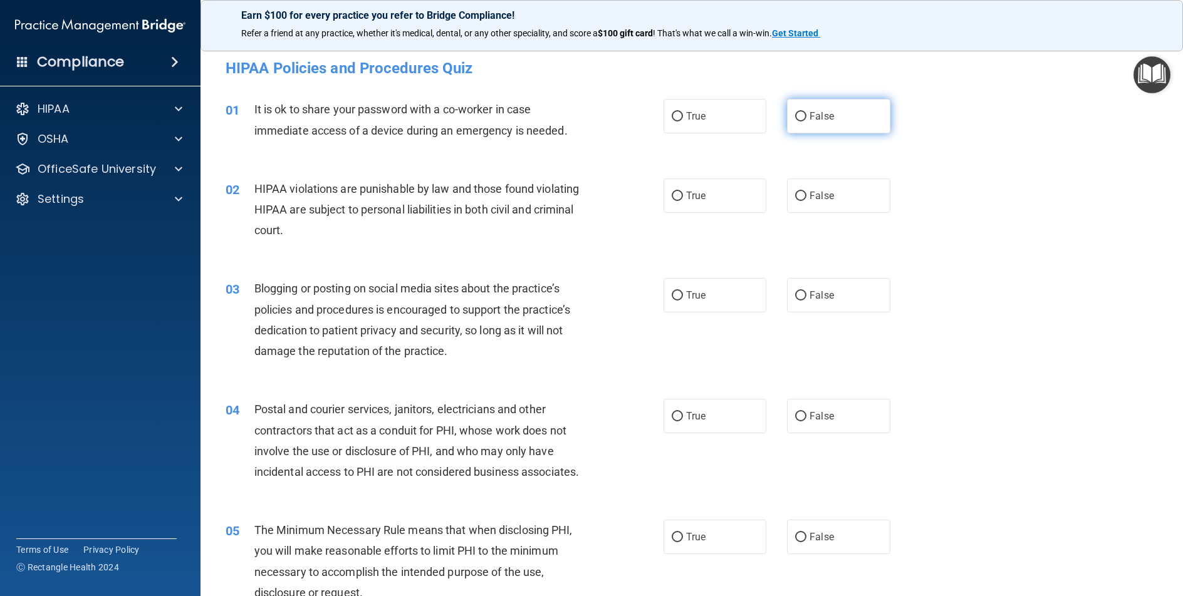
click at [813, 121] on span "False" at bounding box center [821, 116] width 24 height 12
click at [806, 121] on input "False" at bounding box center [800, 116] width 11 height 9
radio input "true"
click at [680, 197] on label "True" at bounding box center [714, 196] width 103 height 34
click at [680, 197] on input "True" at bounding box center [676, 196] width 11 height 9
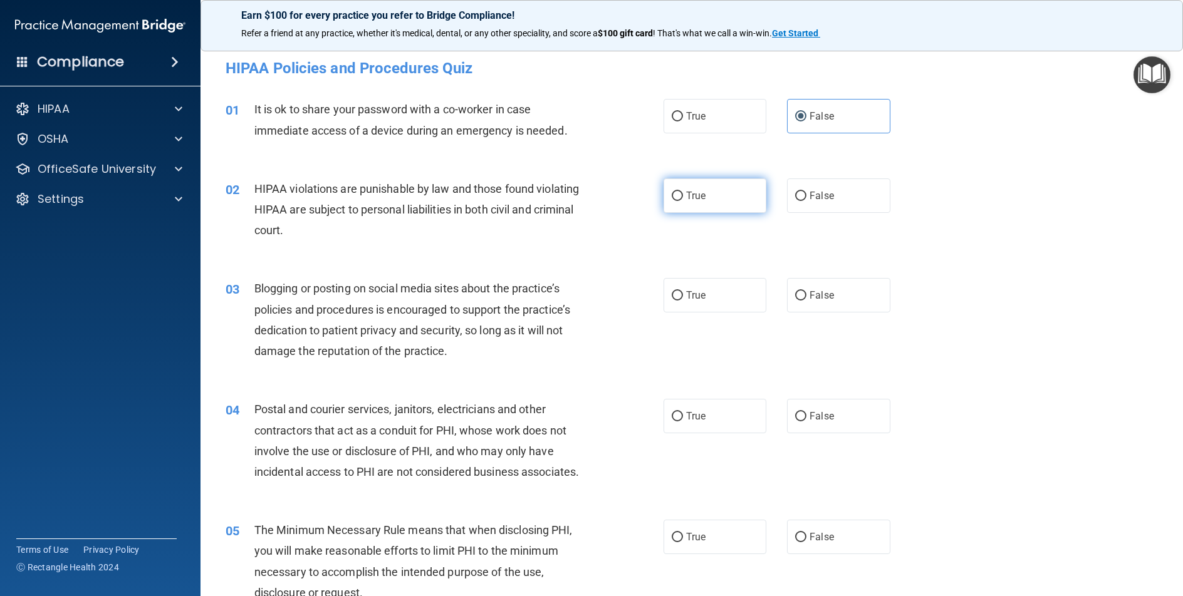
radio input "true"
click at [804, 287] on label "False" at bounding box center [838, 295] width 103 height 34
click at [804, 291] on input "False" at bounding box center [800, 295] width 11 height 9
radio input "true"
click at [710, 424] on label "True" at bounding box center [714, 416] width 103 height 34
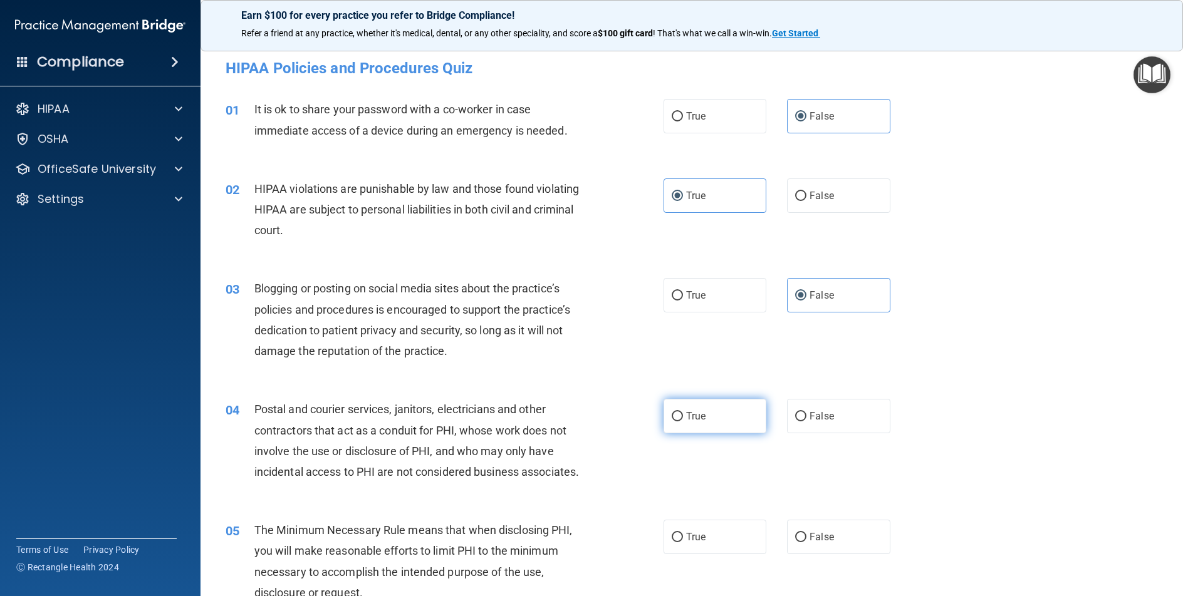
click at [683, 422] on input "True" at bounding box center [676, 416] width 11 height 9
radio input "true"
click at [710, 541] on label "True" at bounding box center [714, 537] width 103 height 34
click at [683, 541] on input "True" at bounding box center [676, 537] width 11 height 9
radio input "true"
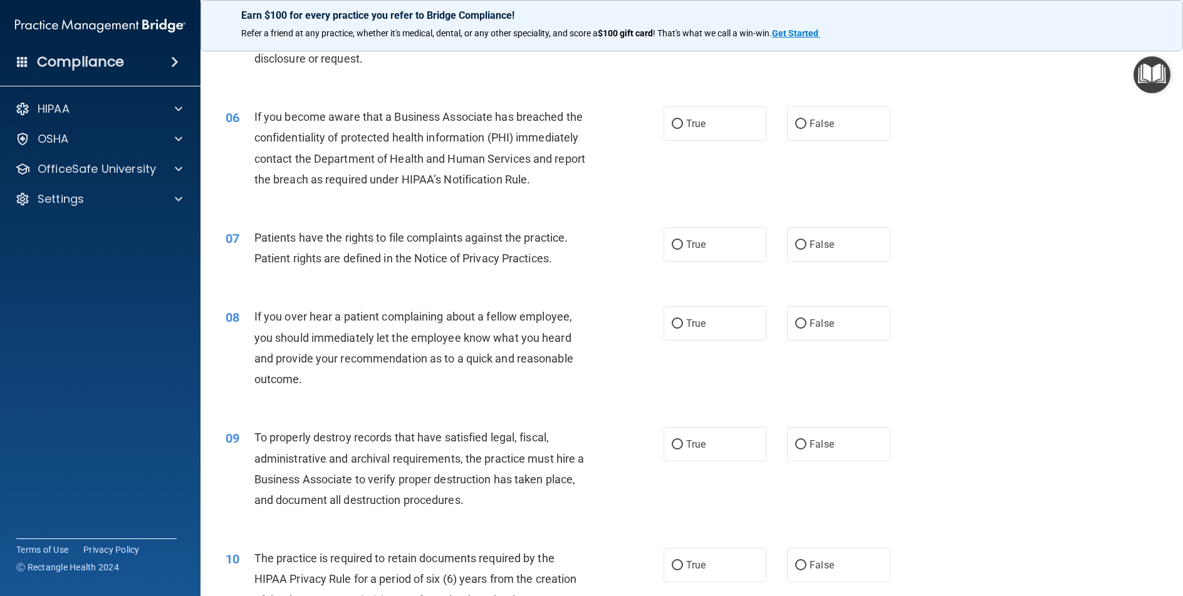
scroll to position [564, 0]
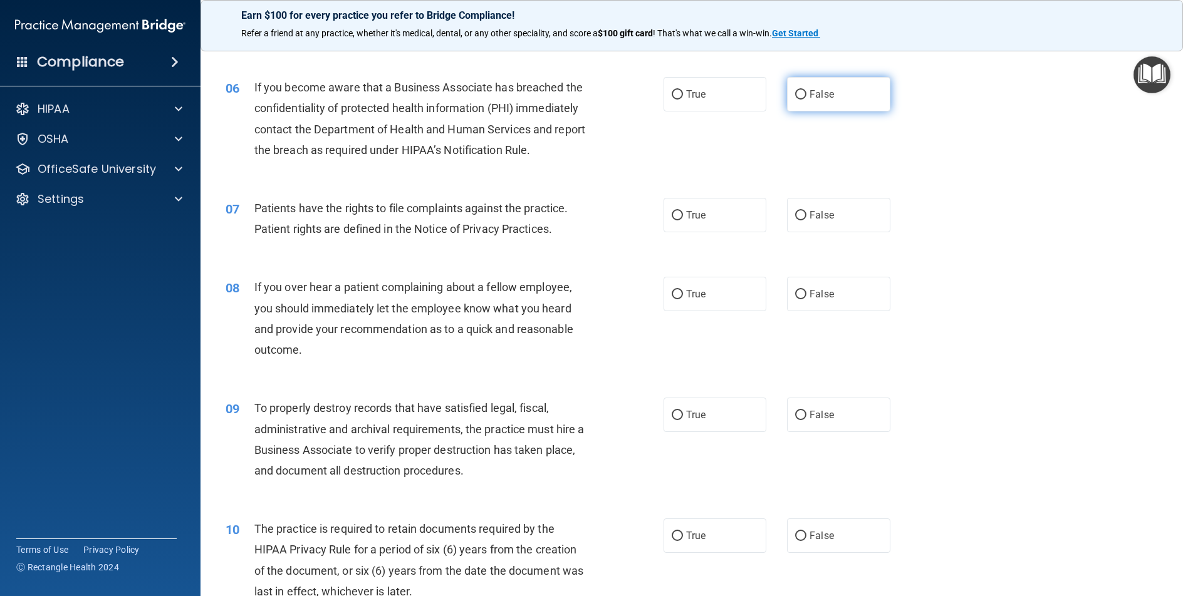
click at [829, 82] on label "False" at bounding box center [838, 94] width 103 height 34
click at [806, 90] on input "False" at bounding box center [800, 94] width 11 height 9
radio input "true"
click at [712, 232] on label "True" at bounding box center [714, 215] width 103 height 34
click at [683, 220] on input "True" at bounding box center [676, 215] width 11 height 9
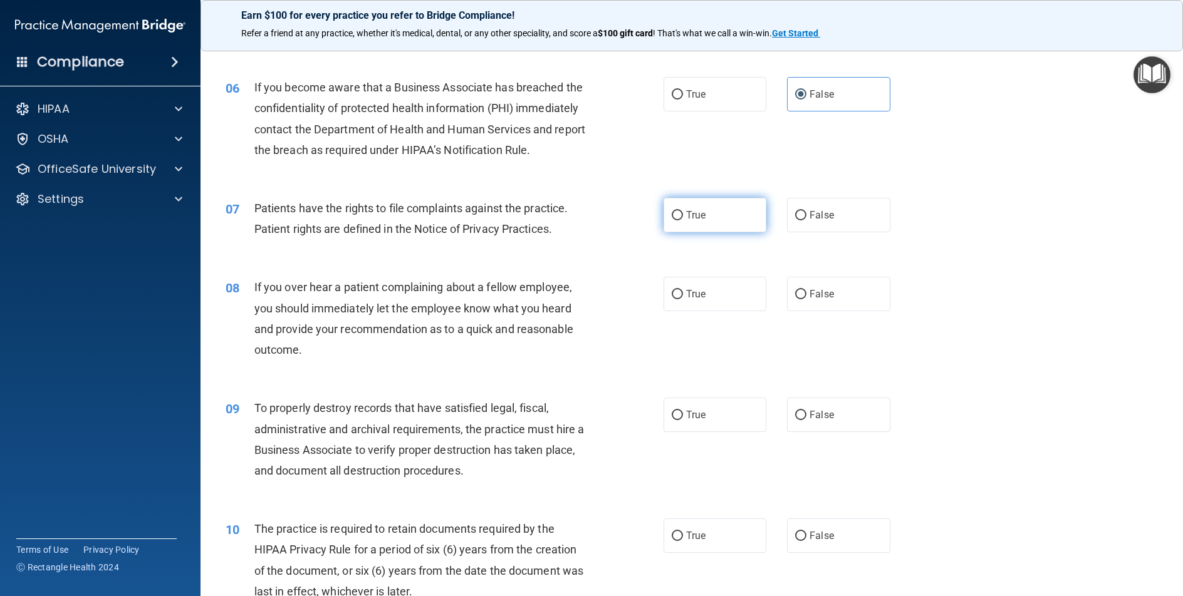
radio input "true"
click at [780, 311] on div "True False" at bounding box center [786, 294] width 247 height 34
click at [796, 299] on input "False" at bounding box center [800, 294] width 11 height 9
radio input "true"
click at [809, 421] on span "False" at bounding box center [821, 415] width 24 height 12
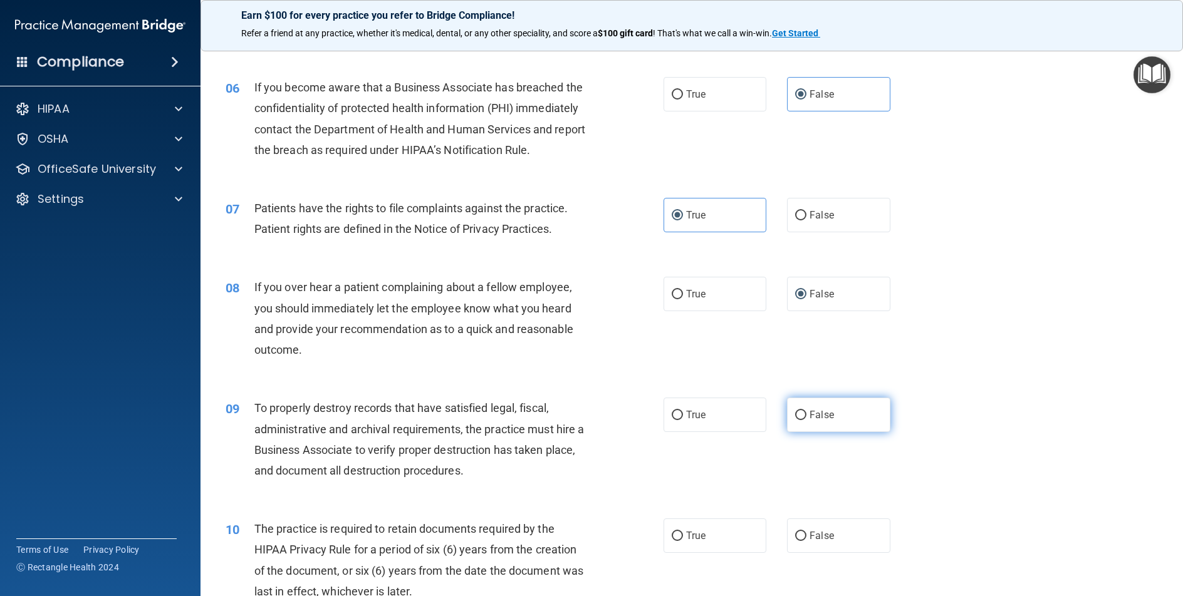
click at [806, 420] on input "False" at bounding box center [800, 415] width 11 height 9
radio input "true"
click at [663, 553] on label "True" at bounding box center [714, 536] width 103 height 34
click at [671, 541] on input "True" at bounding box center [676, 536] width 11 height 9
radio input "true"
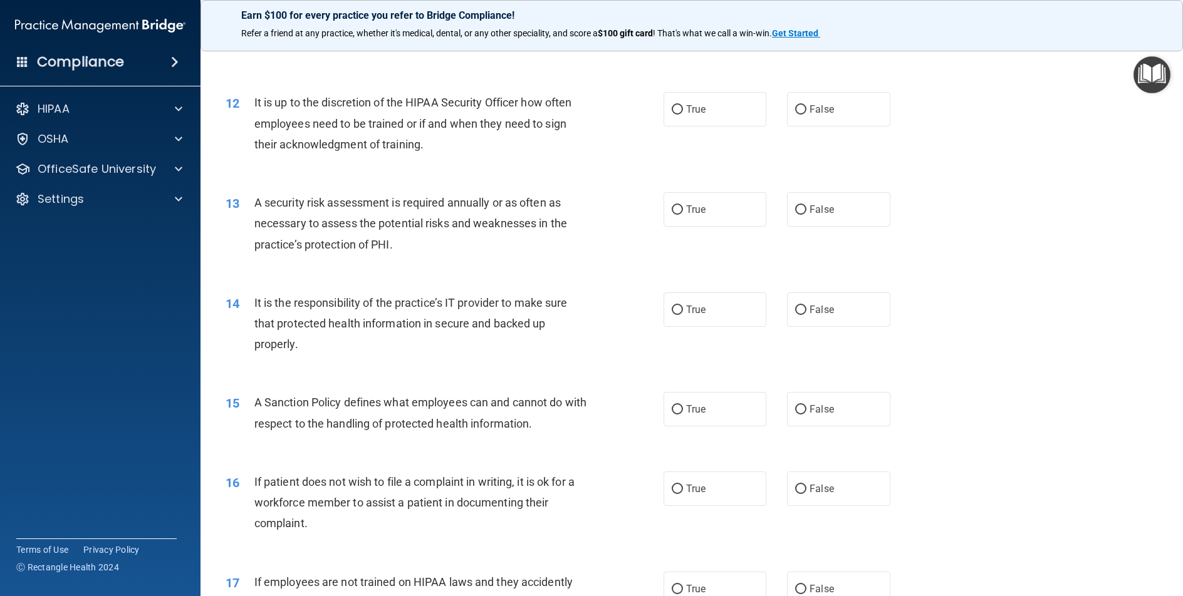
scroll to position [1127, 0]
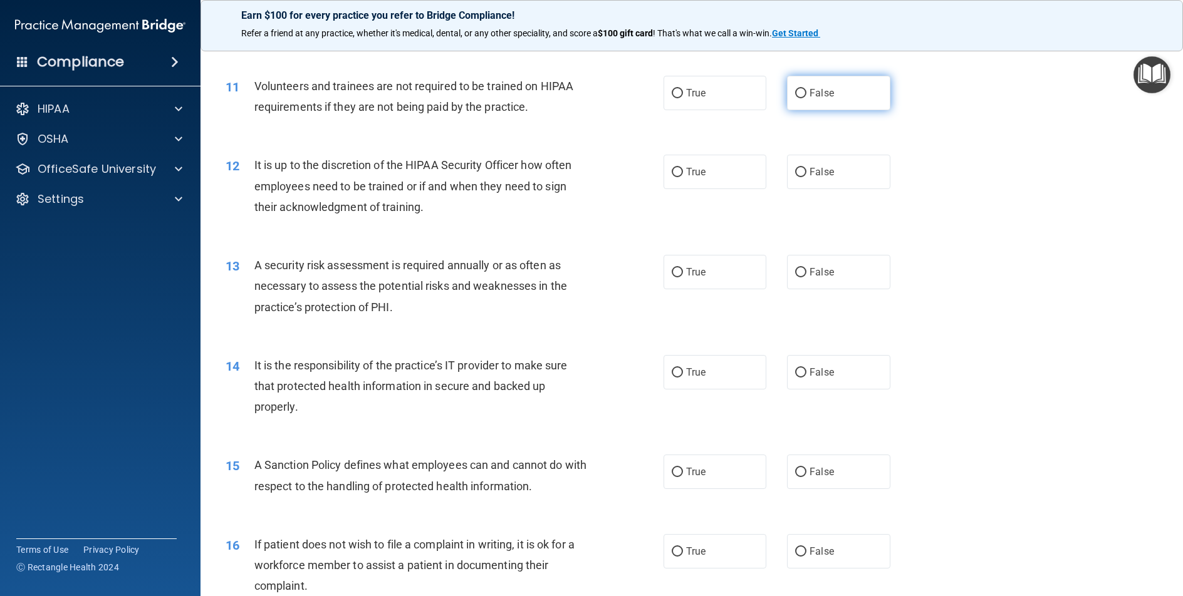
click at [805, 104] on label "False" at bounding box center [838, 93] width 103 height 34
click at [805, 98] on input "False" at bounding box center [800, 93] width 11 height 9
radio input "true"
click at [805, 189] on label "False" at bounding box center [838, 172] width 103 height 34
click at [805, 177] on input "False" at bounding box center [800, 172] width 11 height 9
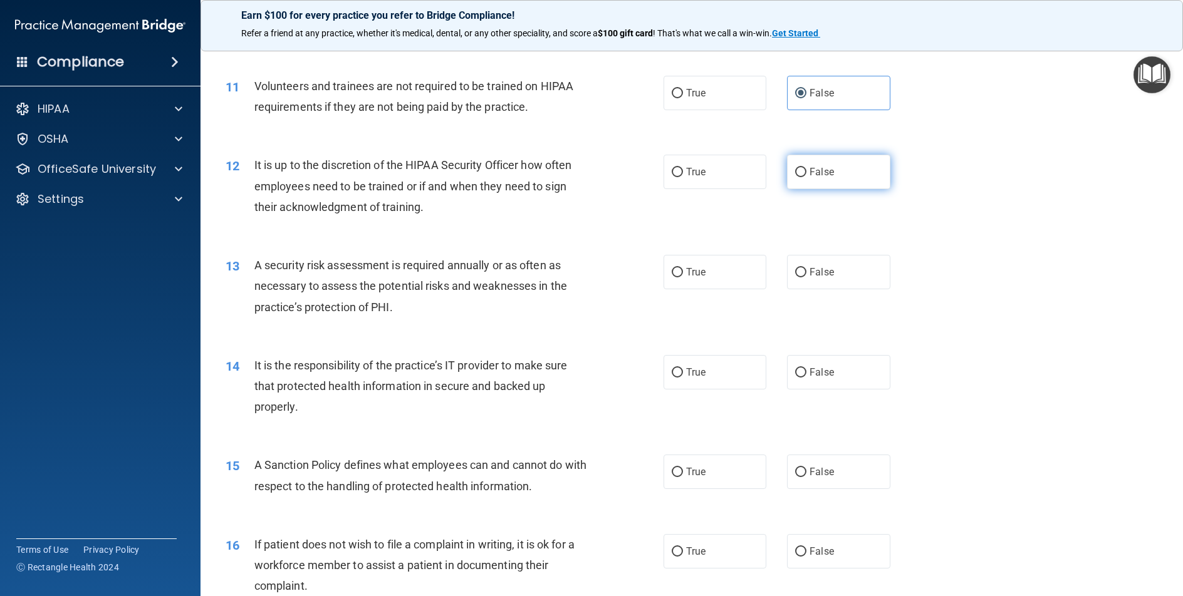
radio input "true"
click at [697, 289] on label "True" at bounding box center [714, 272] width 103 height 34
click at [683, 277] on input "True" at bounding box center [676, 272] width 11 height 9
radio input "true"
click at [828, 390] on label "False" at bounding box center [838, 372] width 103 height 34
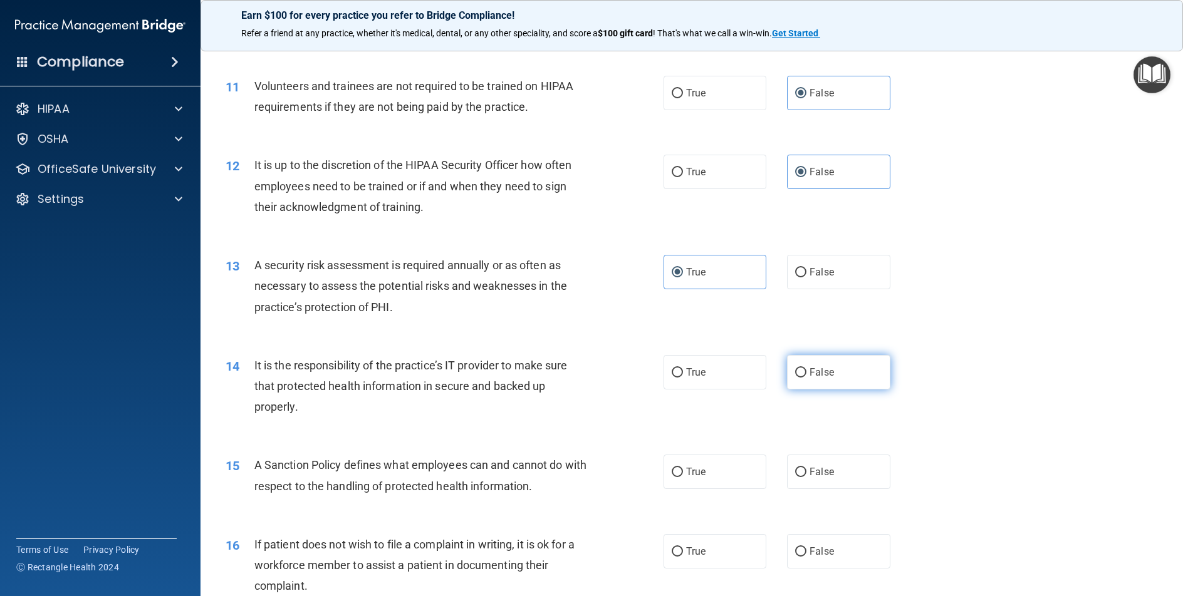
click at [806, 378] on input "False" at bounding box center [800, 372] width 11 height 9
radio input "true"
click at [695, 489] on label "True" at bounding box center [714, 472] width 103 height 34
click at [683, 477] on input "True" at bounding box center [676, 472] width 11 height 9
radio input "true"
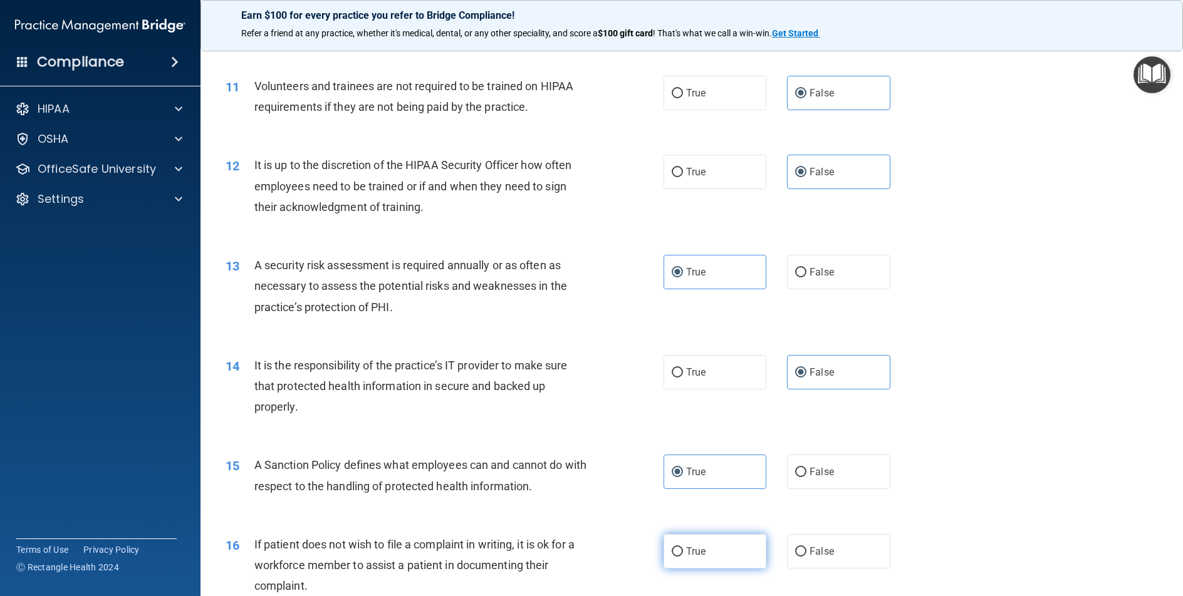
click at [688, 557] on span "True" at bounding box center [695, 552] width 19 height 12
click at [683, 557] on input "True" at bounding box center [676, 551] width 11 height 9
radio input "true"
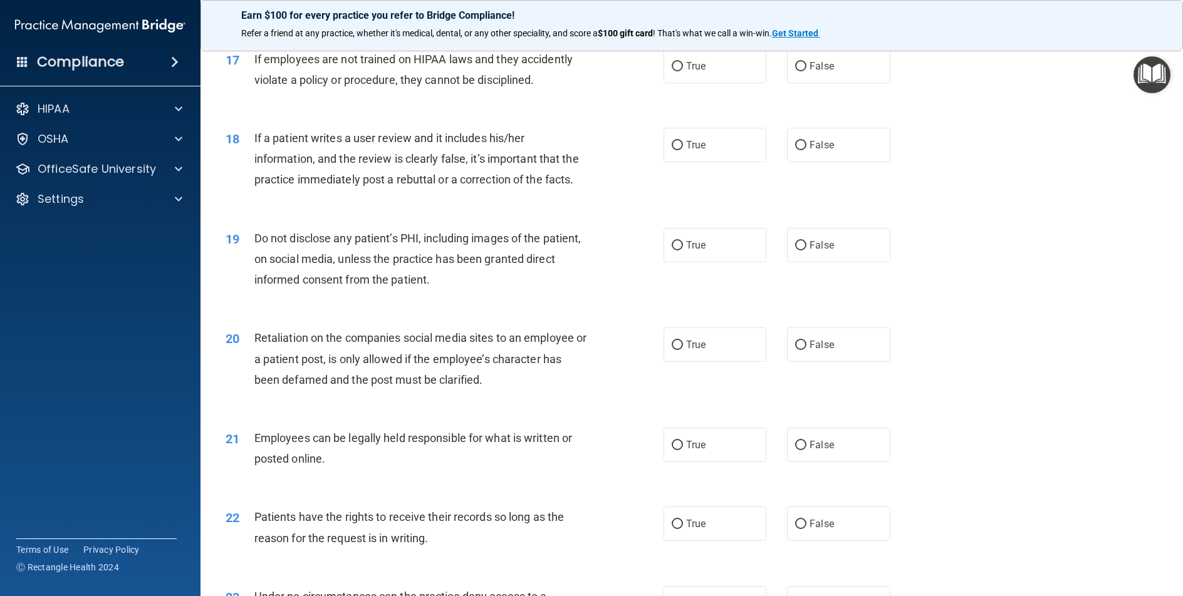
scroll to position [1691, 0]
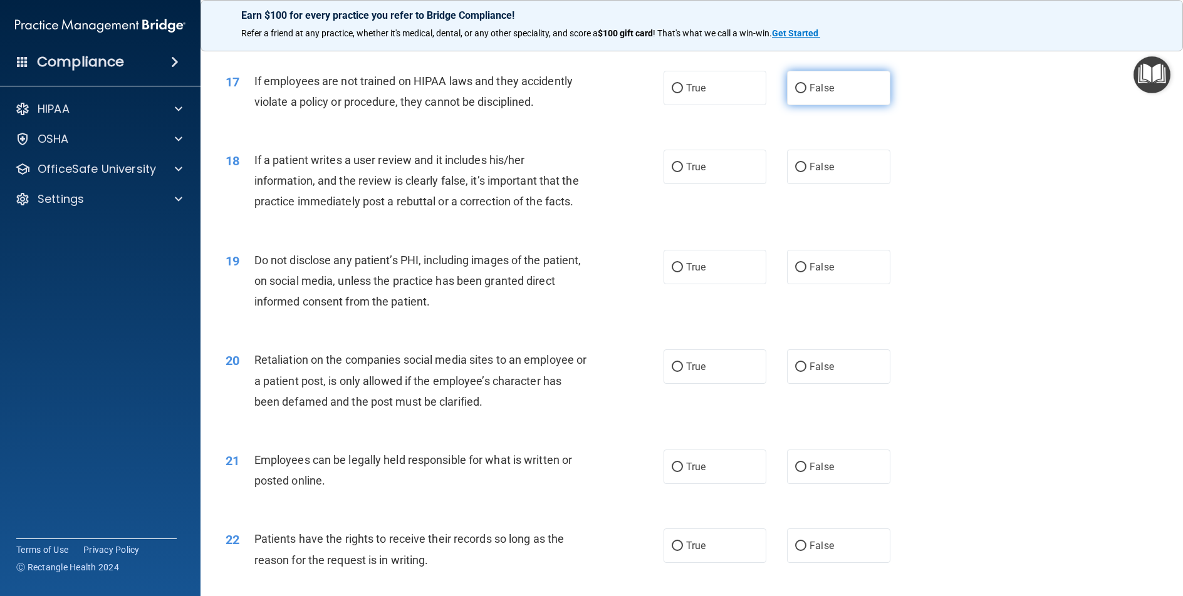
click at [798, 105] on label "False" at bounding box center [838, 88] width 103 height 34
click at [798, 93] on input "False" at bounding box center [800, 88] width 11 height 9
radio input "true"
click at [806, 184] on label "False" at bounding box center [838, 167] width 103 height 34
click at [806, 172] on input "False" at bounding box center [800, 167] width 11 height 9
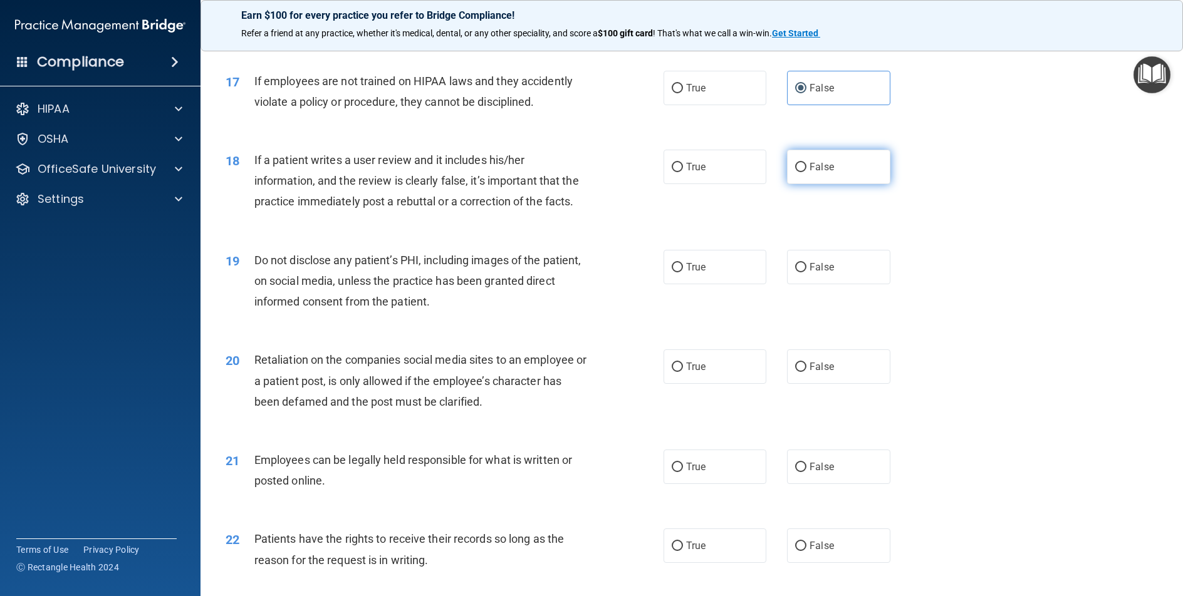
radio input "true"
click at [688, 315] on div "19 Do not disclose any patient’s PHI, including images of the patient, on socia…" at bounding box center [691, 284] width 951 height 100
click at [695, 284] on label "True" at bounding box center [714, 267] width 103 height 34
click at [683, 272] on input "True" at bounding box center [676, 267] width 11 height 9
radio input "true"
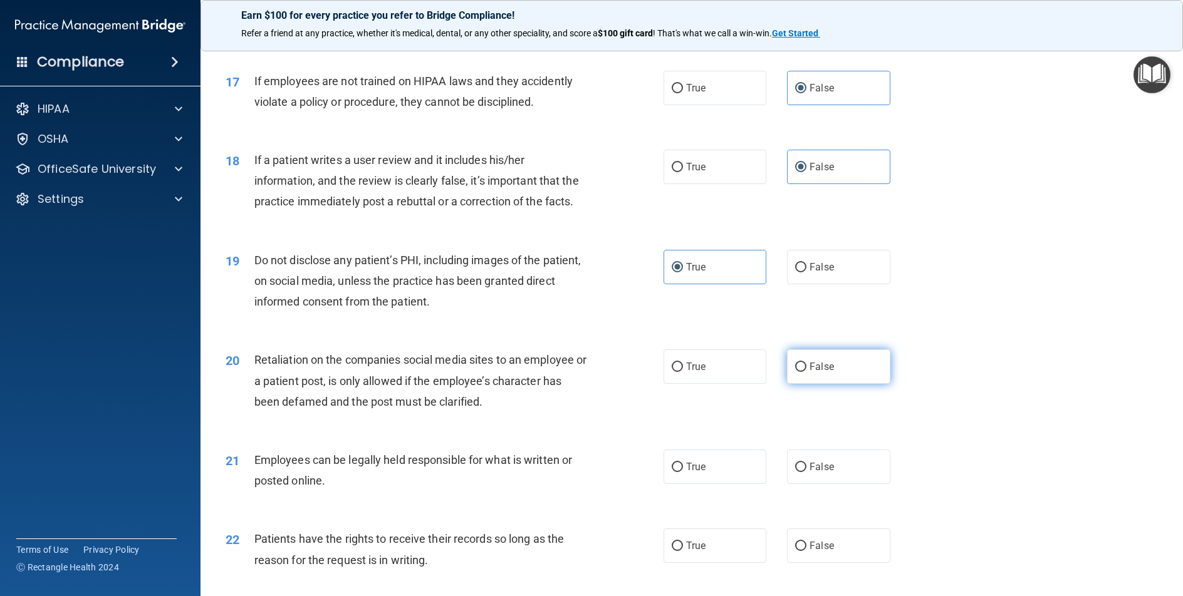
click at [826, 376] on label "False" at bounding box center [838, 367] width 103 height 34
click at [806, 372] on input "False" at bounding box center [800, 367] width 11 height 9
radio input "true"
click at [671, 484] on label "True" at bounding box center [714, 467] width 103 height 34
click at [789, 559] on label "False" at bounding box center [838, 546] width 103 height 34
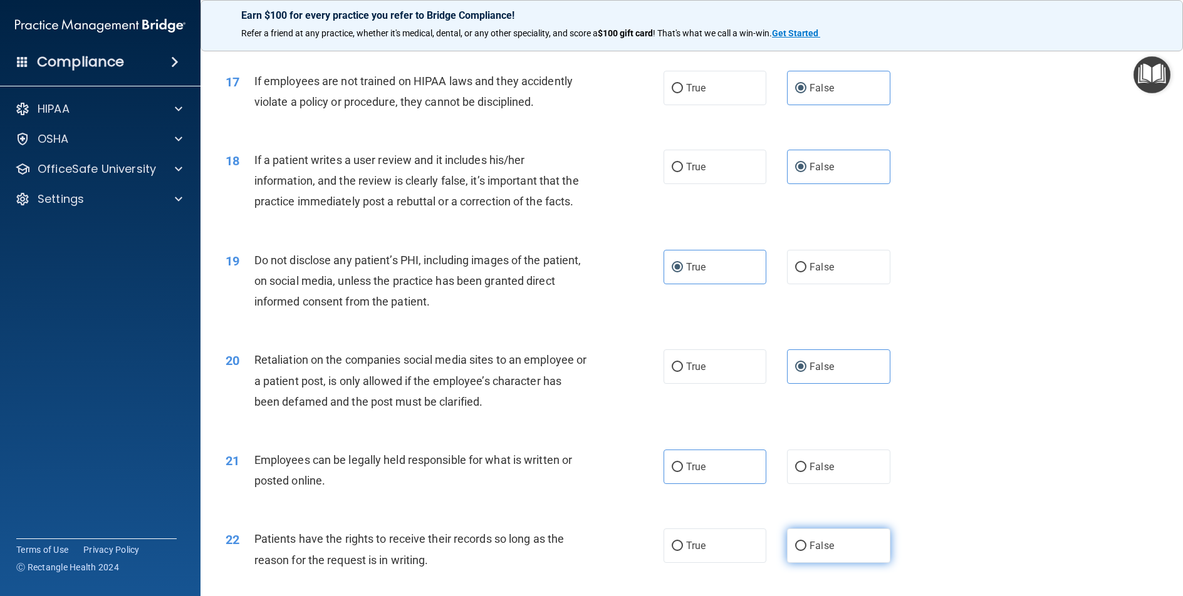
click at [795, 551] on input "False" at bounding box center [800, 546] width 11 height 9
radio input "true"
click at [708, 484] on label "True" at bounding box center [714, 467] width 103 height 34
click at [683, 472] on input "True" at bounding box center [676, 467] width 11 height 9
radio input "true"
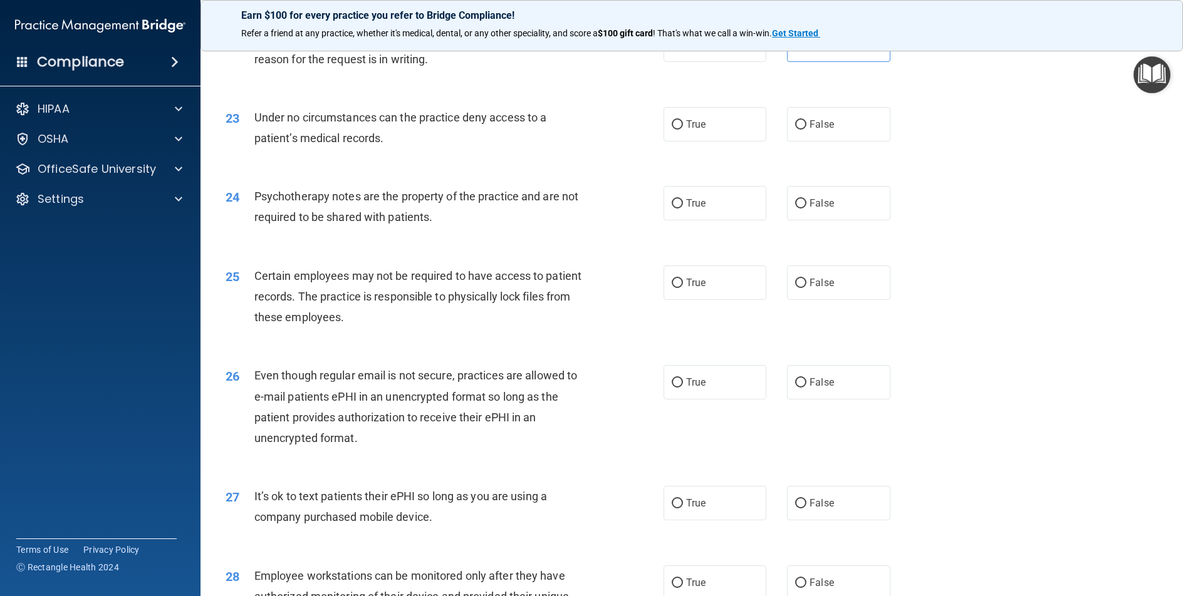
scroll to position [2255, 0]
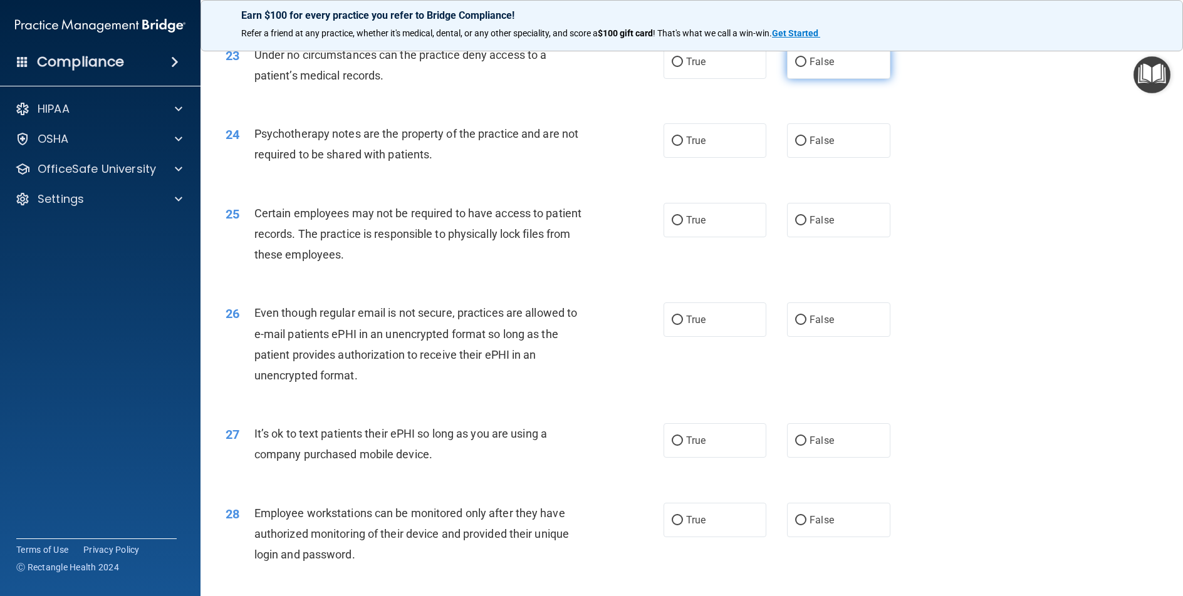
click at [809, 68] on span "False" at bounding box center [821, 62] width 24 height 12
click at [806, 67] on input "False" at bounding box center [800, 62] width 11 height 9
radio input "true"
click at [663, 158] on label "True" at bounding box center [714, 140] width 103 height 34
click at [671, 146] on input "True" at bounding box center [676, 141] width 11 height 9
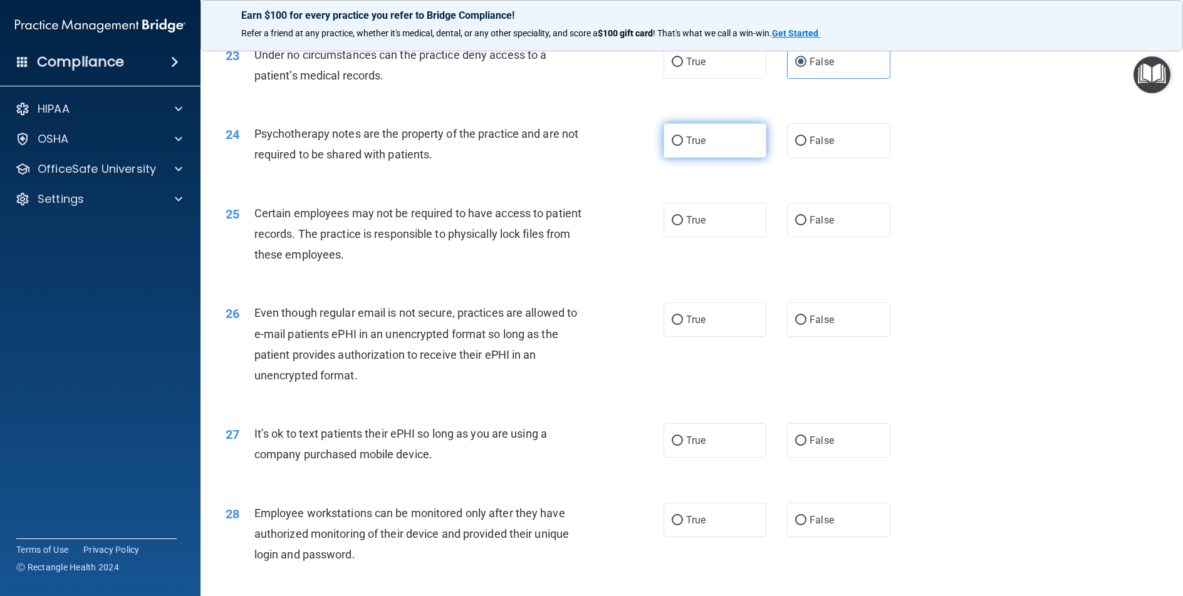
radio input "true"
click at [691, 237] on label "True" at bounding box center [714, 220] width 103 height 34
click at [683, 225] on input "True" at bounding box center [676, 220] width 11 height 9
radio input "true"
click at [712, 337] on label "True" at bounding box center [714, 320] width 103 height 34
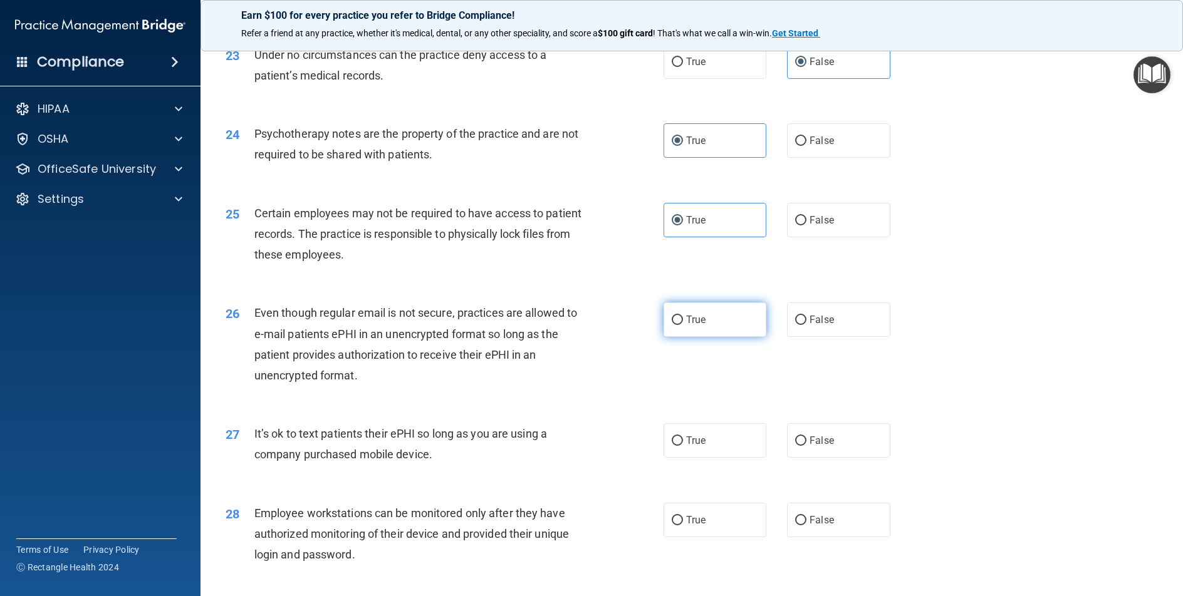
click at [683, 325] on input "True" at bounding box center [676, 320] width 11 height 9
radio input "true"
drag, startPoint x: 805, startPoint y: 453, endPoint x: 804, endPoint y: 461, distance: 7.6
click at [804, 458] on label "False" at bounding box center [838, 440] width 103 height 34
click at [804, 446] on input "False" at bounding box center [800, 441] width 11 height 9
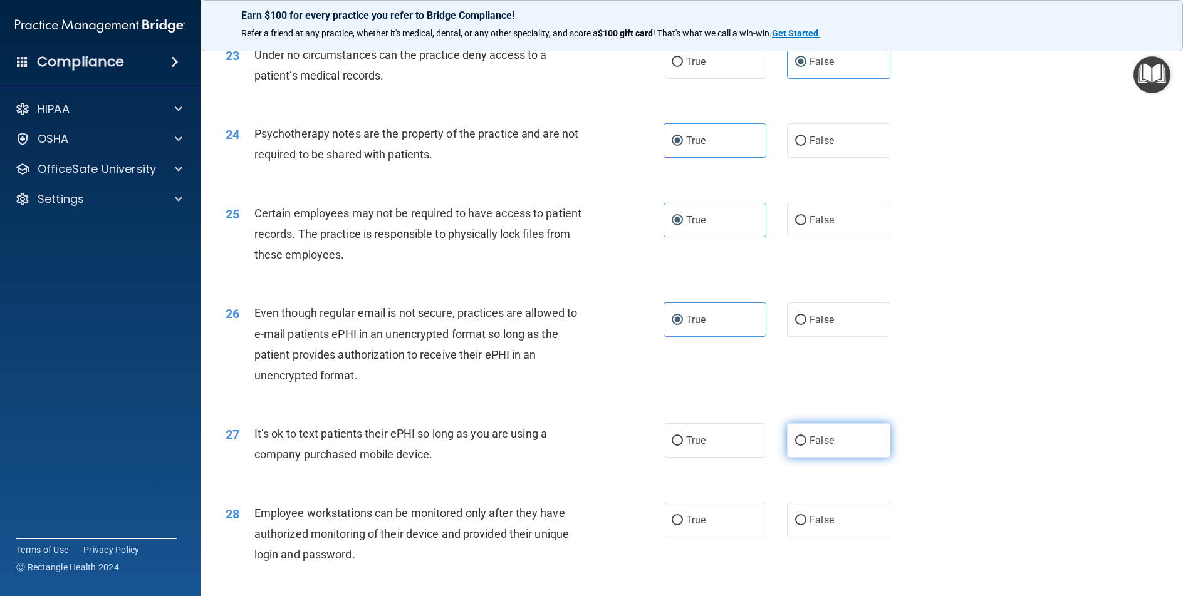
radio input "true"
click at [809, 447] on span "False" at bounding box center [821, 441] width 24 height 12
click at [804, 446] on input "False" at bounding box center [800, 441] width 11 height 9
click at [848, 529] on label "False" at bounding box center [838, 520] width 103 height 34
click at [806, 526] on input "False" at bounding box center [800, 520] width 11 height 9
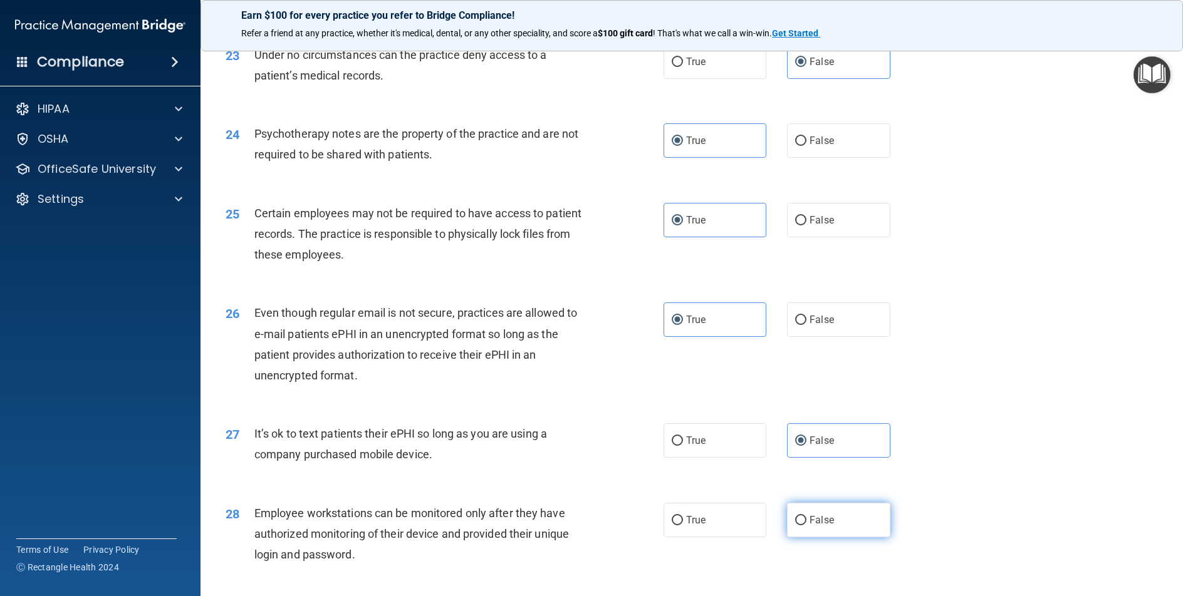
radio input "true"
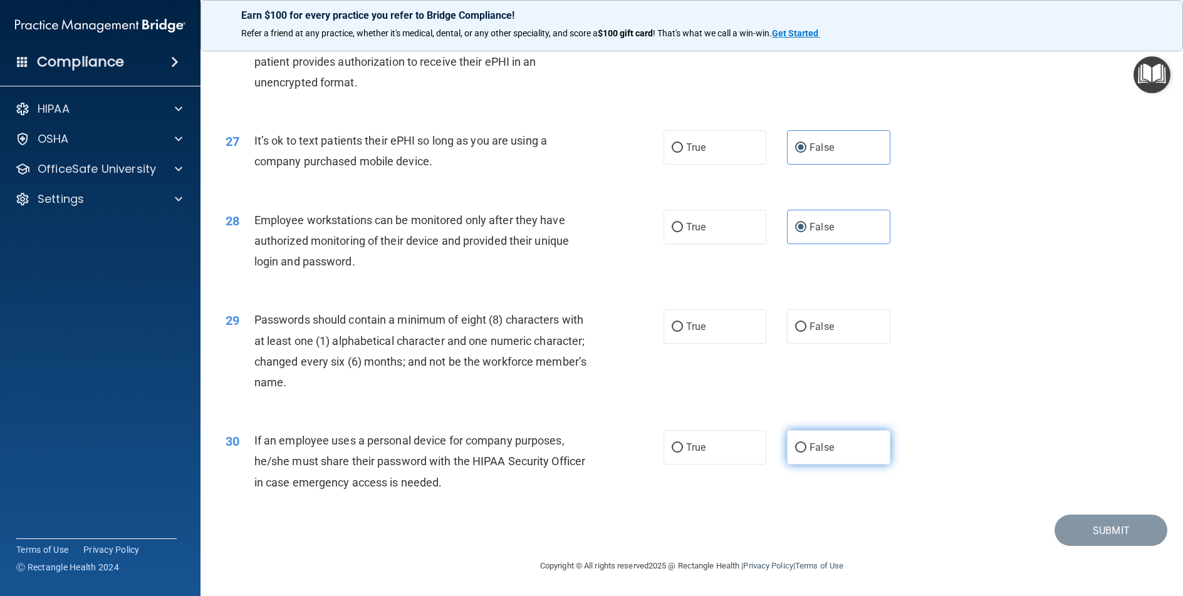
scroll to position [2569, 0]
click at [710, 338] on label "True" at bounding box center [714, 326] width 103 height 34
click at [683, 332] on input "True" at bounding box center [676, 327] width 11 height 9
radio input "true"
click at [798, 446] on input "False" at bounding box center [800, 447] width 11 height 9
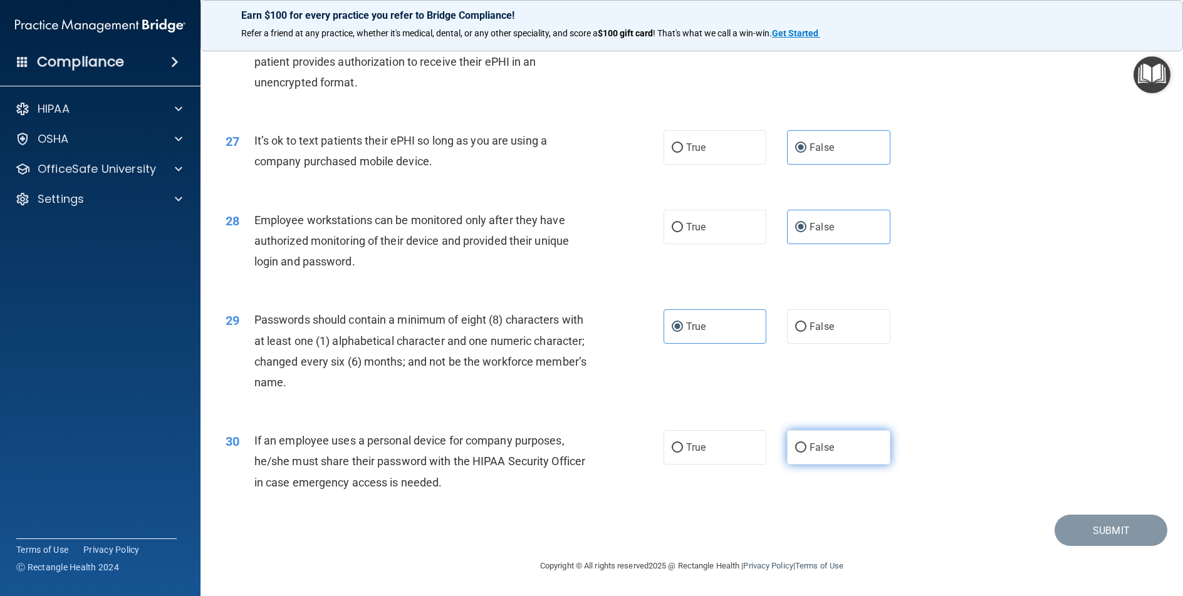
radio input "true"
click at [1141, 524] on button "Submit" at bounding box center [1110, 531] width 113 height 32
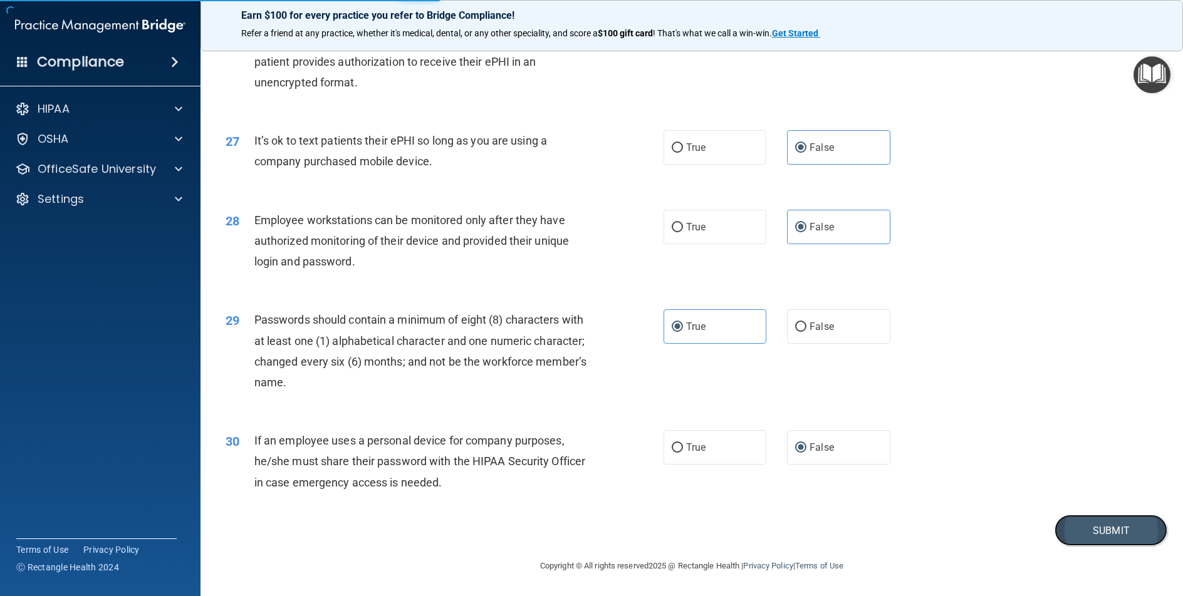
click at [1105, 538] on button "Submit" at bounding box center [1110, 531] width 113 height 32
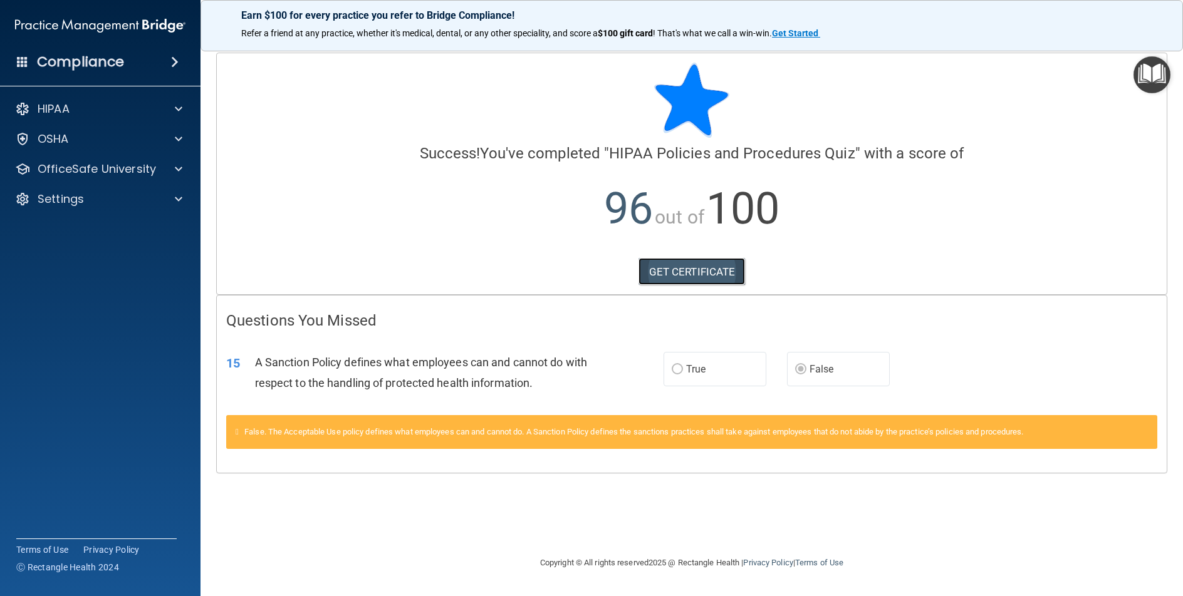
click at [705, 281] on link "GET CERTIFICATE" at bounding box center [691, 272] width 107 height 28
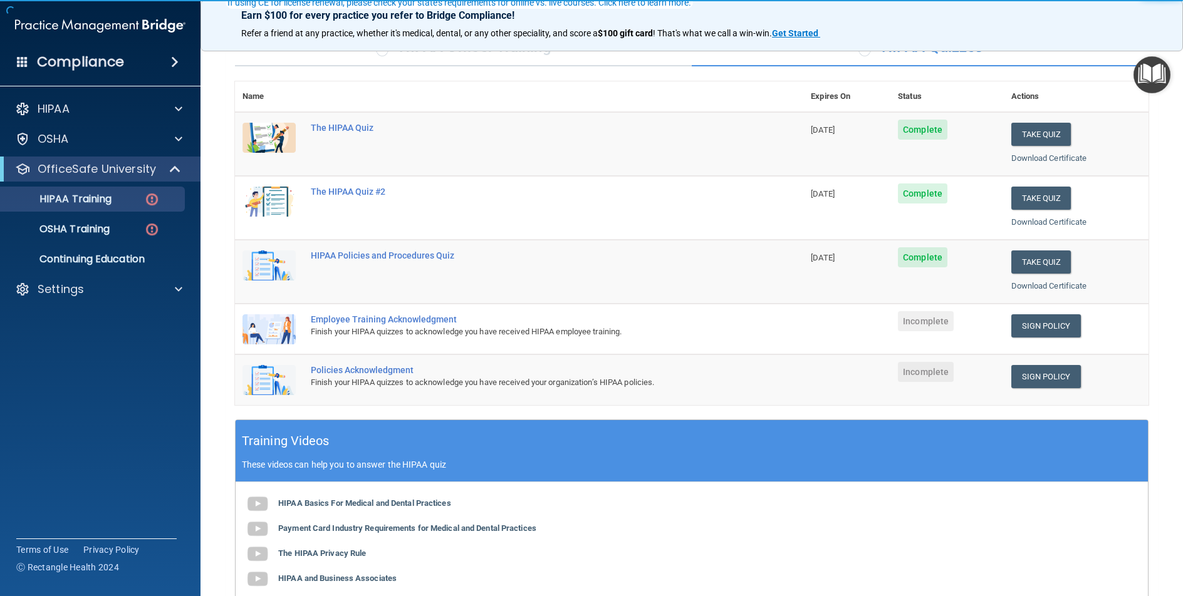
scroll to position [125, 0]
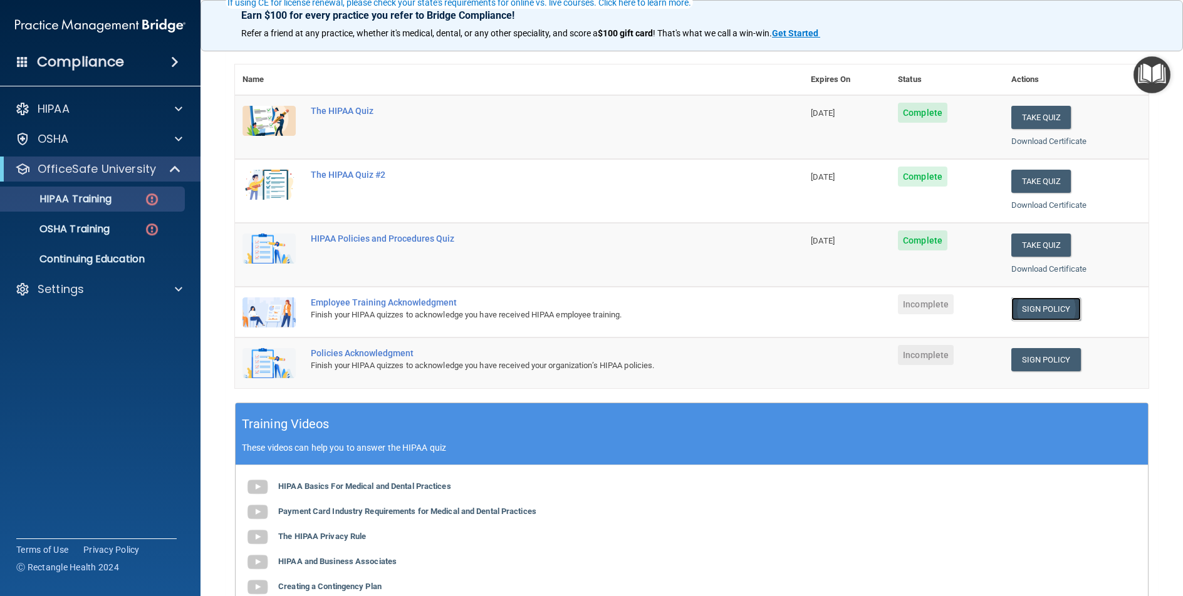
click at [1018, 311] on link "Sign Policy" at bounding box center [1046, 309] width 70 height 23
click at [1040, 315] on link "Sign Policy" at bounding box center [1046, 309] width 70 height 23
click at [1061, 363] on link "Sign Policy" at bounding box center [1046, 359] width 70 height 23
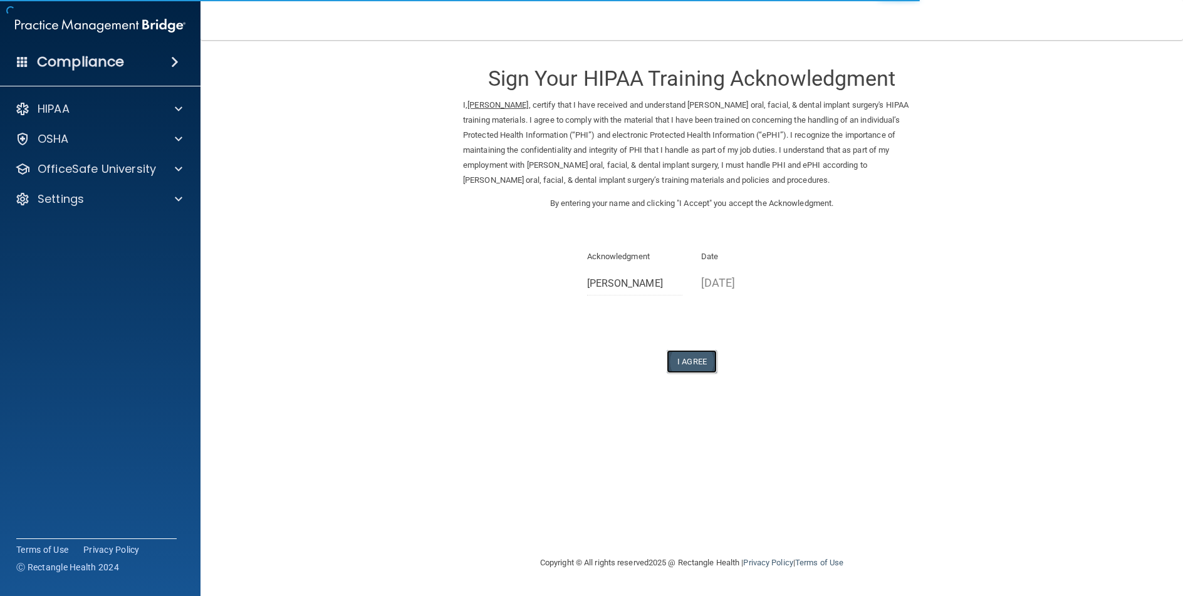
click at [687, 368] on button "I Agree" at bounding box center [691, 361] width 50 height 23
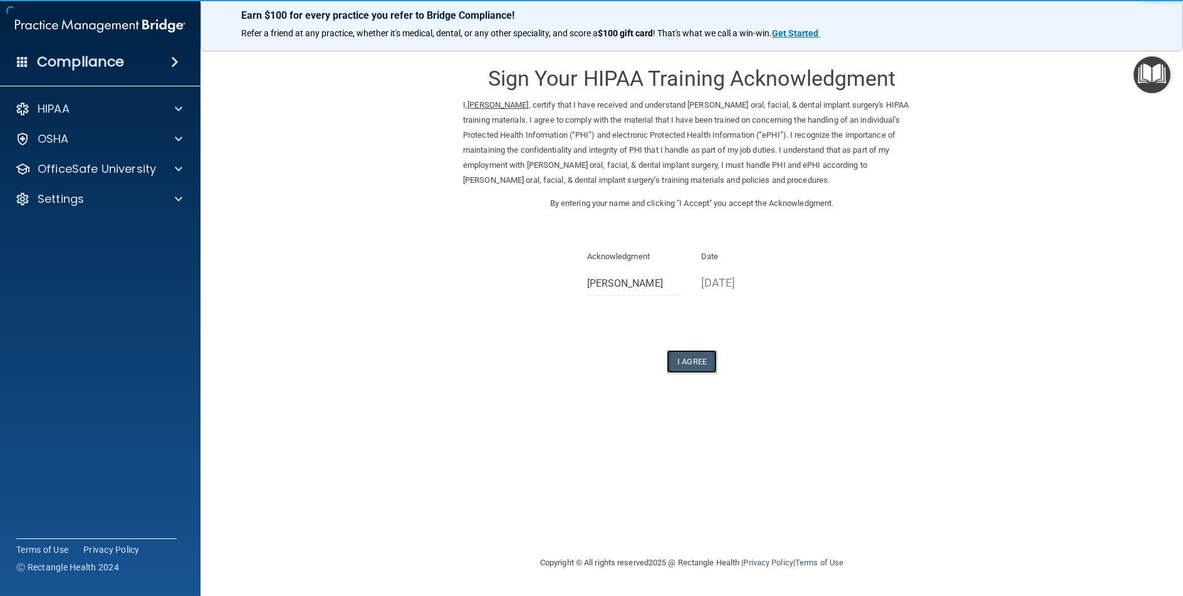
click at [697, 363] on button "I Agree" at bounding box center [691, 361] width 50 height 23
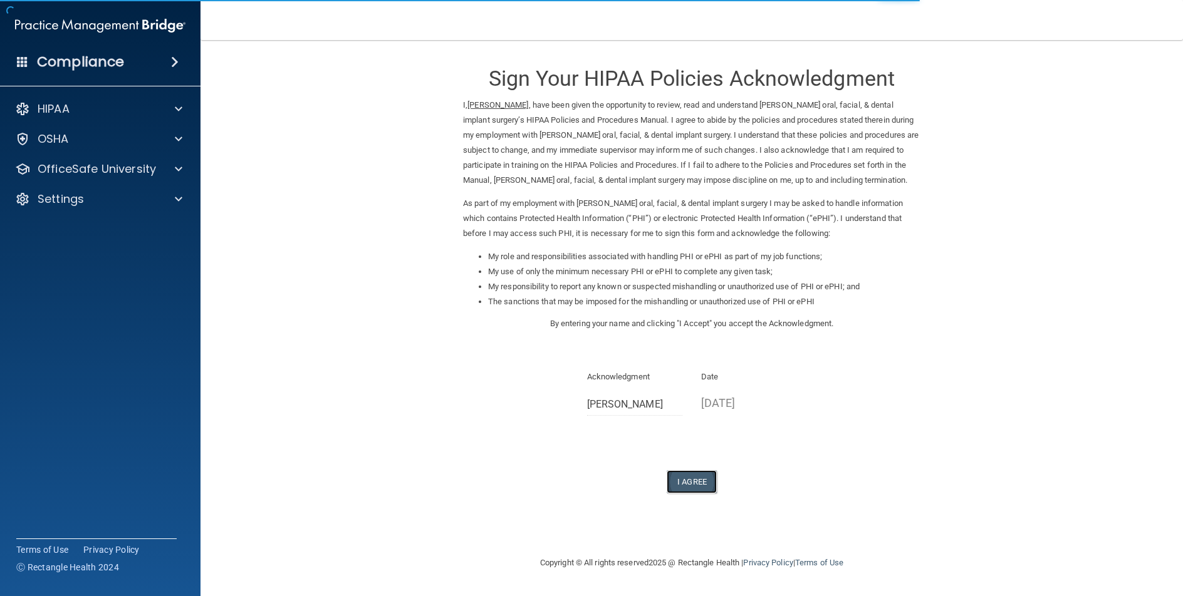
click at [673, 476] on button "I Agree" at bounding box center [691, 481] width 50 height 23
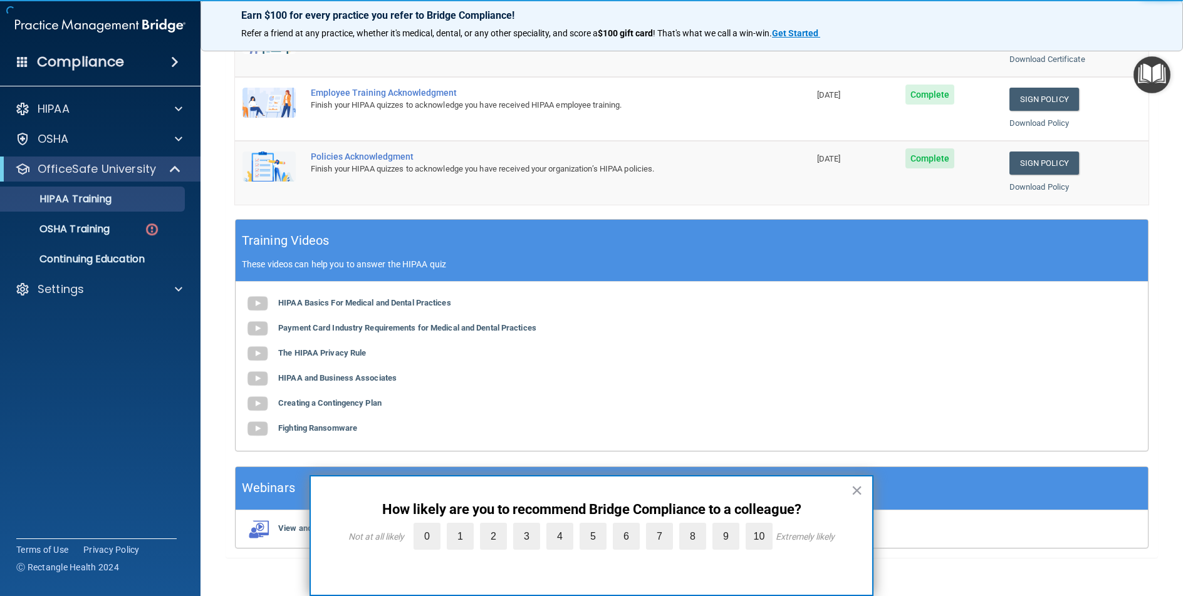
scroll to position [347, 0]
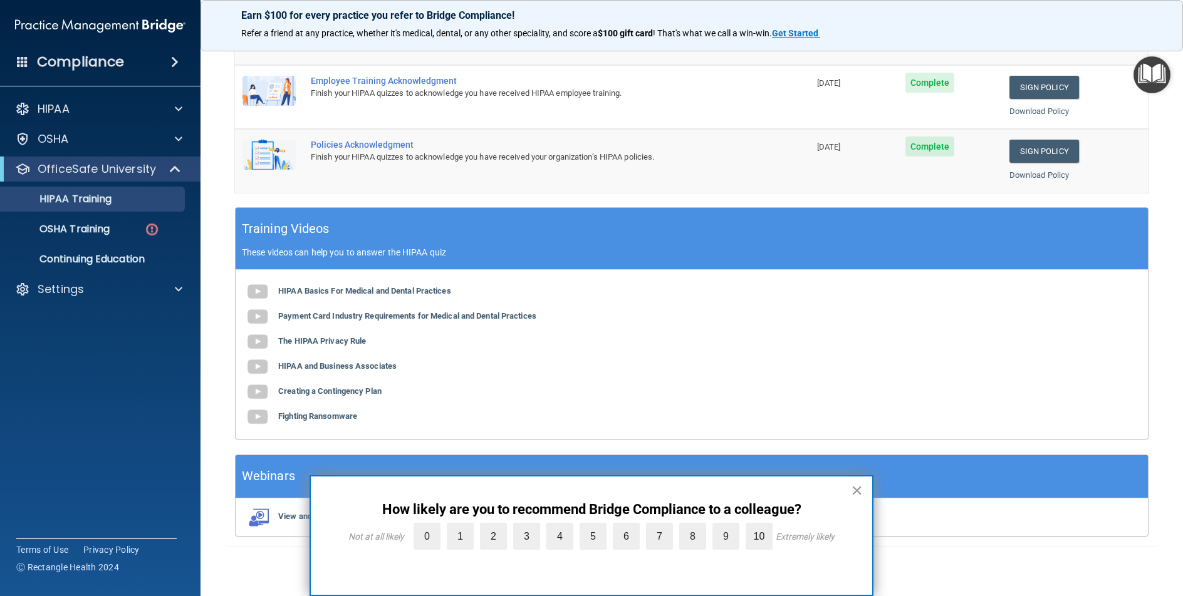
click at [854, 490] on button "×" at bounding box center [857, 490] width 12 height 20
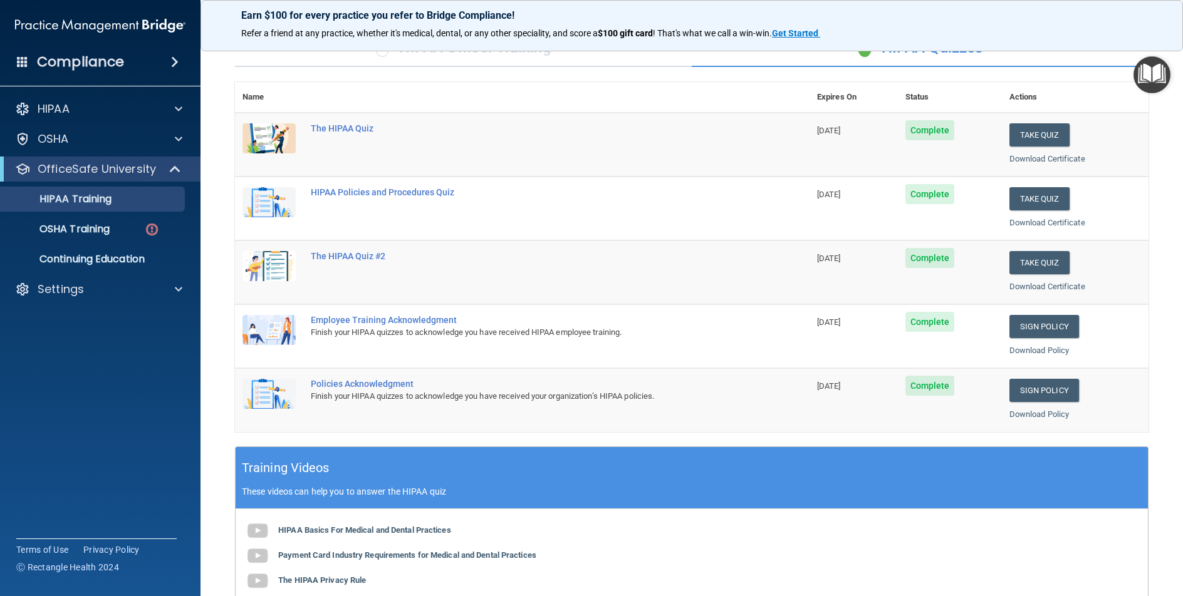
scroll to position [34, 0]
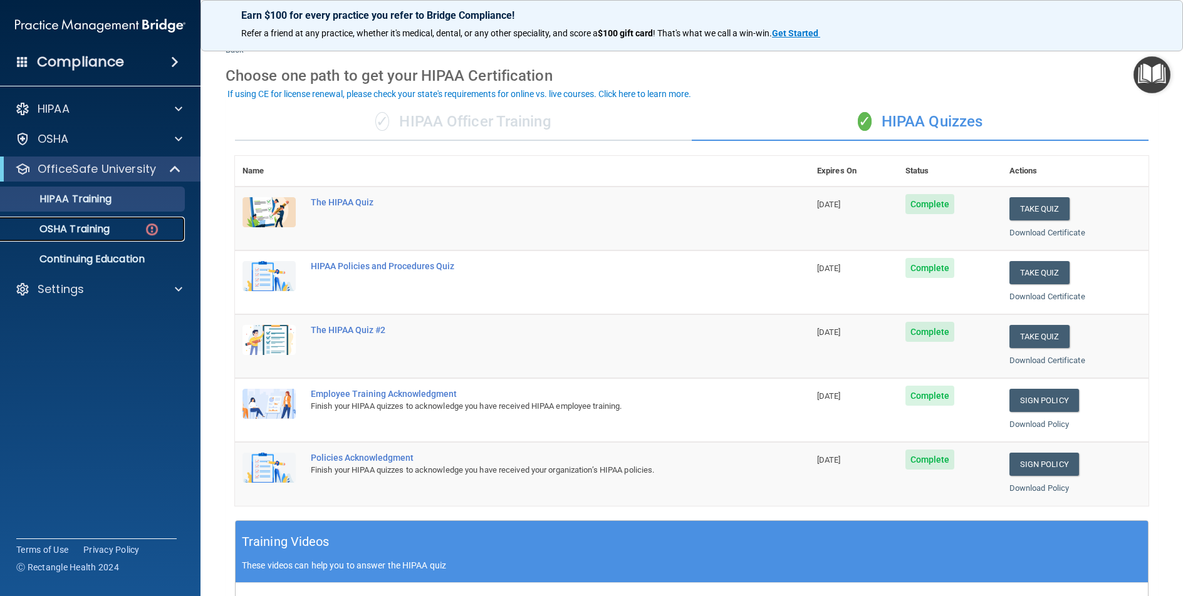
click at [96, 226] on p "OSHA Training" at bounding box center [58, 229] width 101 height 13
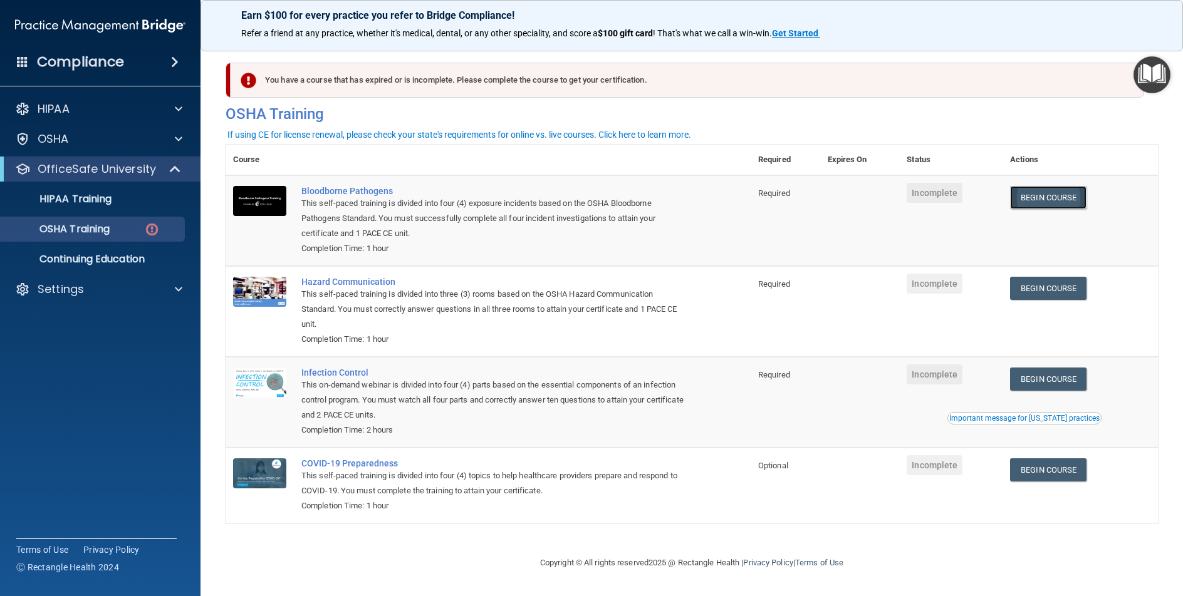
click at [1072, 186] on link "Begin Course" at bounding box center [1048, 197] width 76 height 23
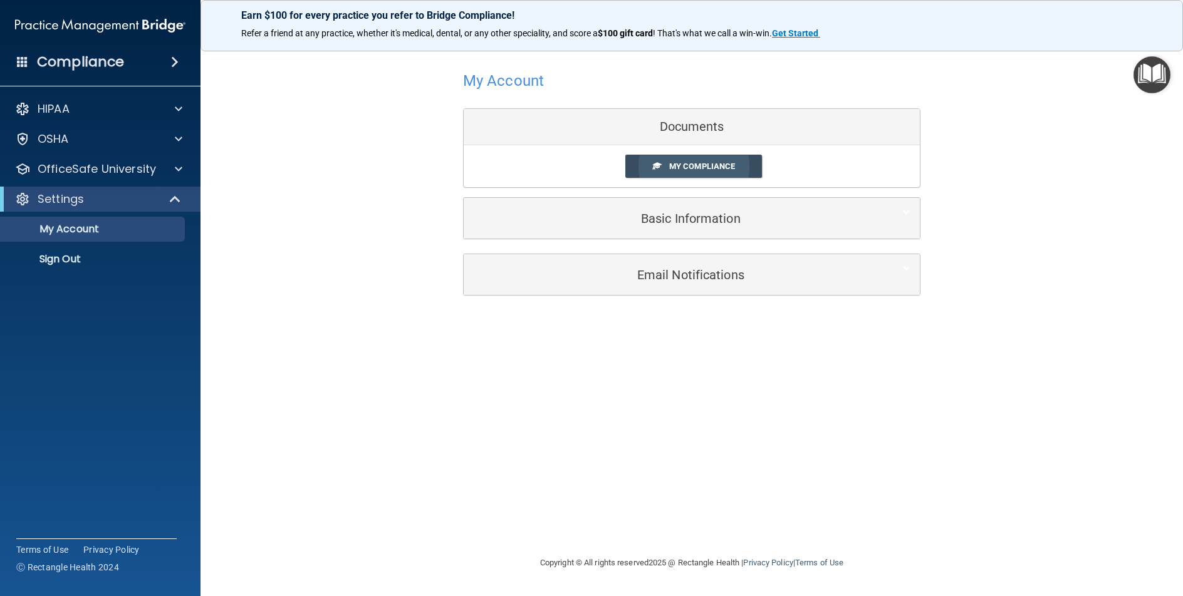
click at [688, 172] on link "My Compliance" at bounding box center [693, 166] width 137 height 23
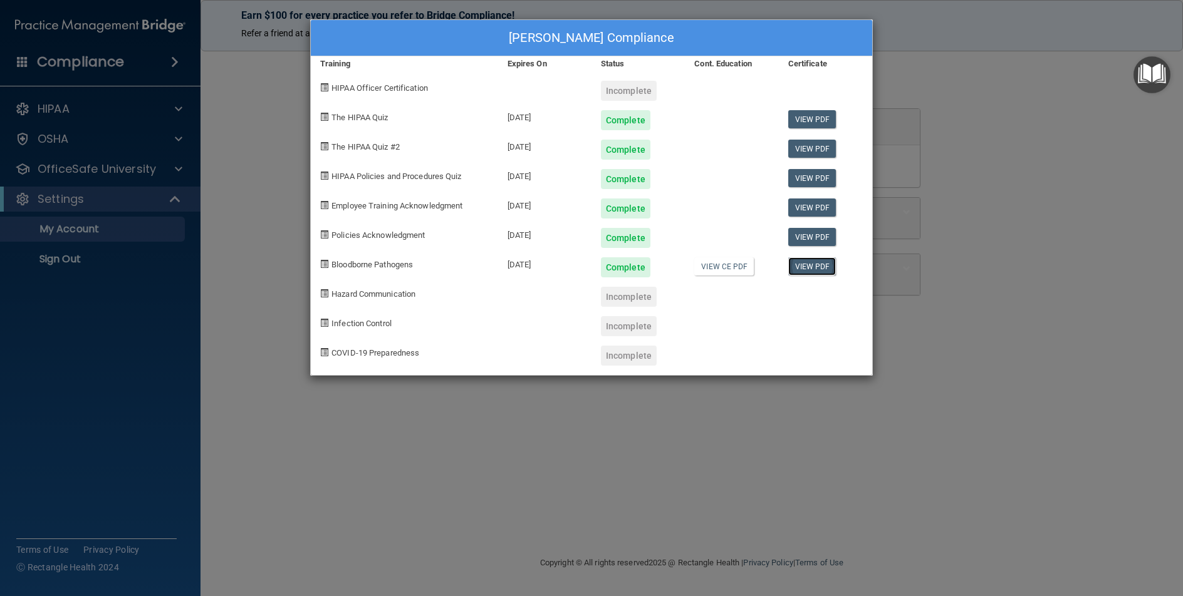
click at [807, 268] on link "View PDF" at bounding box center [812, 266] width 48 height 18
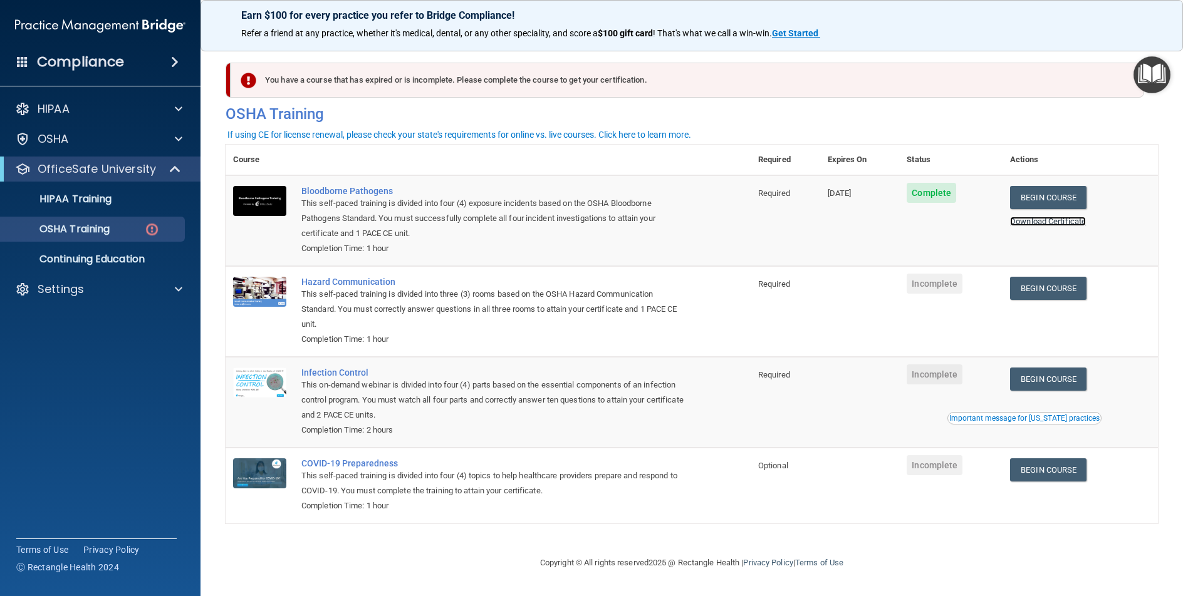
click at [1070, 226] on link "Download Certificate" at bounding box center [1048, 221] width 76 height 9
click at [64, 294] on p "Settings" at bounding box center [61, 289] width 46 height 15
click at [68, 352] on p "Sign Out" at bounding box center [93, 349] width 171 height 13
